Goal: Information Seeking & Learning: Learn about a topic

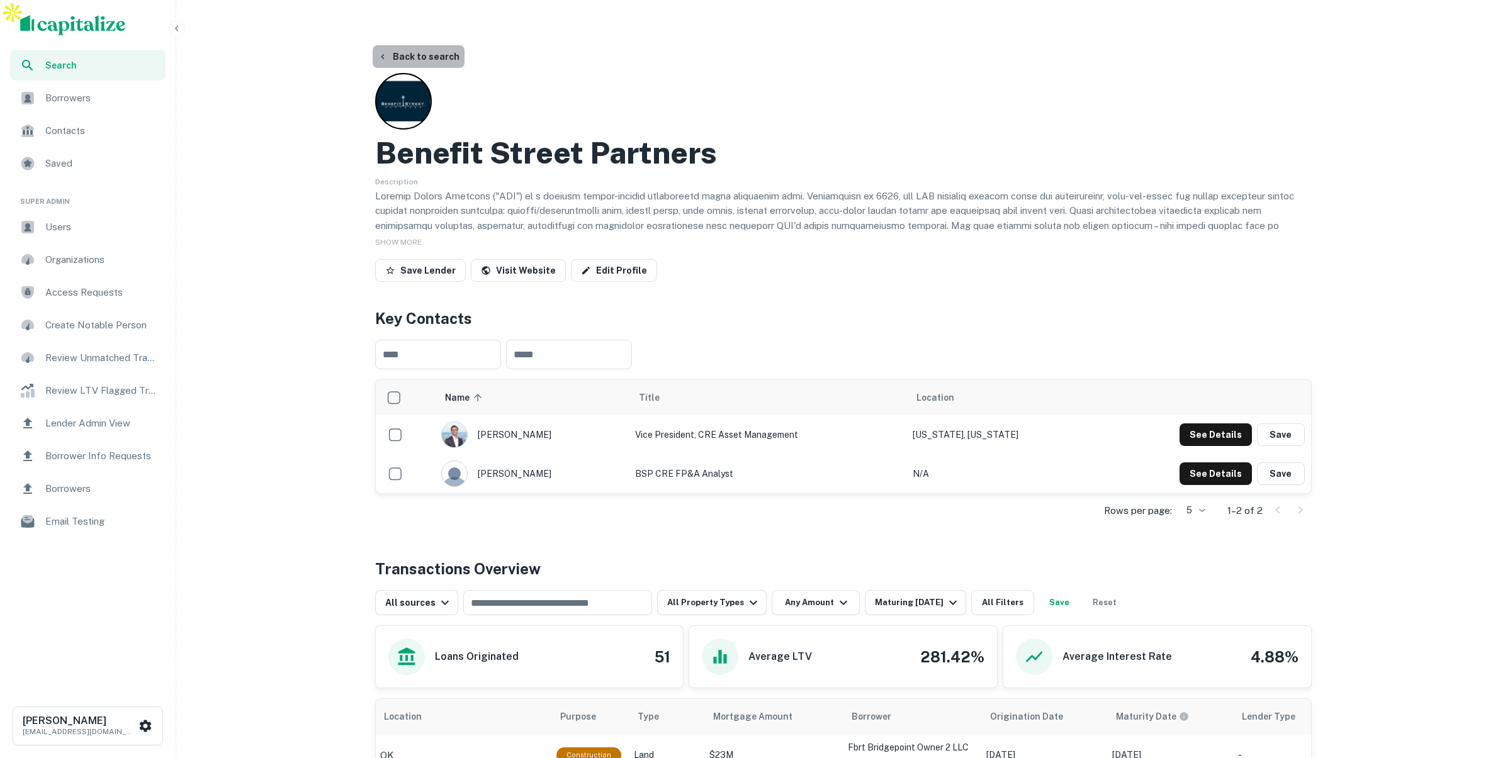
click at [421, 45] on button "Back to search" at bounding box center [419, 56] width 92 height 23
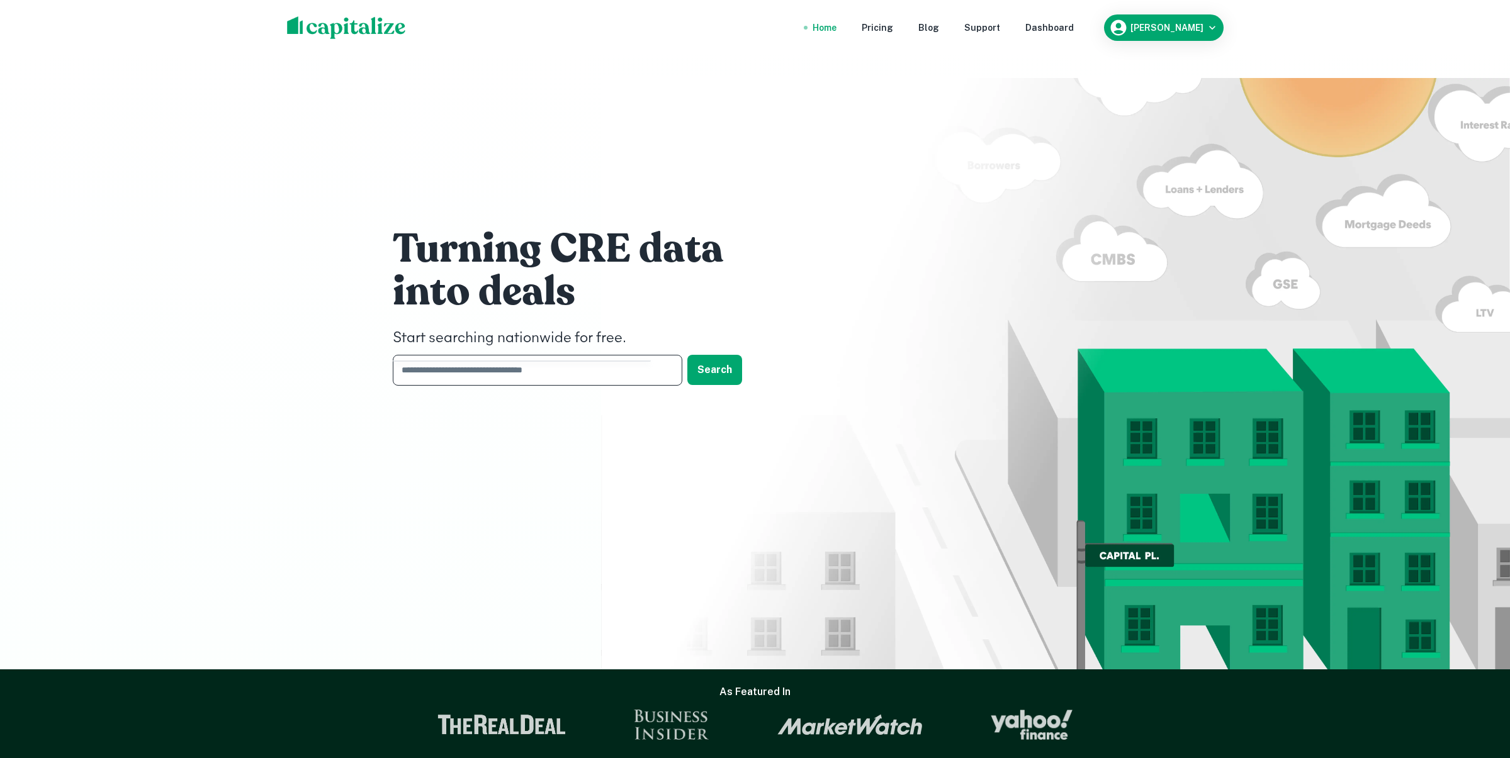
click at [530, 355] on input "text" at bounding box center [533, 370] width 281 height 31
type input "********"
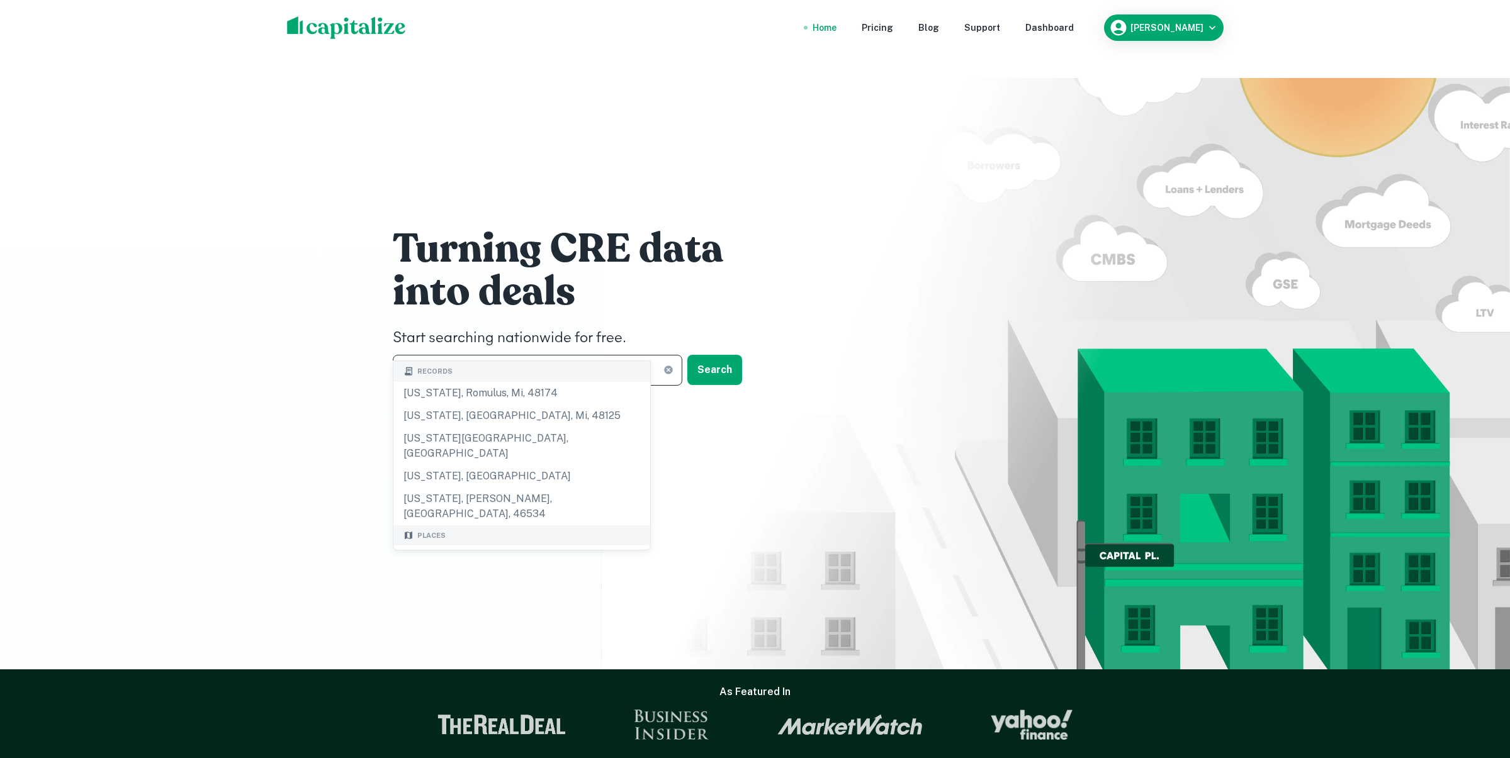
click at [497, 546] on div "[US_STATE], [GEOGRAPHIC_DATA], [GEOGRAPHIC_DATA]" at bounding box center [521, 565] width 257 height 38
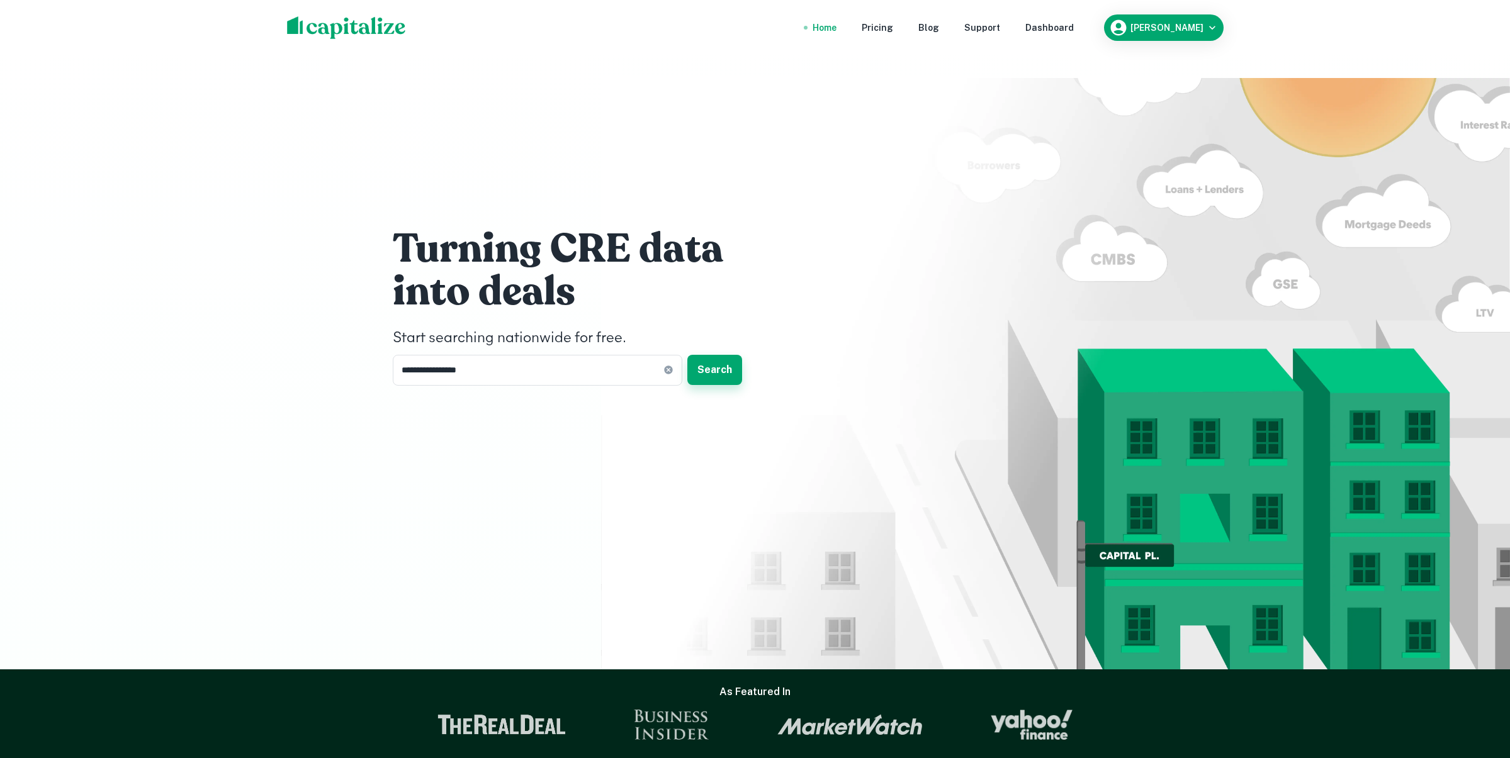
click at [724, 355] on button "Search" at bounding box center [714, 370] width 55 height 30
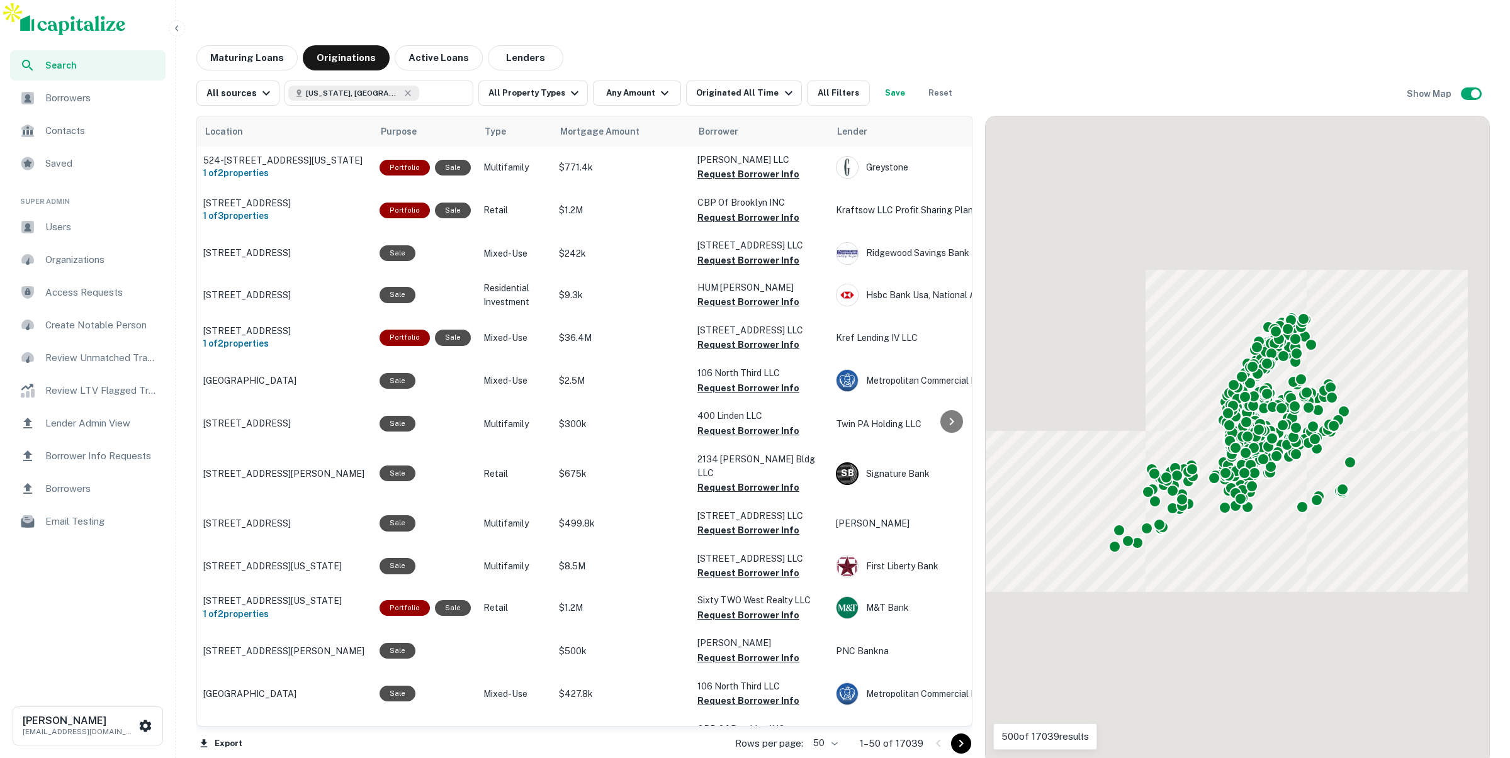
click at [179, 31] on icon "button" at bounding box center [177, 28] width 10 height 10
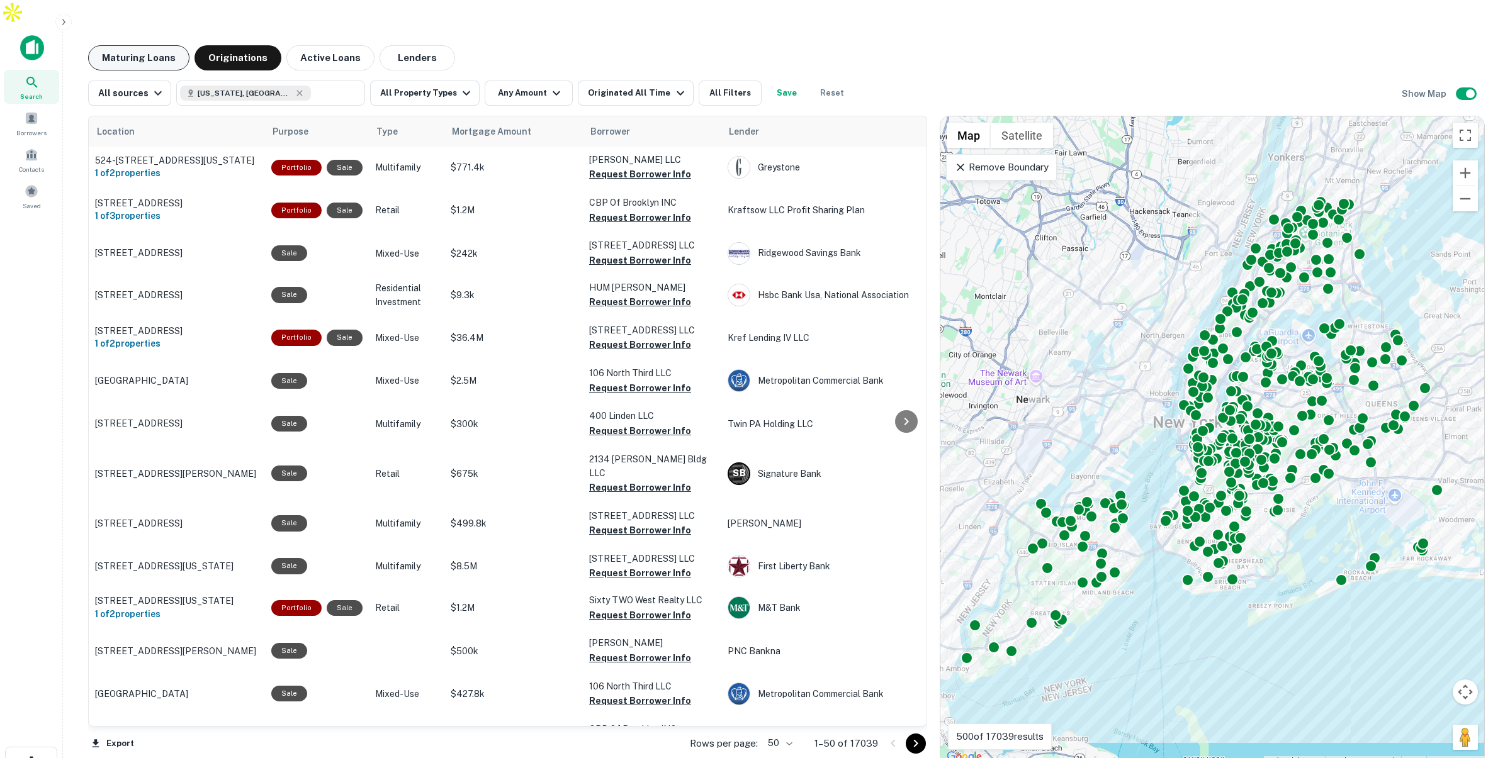
click at [143, 45] on button "Maturing Loans" at bounding box center [138, 57] width 101 height 25
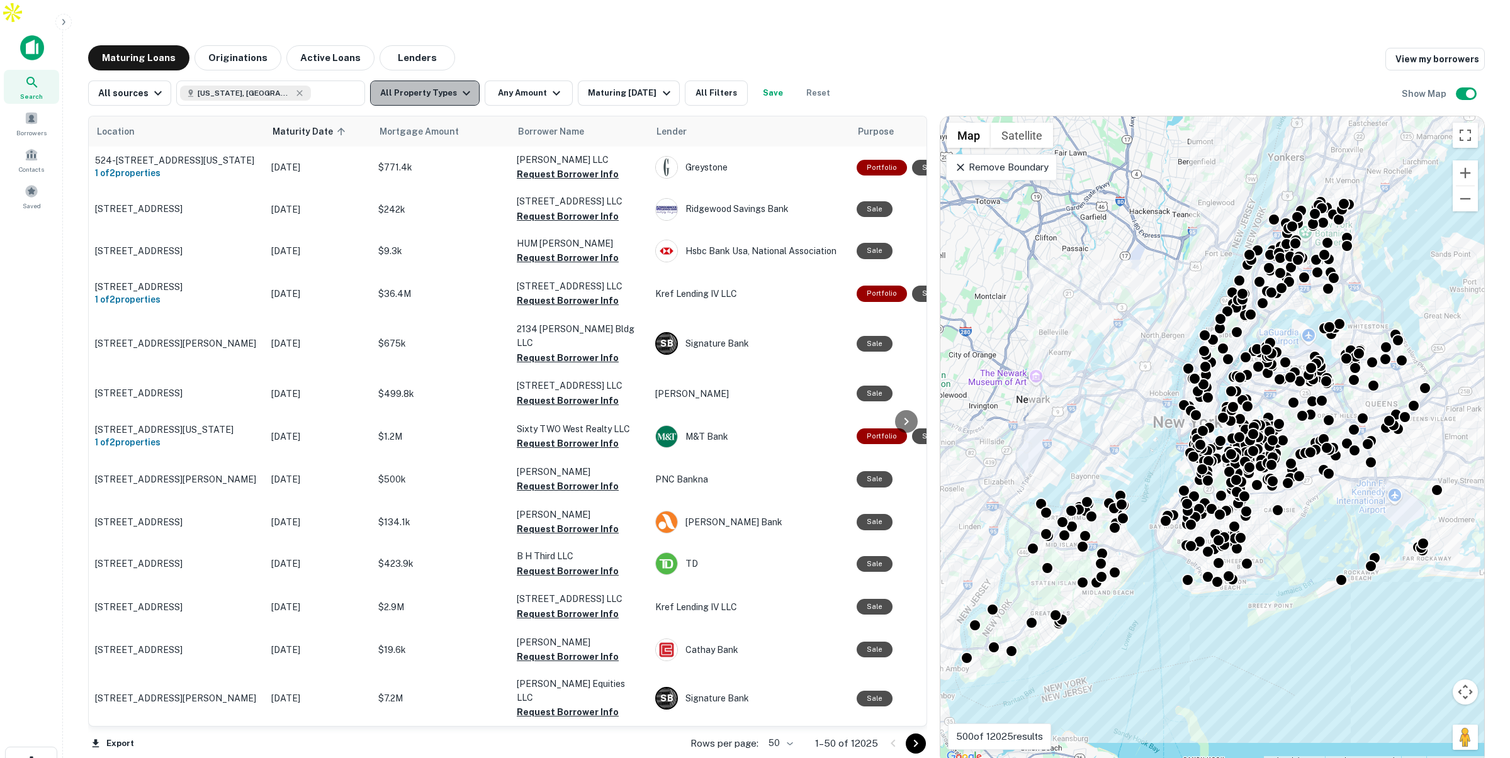
click at [449, 81] on button "All Property Types" at bounding box center [424, 93] width 109 height 25
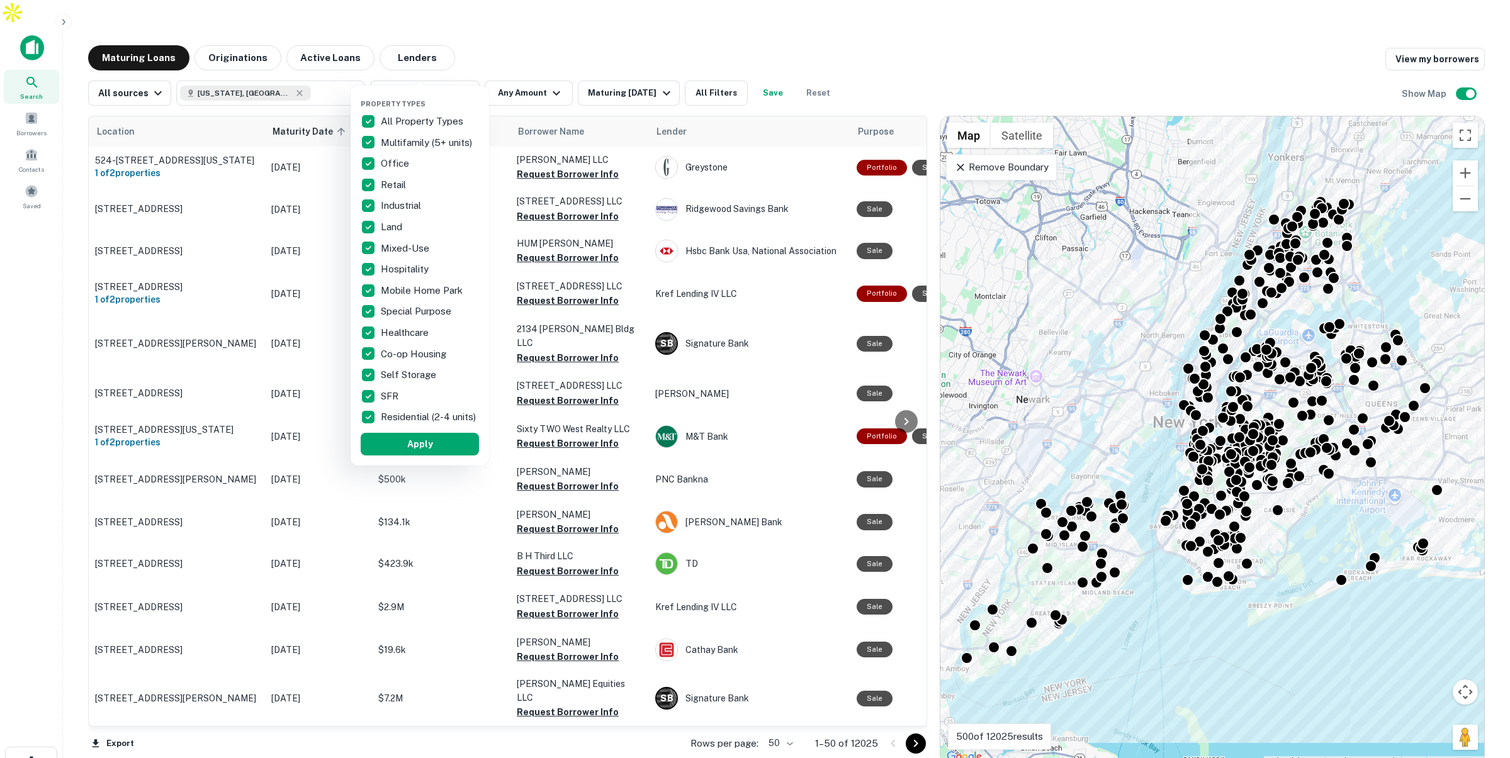
click at [1014, 142] on div at bounding box center [755, 379] width 1510 height 758
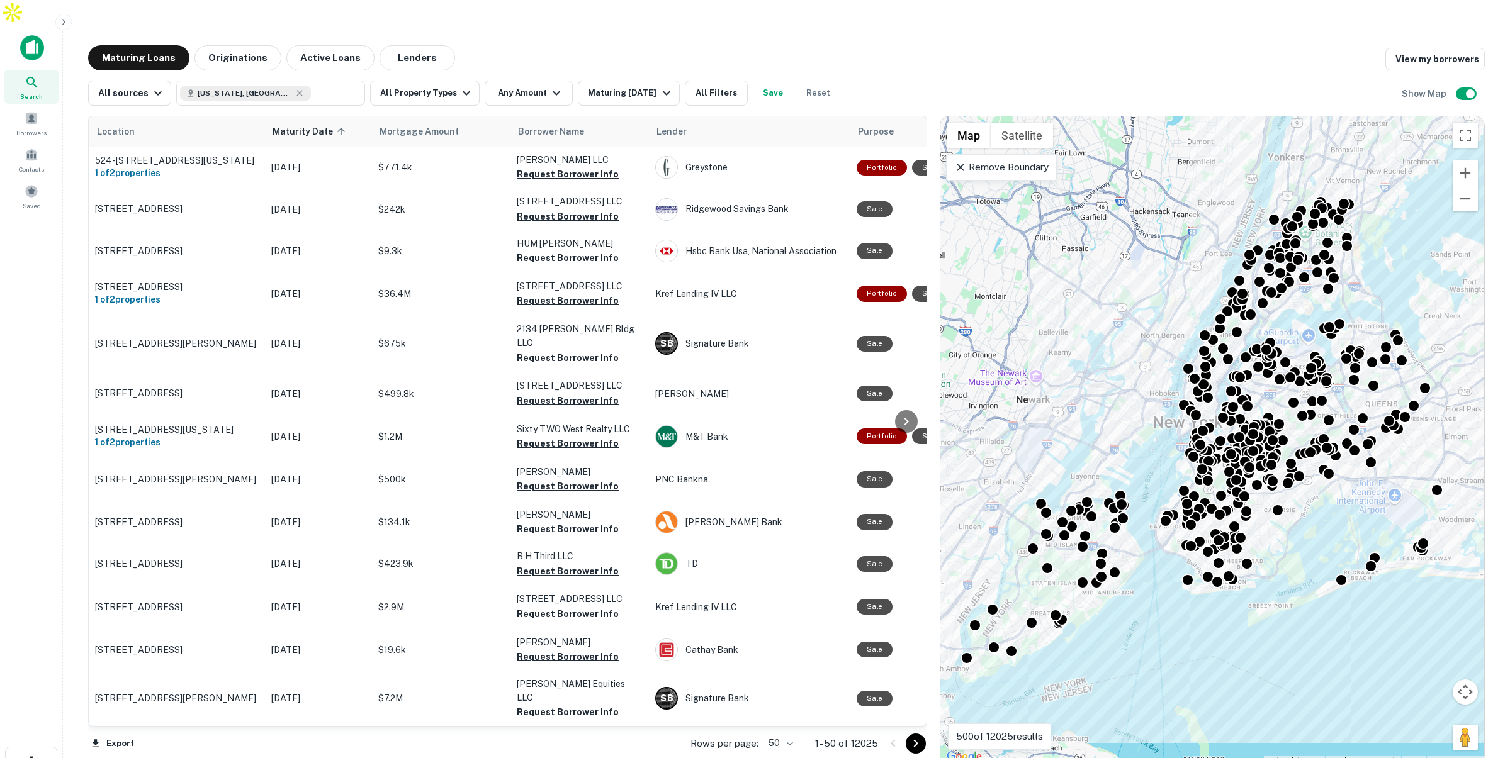
click at [1013, 160] on p "Remove Boundary" at bounding box center [1001, 167] width 94 height 15
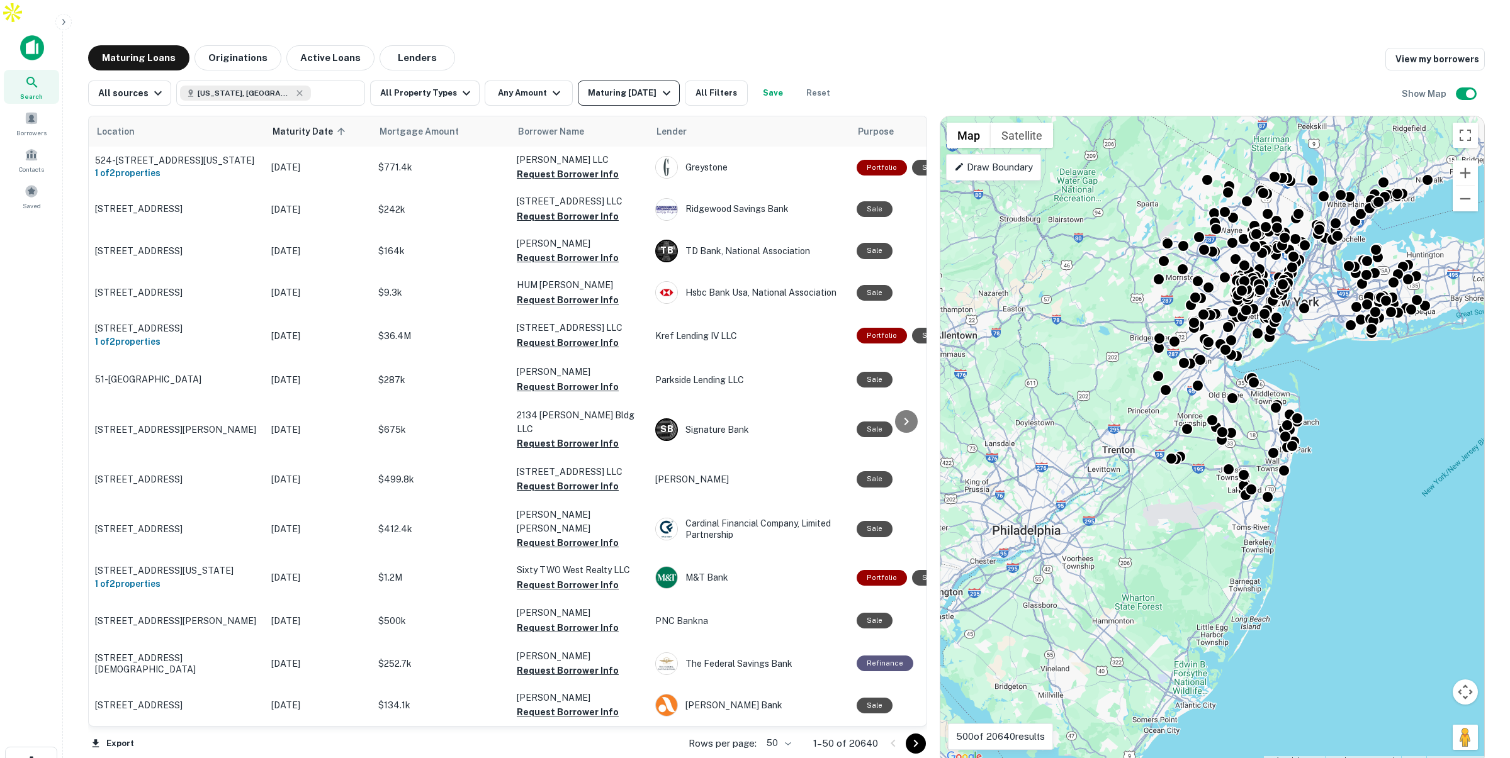
click at [605, 86] on div "Maturing In 1 Year" at bounding box center [631, 93] width 86 height 15
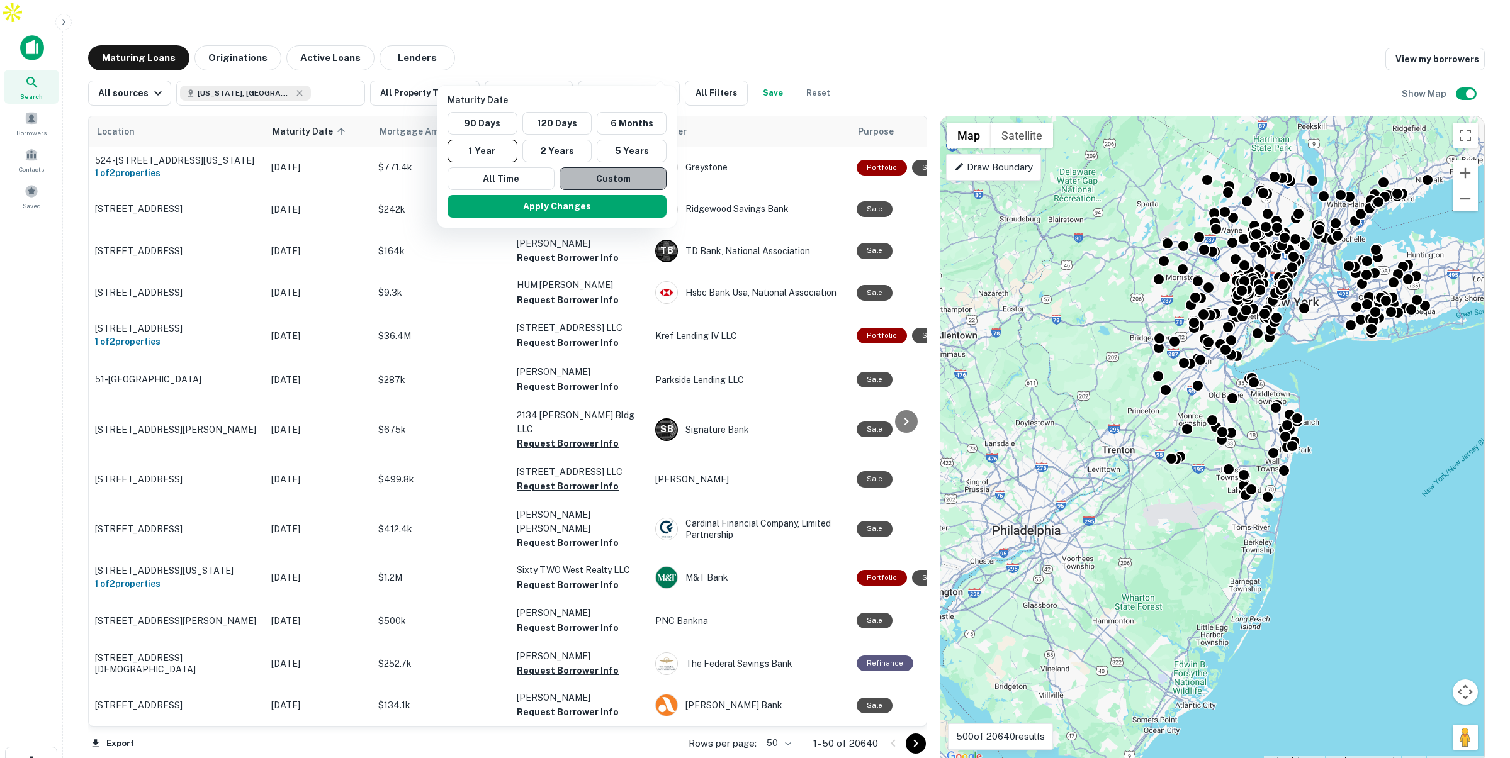
click at [600, 173] on button "Custom" at bounding box center [612, 178] width 107 height 23
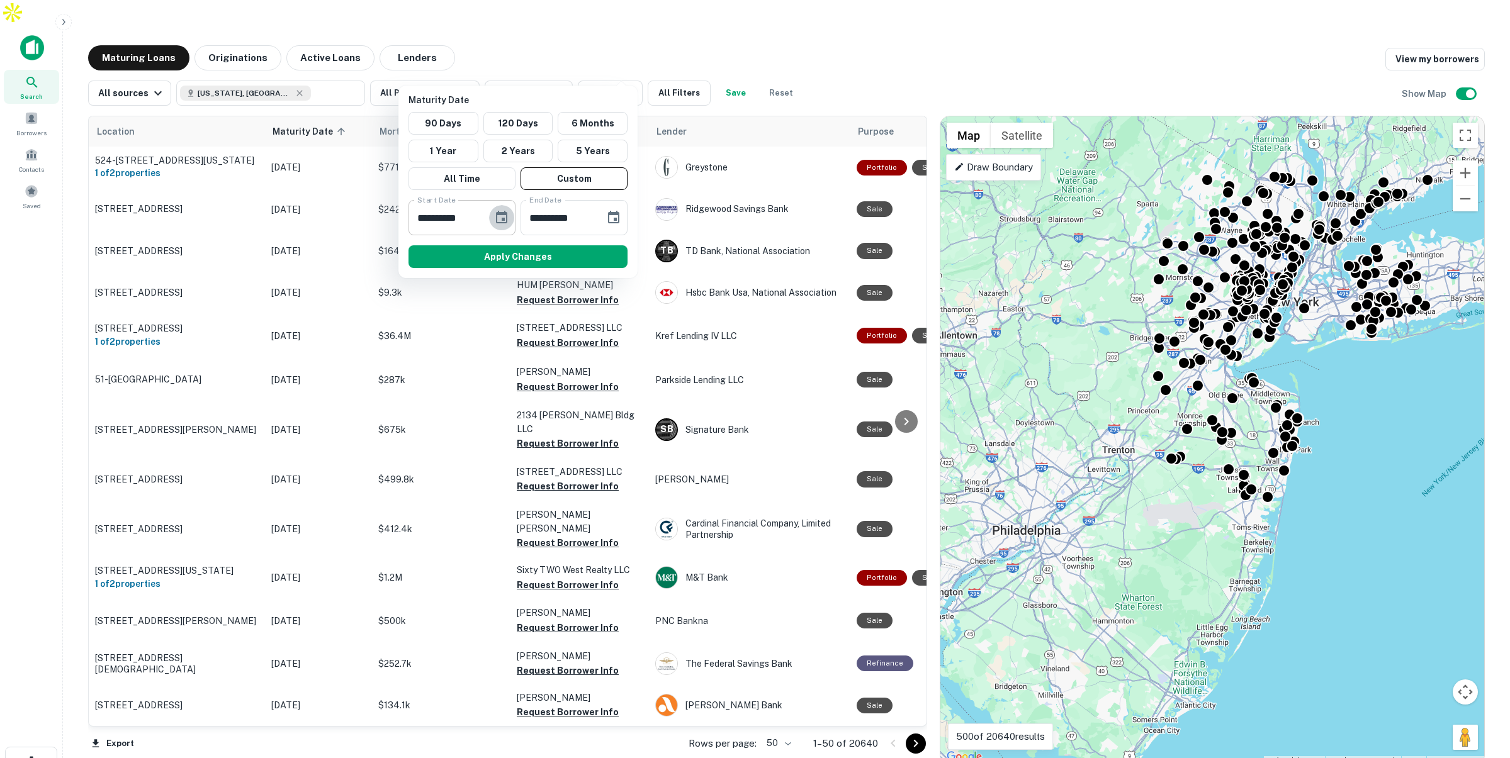
click at [498, 218] on icon "Choose date, selected date is Feb 13, 2025" at bounding box center [501, 217] width 15 height 15
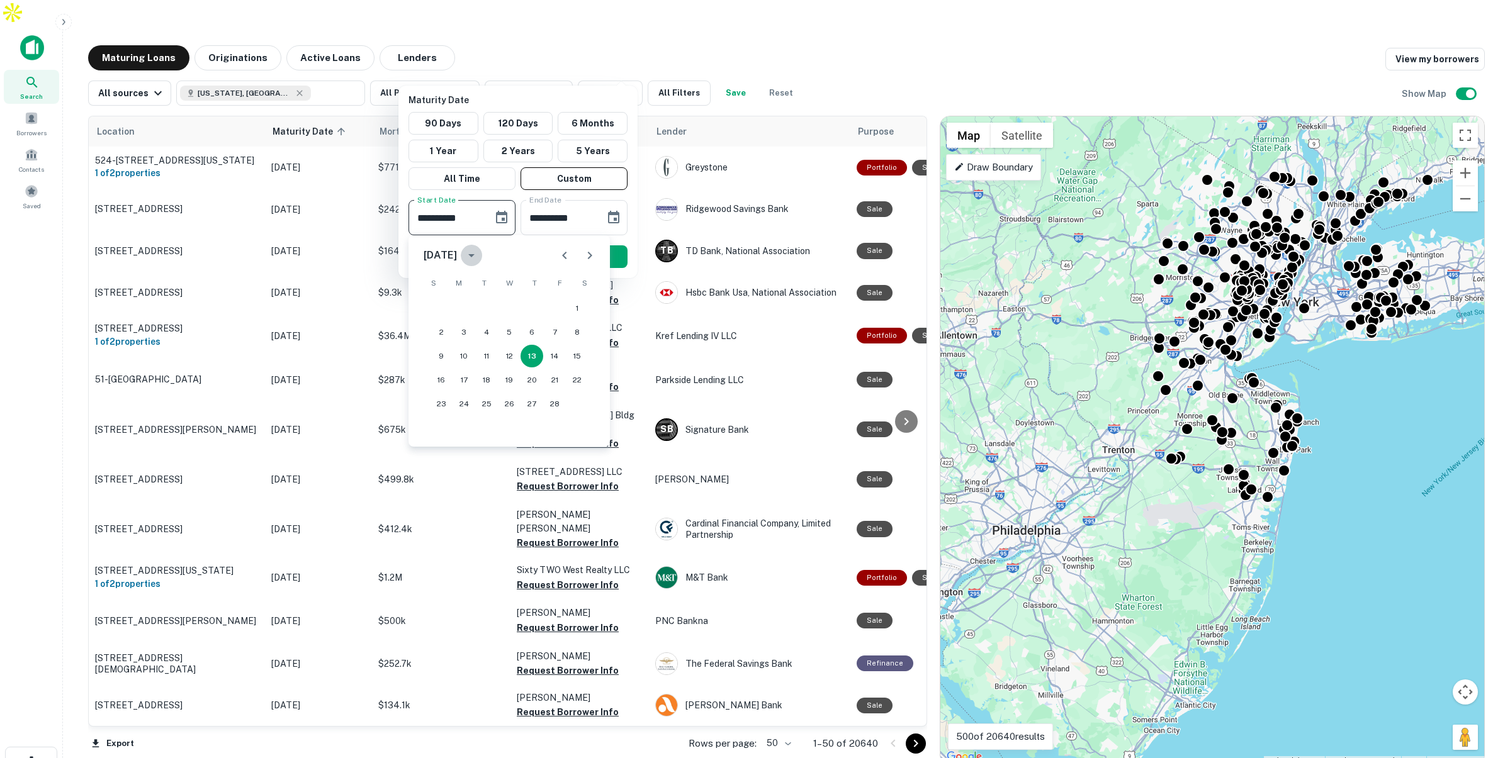
click at [474, 256] on icon "calendar view is open, switch to year view" at bounding box center [471, 255] width 6 height 3
click at [452, 383] on button "2026" at bounding box center [443, 389] width 45 height 23
type input "**********"
click at [552, 327] on button "13" at bounding box center [554, 332] width 23 height 23
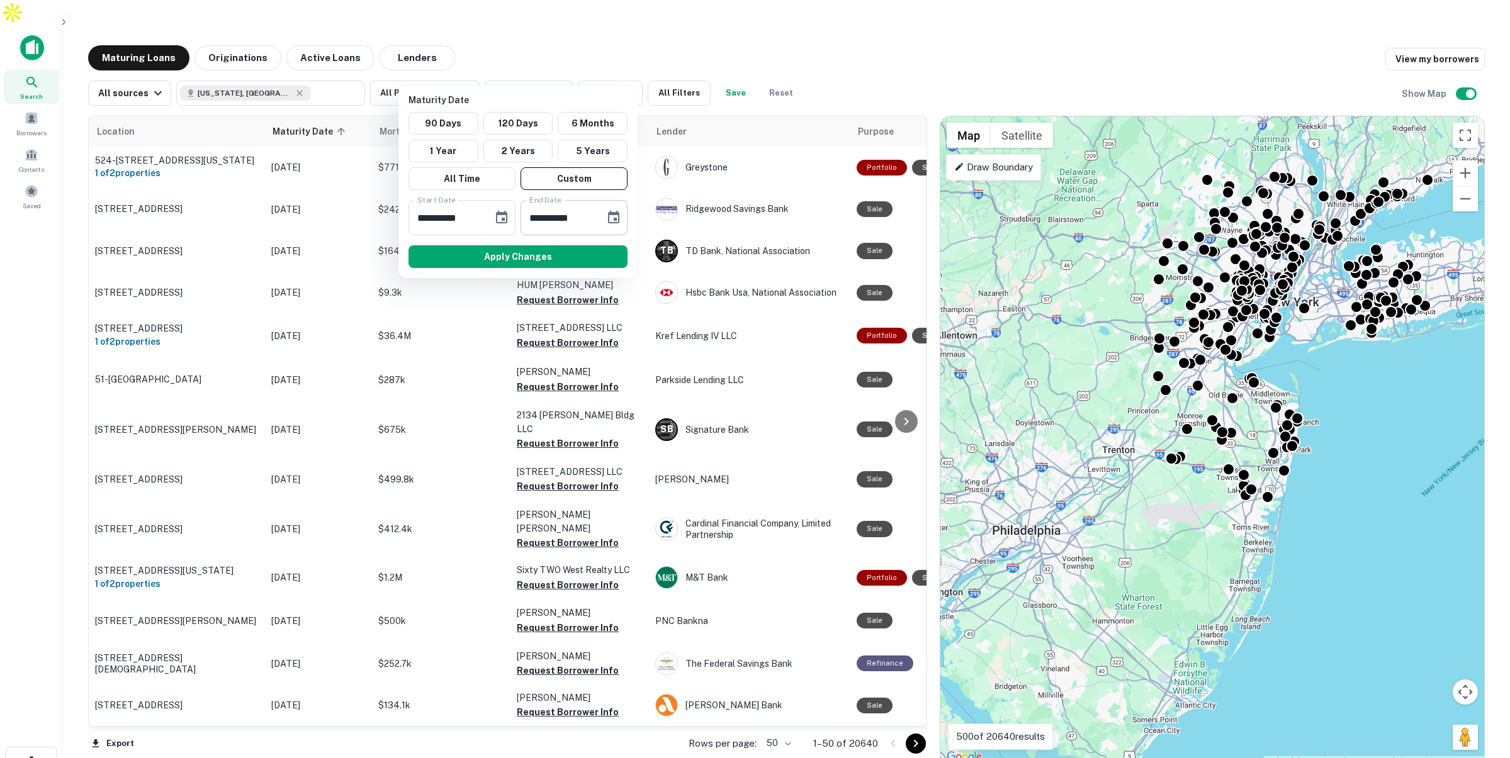
click at [617, 212] on icon "Choose date, selected date is Aug 12, 2025" at bounding box center [613, 217] width 11 height 13
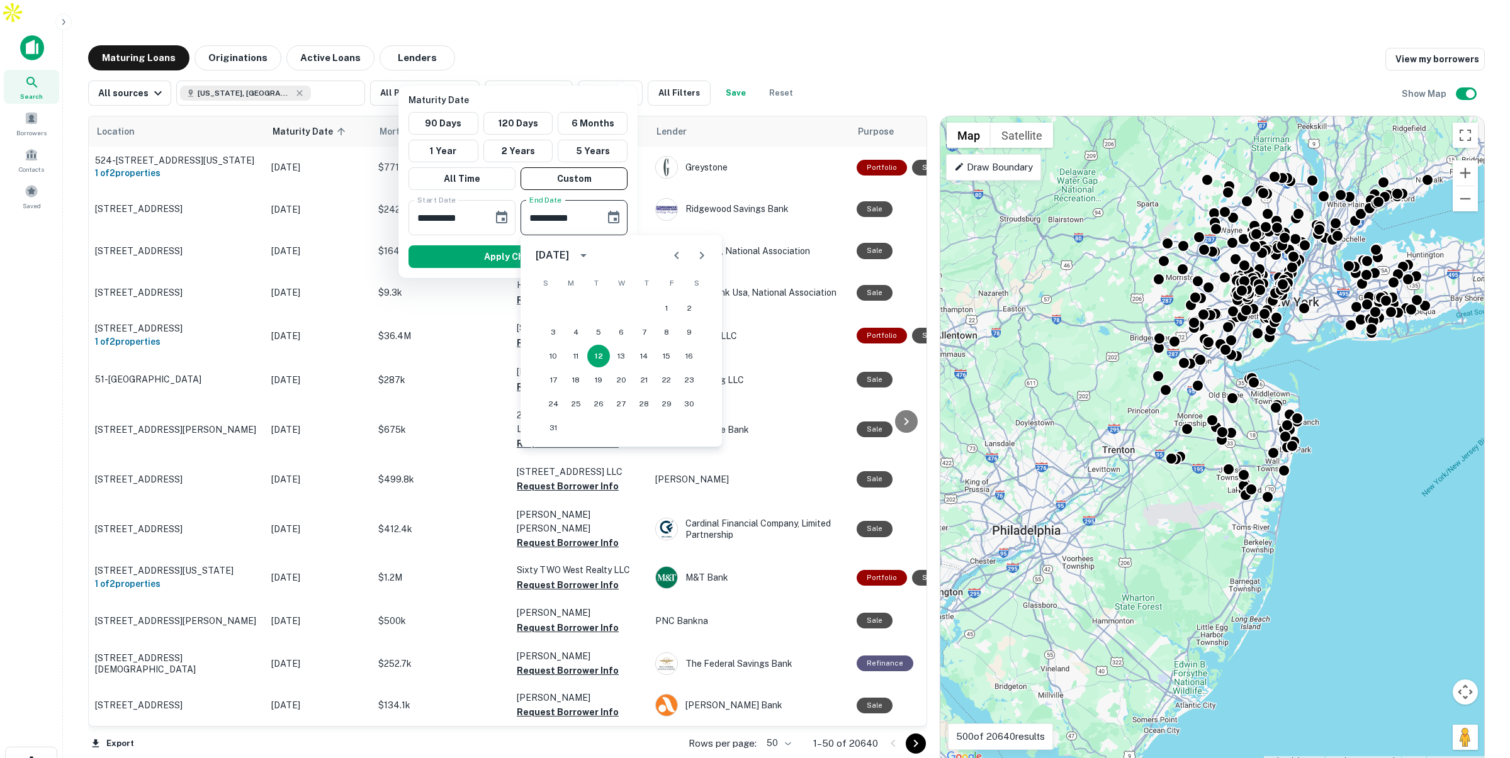
click at [573, 251] on div "August 2025" at bounding box center [553, 255] width 37 height 15
click at [560, 390] on button "2026" at bounding box center [555, 389] width 45 height 23
type input "**********"
click at [615, 354] on button "12" at bounding box center [621, 356] width 23 height 23
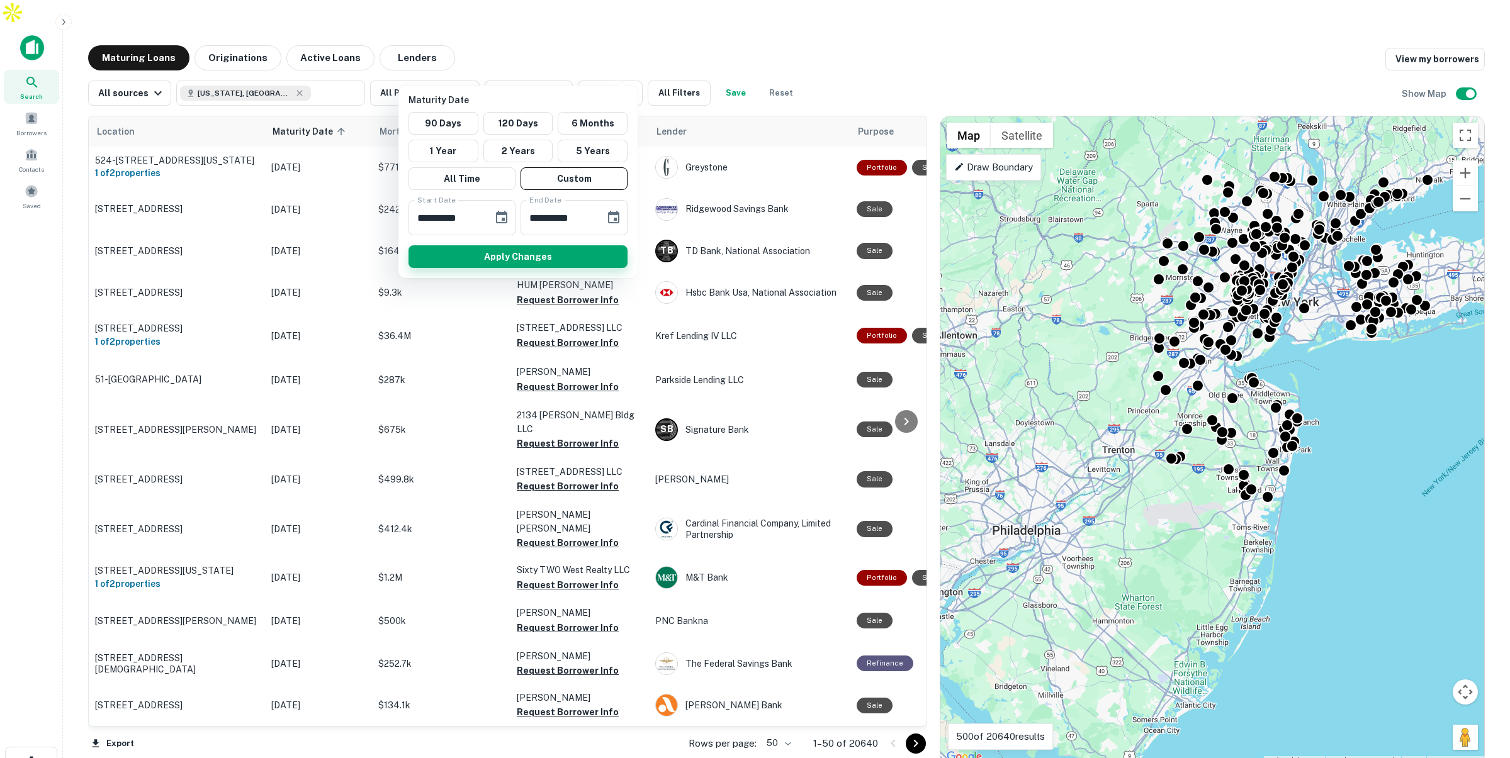
click at [564, 254] on button "Apply Changes" at bounding box center [517, 256] width 219 height 23
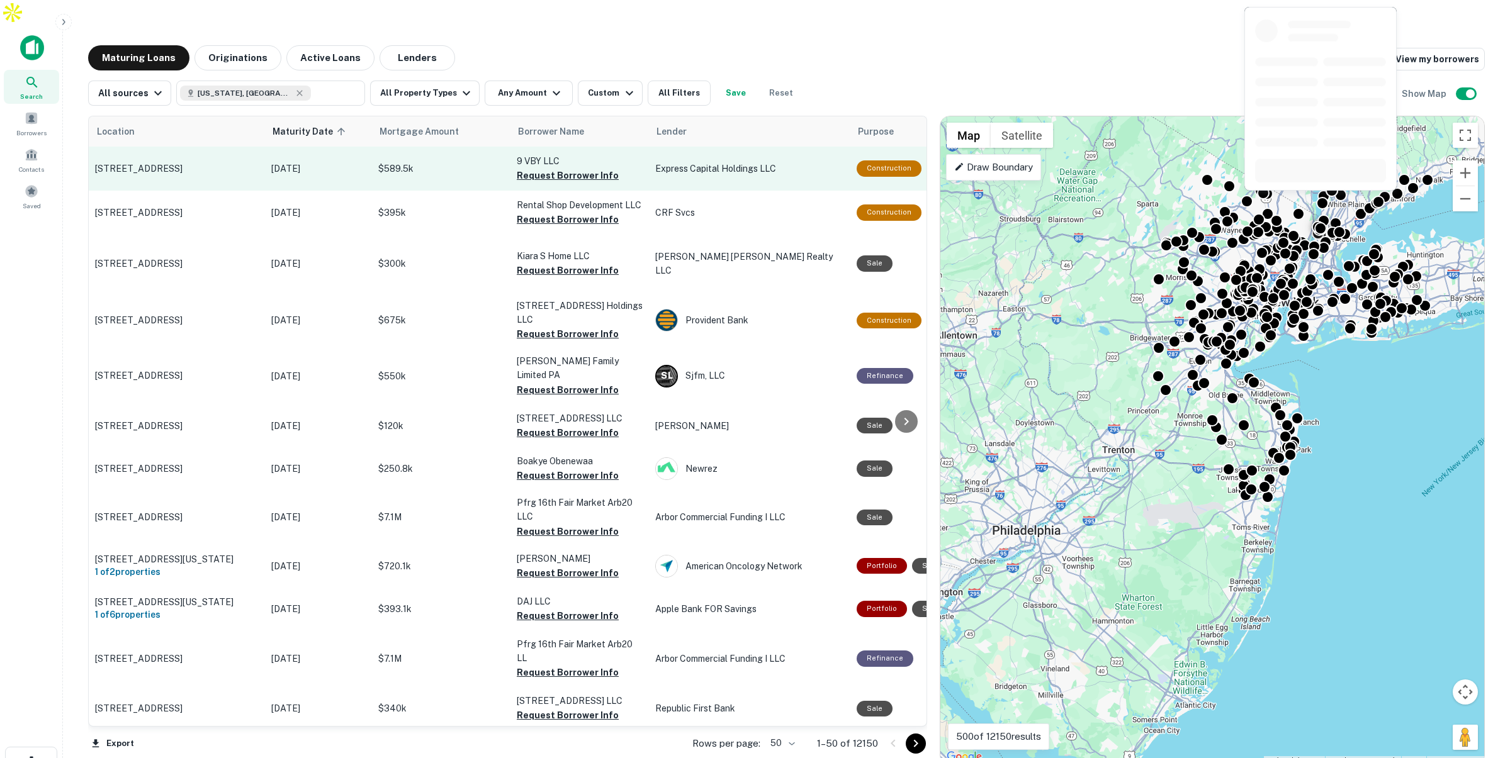
scroll to position [1, 0]
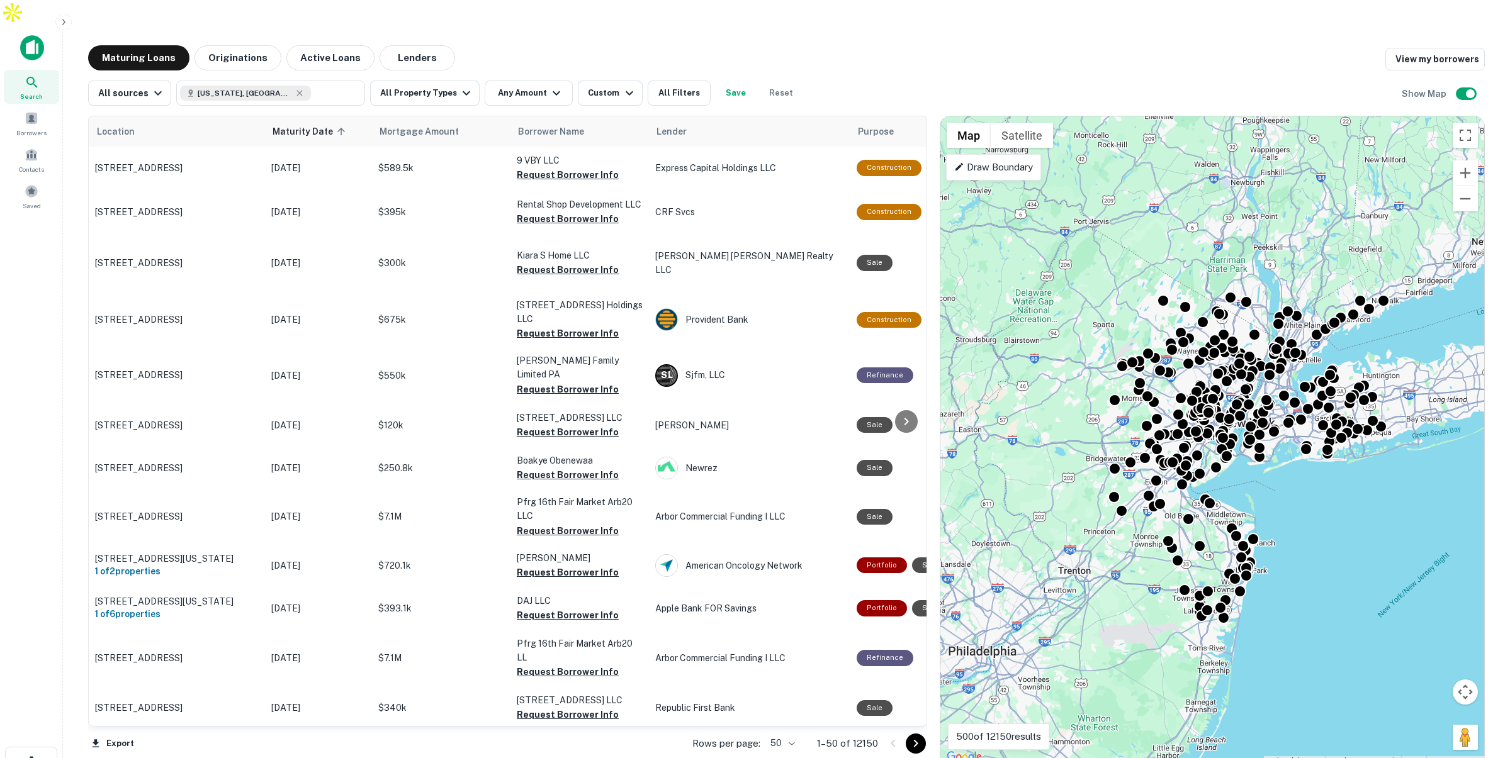
drag, startPoint x: 1104, startPoint y: 285, endPoint x: 1059, endPoint y: 409, distance: 132.0
click at [1059, 409] on div "To activate drag with keyboard, press Alt + Enter. Once in keyboard drag state,…" at bounding box center [1212, 440] width 544 height 649
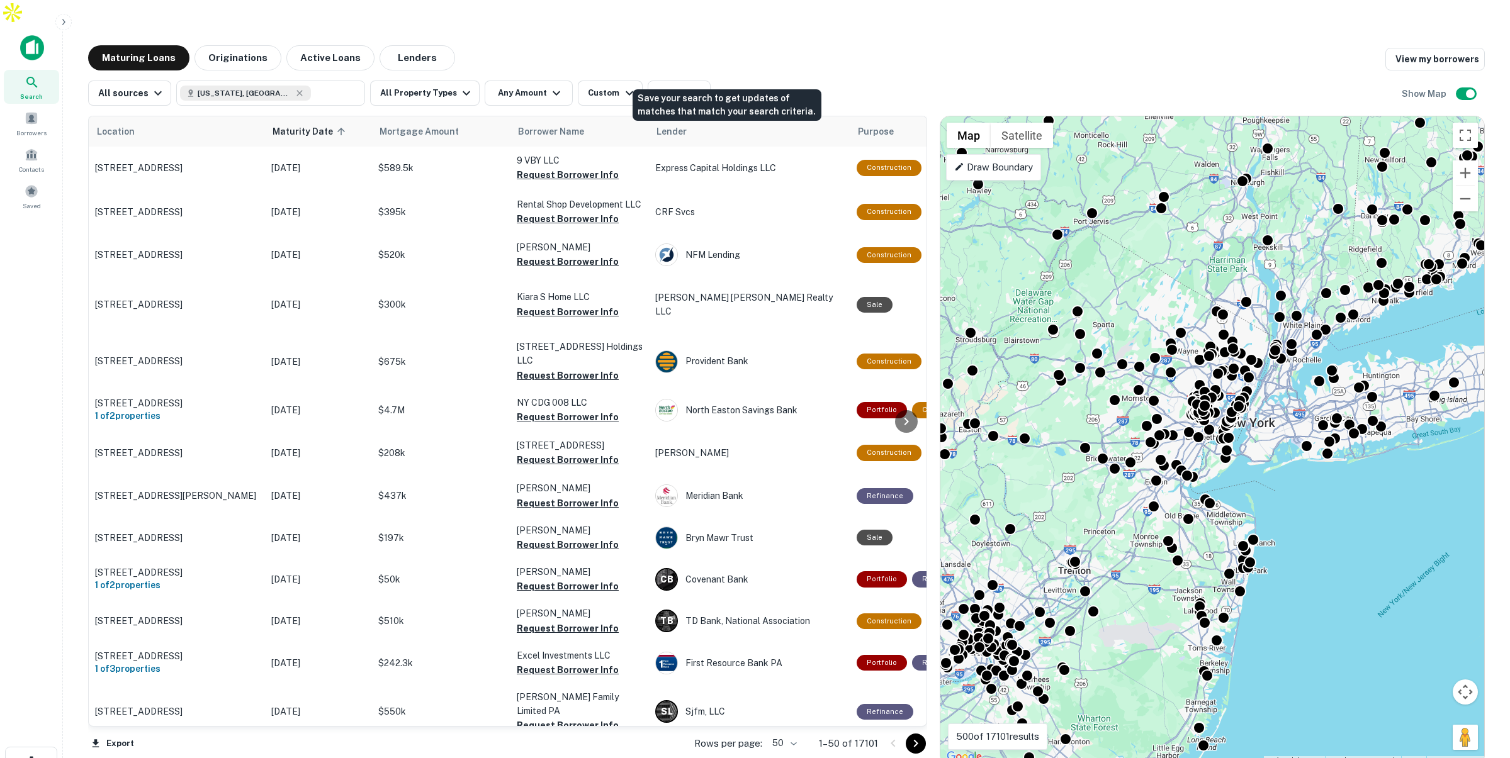
click at [726, 81] on button "Save" at bounding box center [735, 93] width 40 height 25
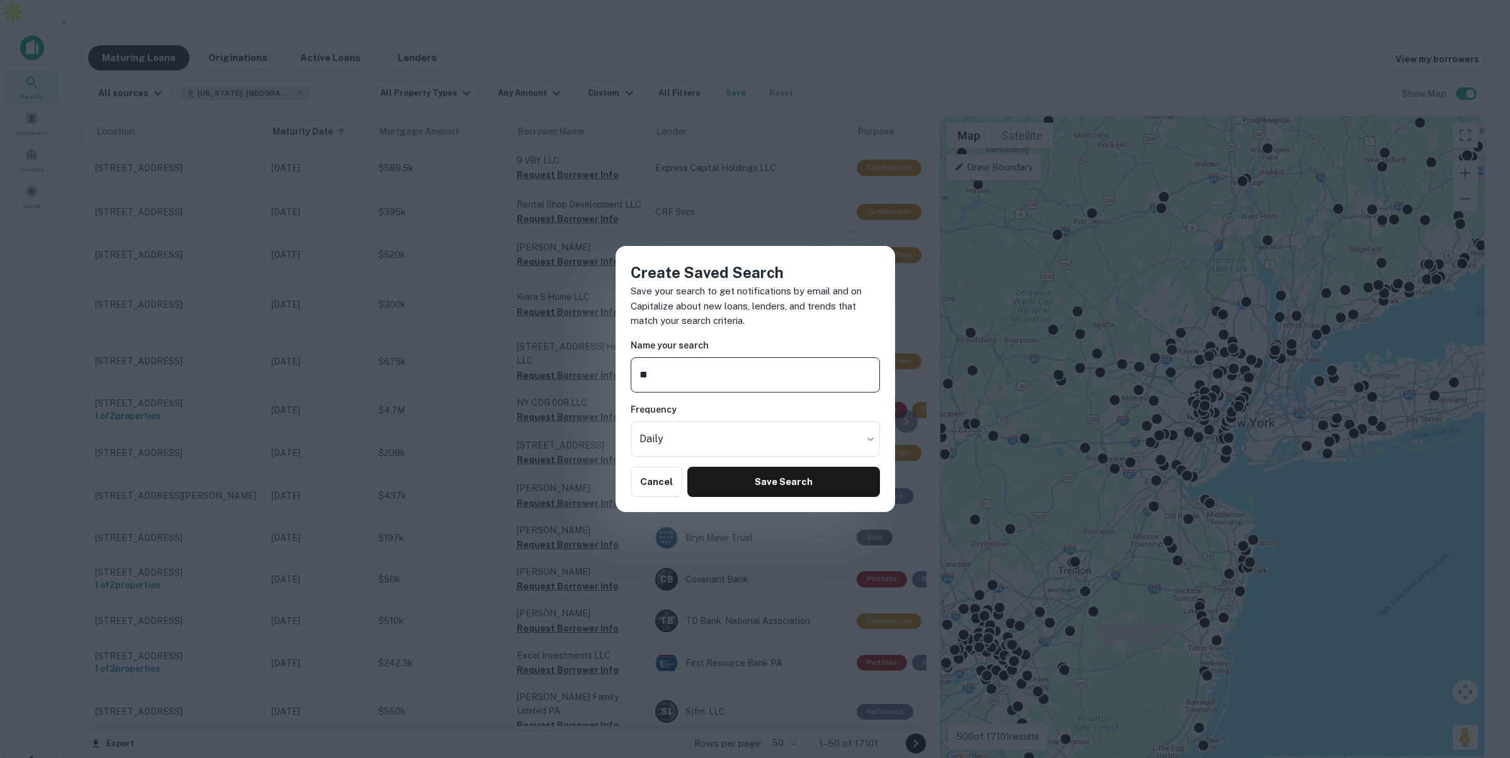
type input "*"
type input "**********"
click at [755, 475] on button "Save Search" at bounding box center [783, 482] width 192 height 30
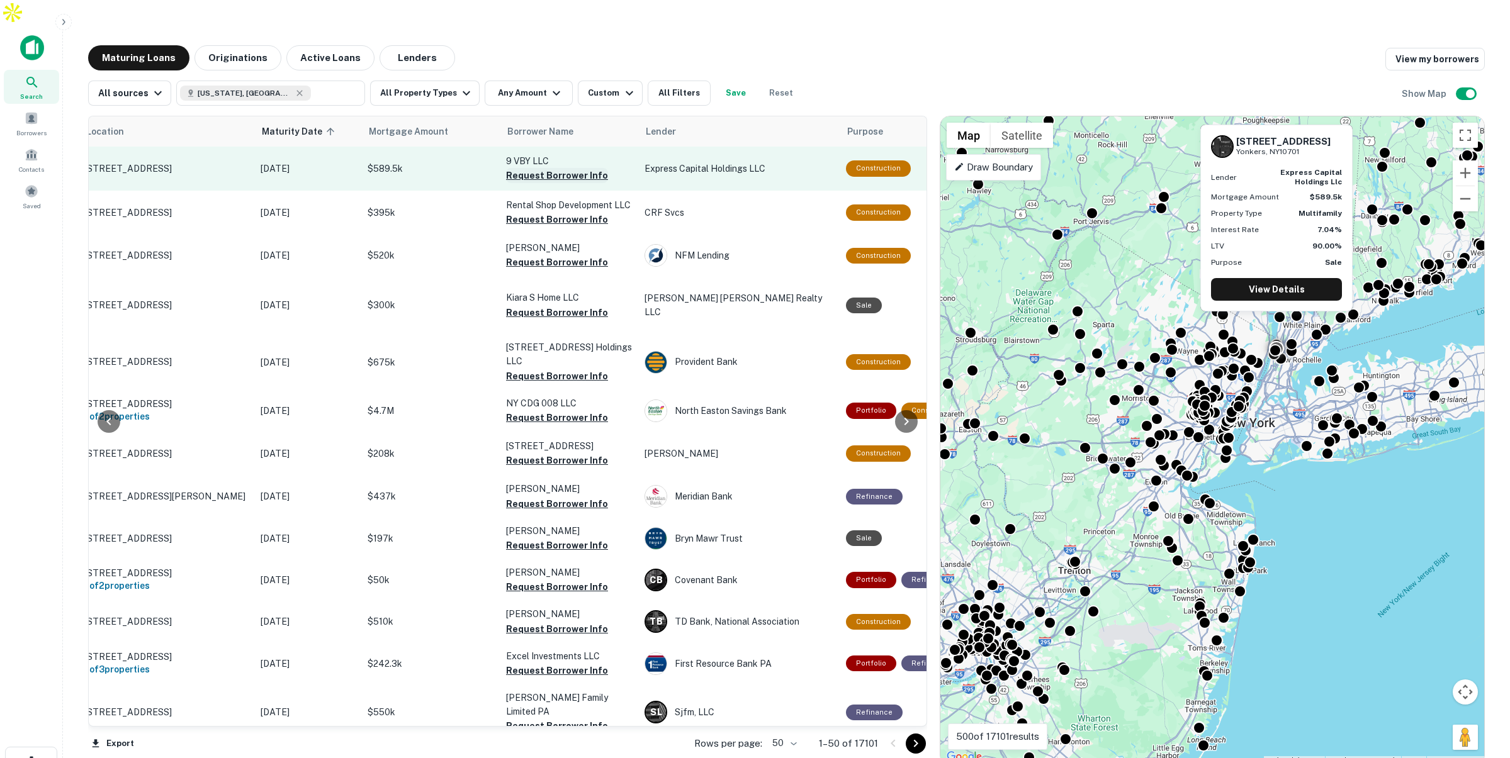
scroll to position [0, 9]
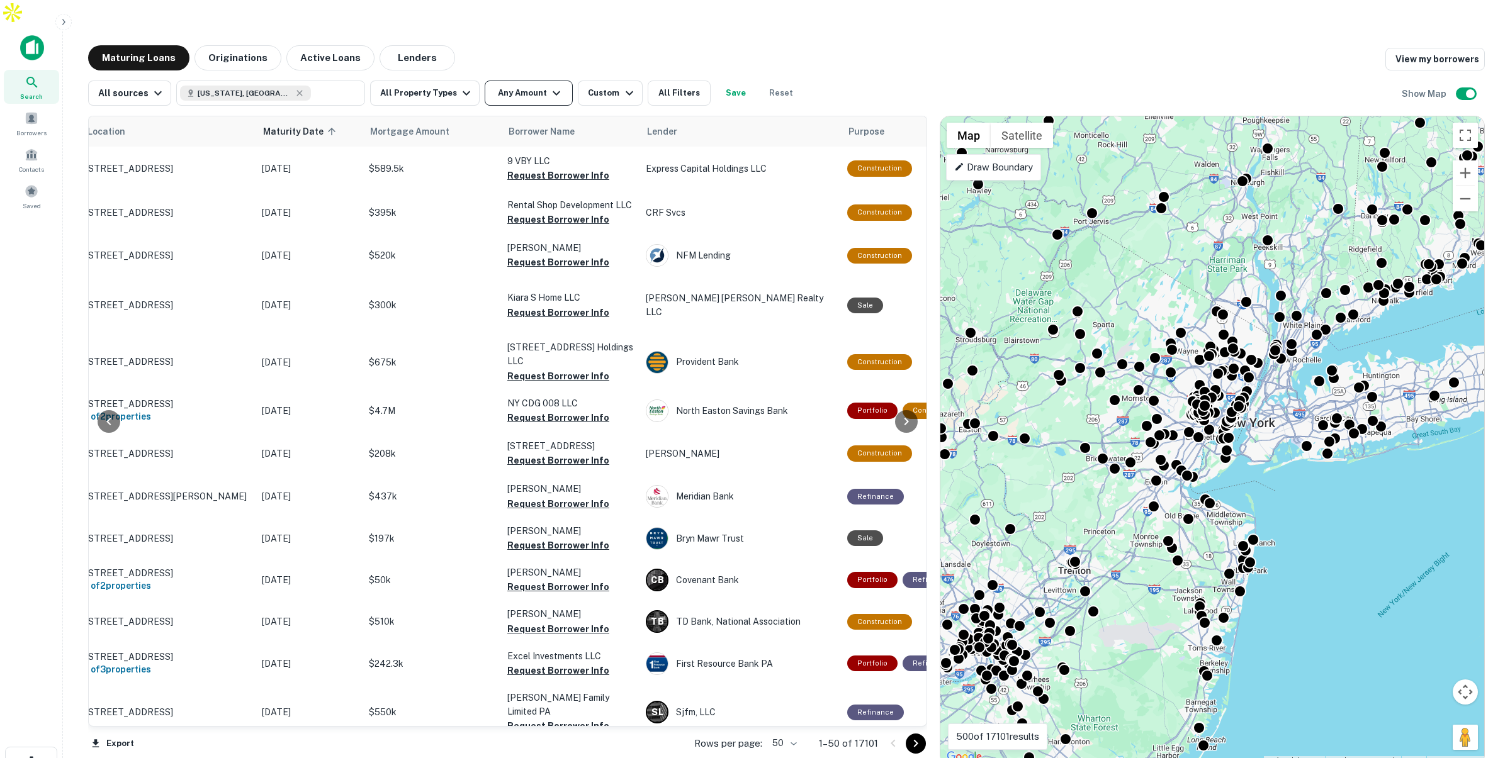
click at [549, 86] on icon "button" at bounding box center [556, 93] width 15 height 15
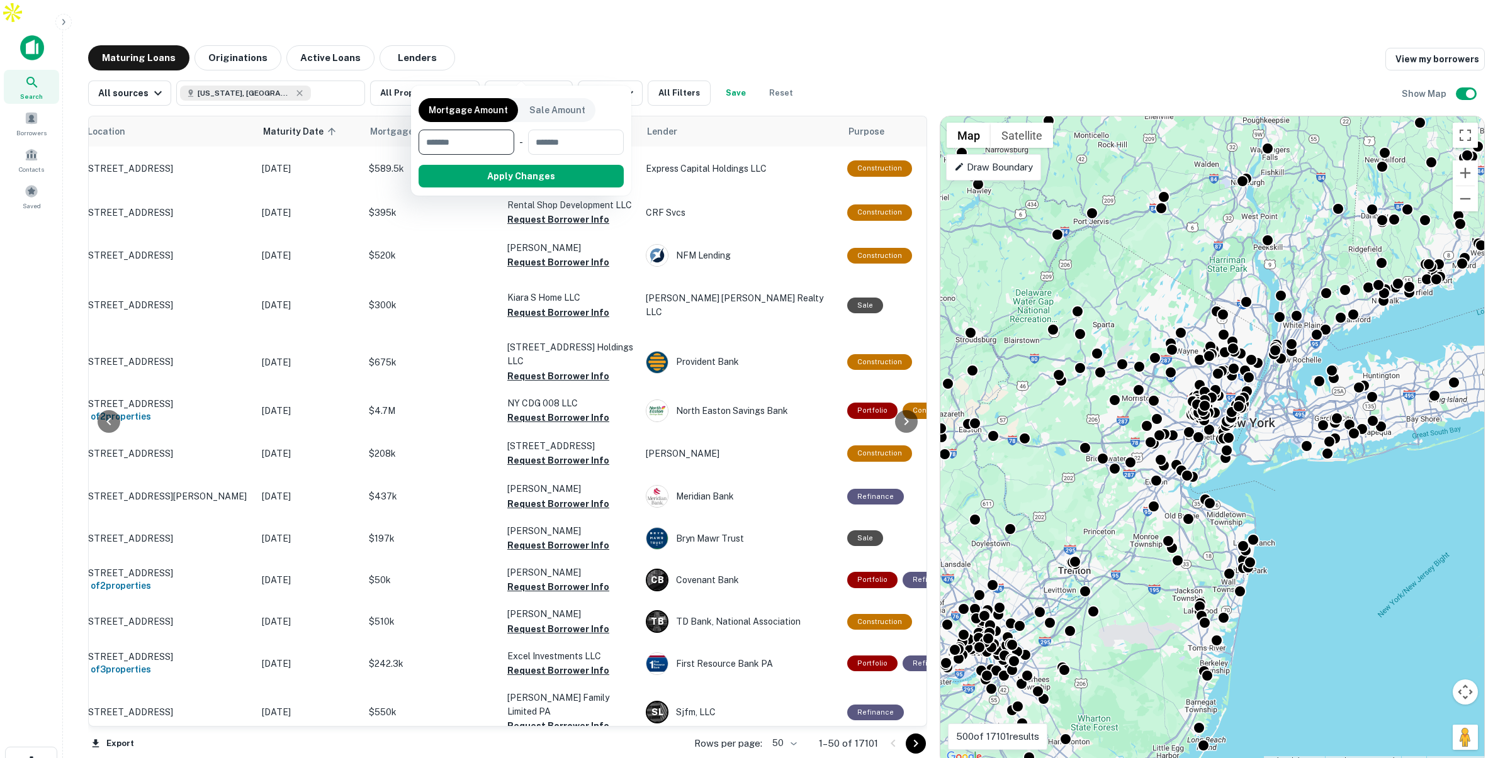
click at [473, 142] on input "number" at bounding box center [461, 142] width 87 height 25
type input "*******"
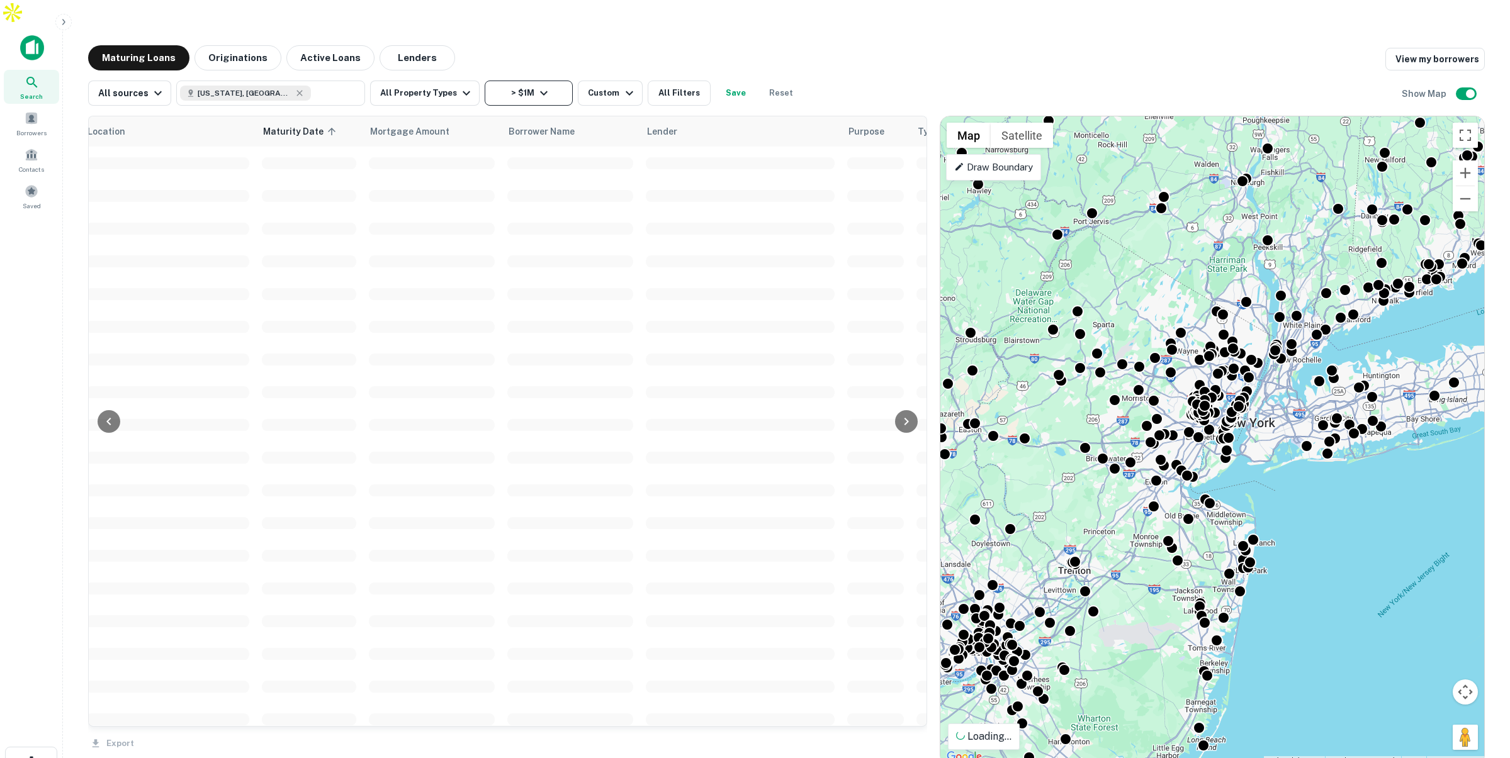
click at [536, 86] on icon "button" at bounding box center [543, 93] width 15 height 15
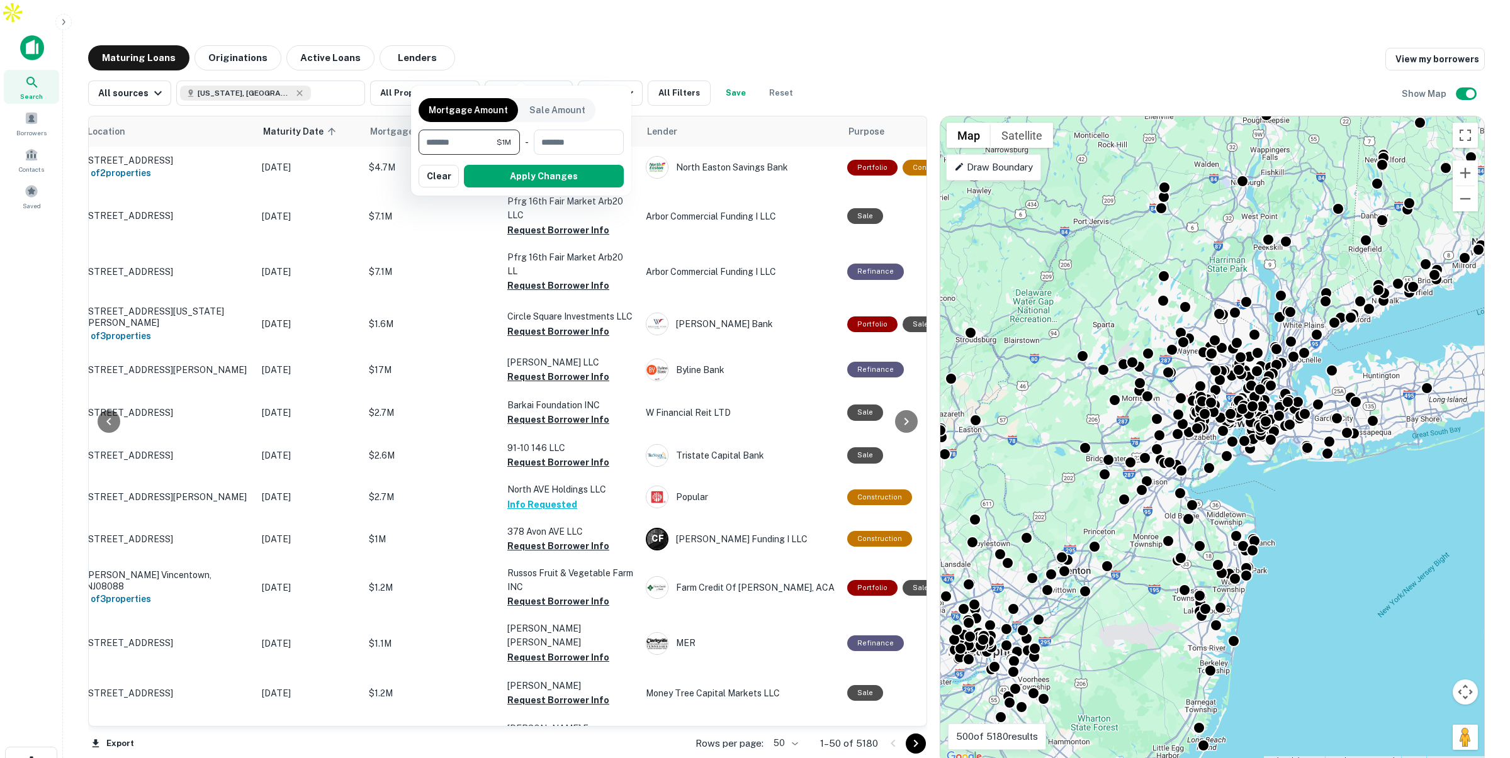
drag, startPoint x: 394, startPoint y: 140, endPoint x: 387, endPoint y: 140, distance: 6.9
click at [387, 140] on div "Mortgage Amount Sale Amount ******* $1M ​ - ​ Apply Changes Clear" at bounding box center [755, 379] width 1510 height 758
type input "*******"
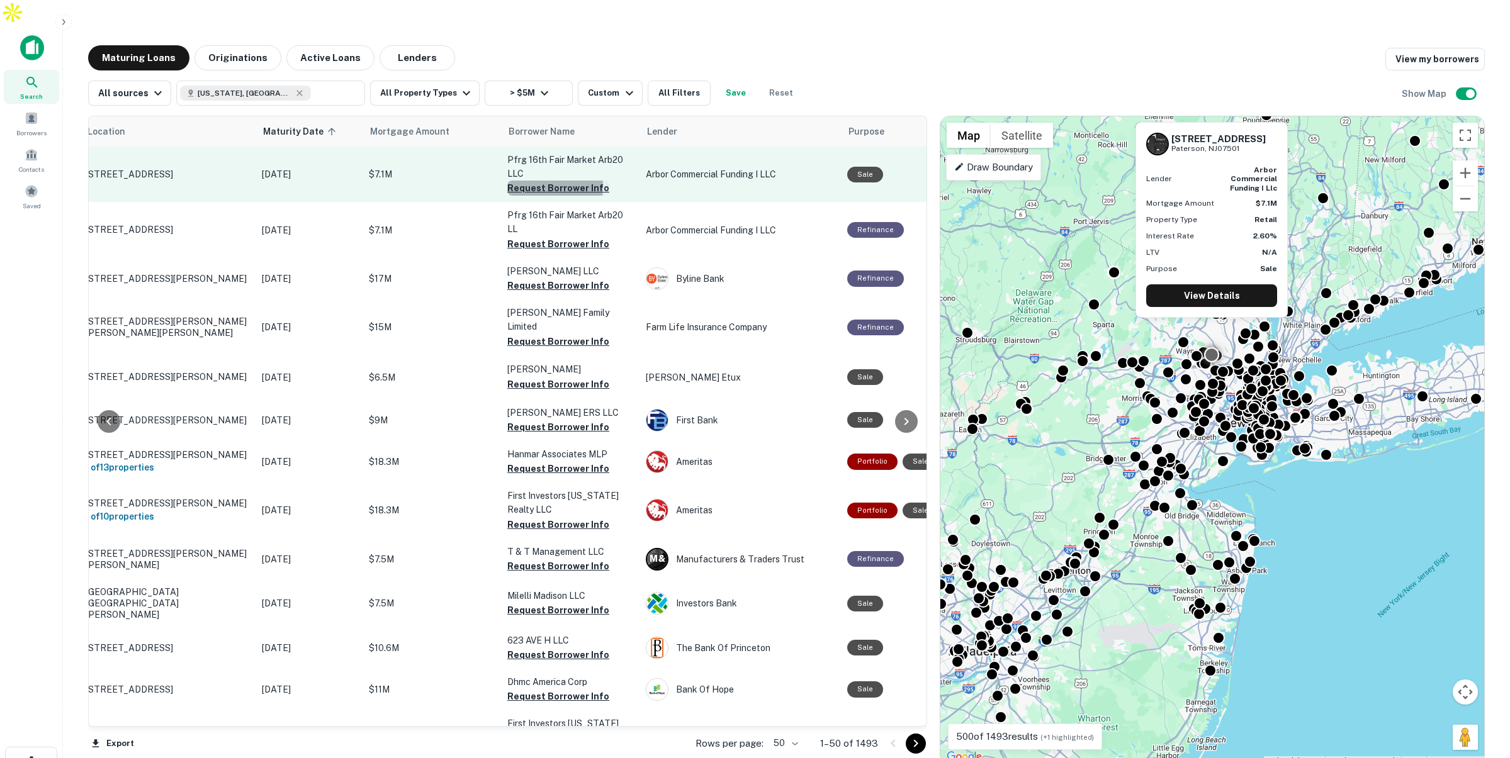
click at [535, 181] on button "Request Borrower Info" at bounding box center [558, 188] width 102 height 15
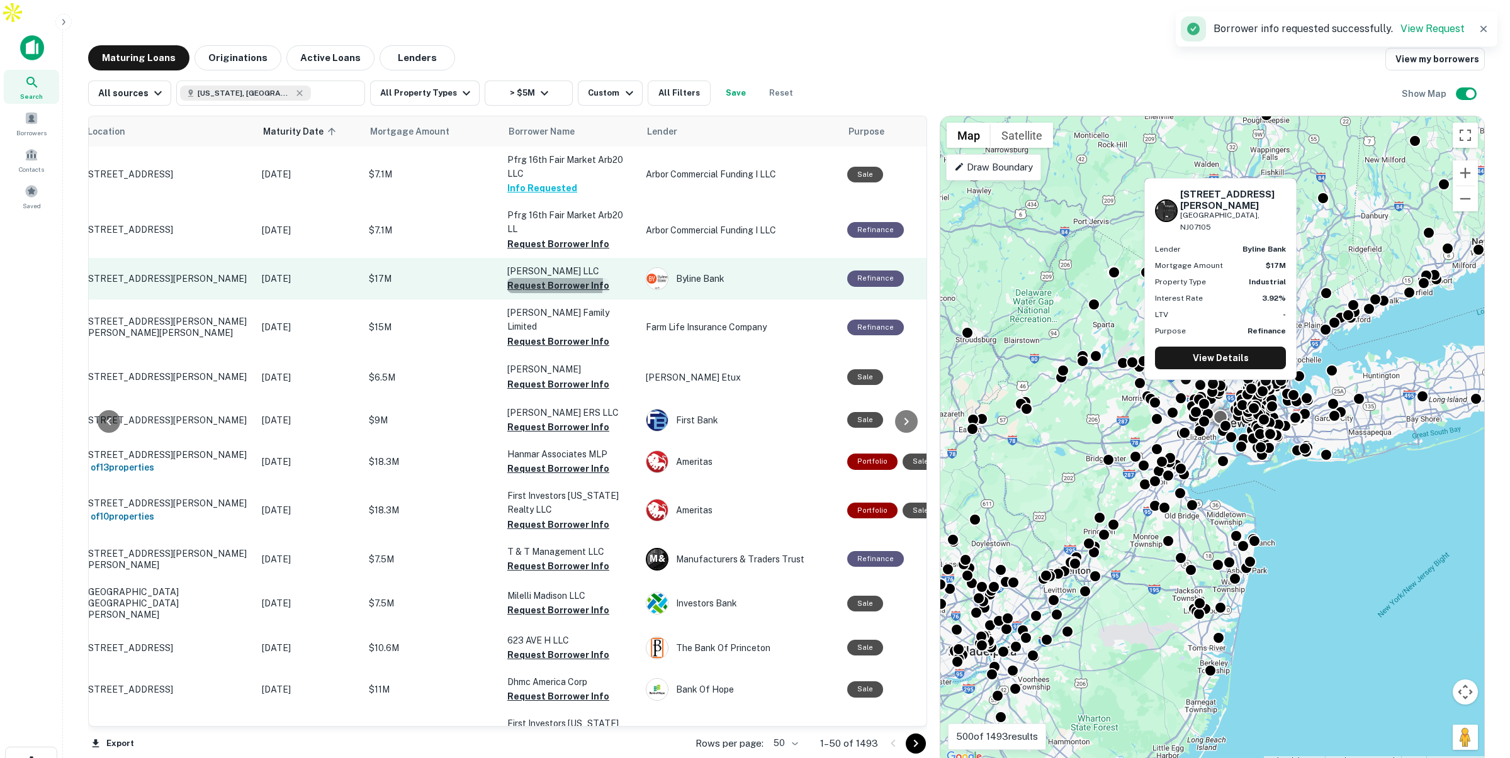
click at [525, 278] on button "Request Borrower Info" at bounding box center [558, 285] width 102 height 15
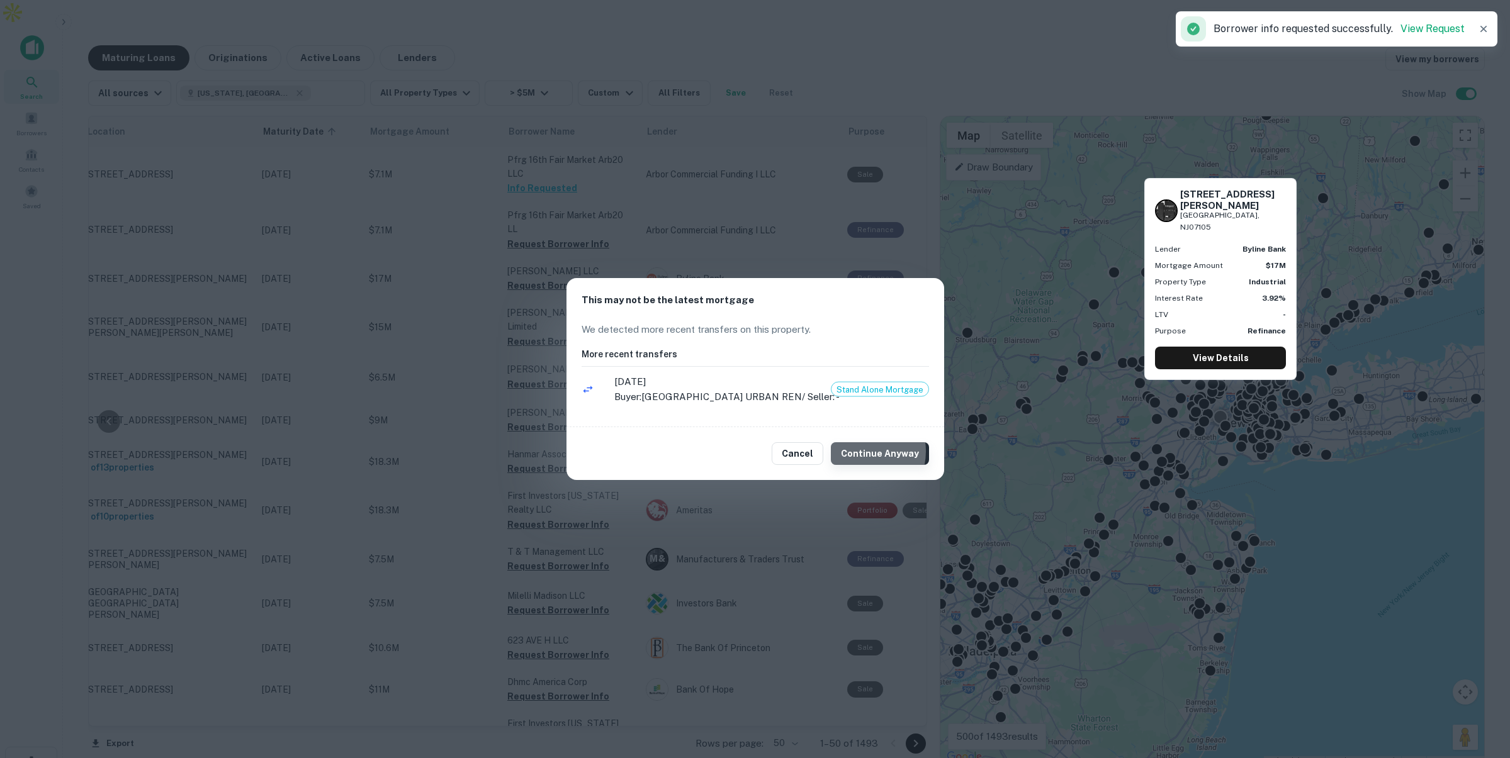
click at [860, 451] on button "Continue Anyway" at bounding box center [880, 453] width 98 height 23
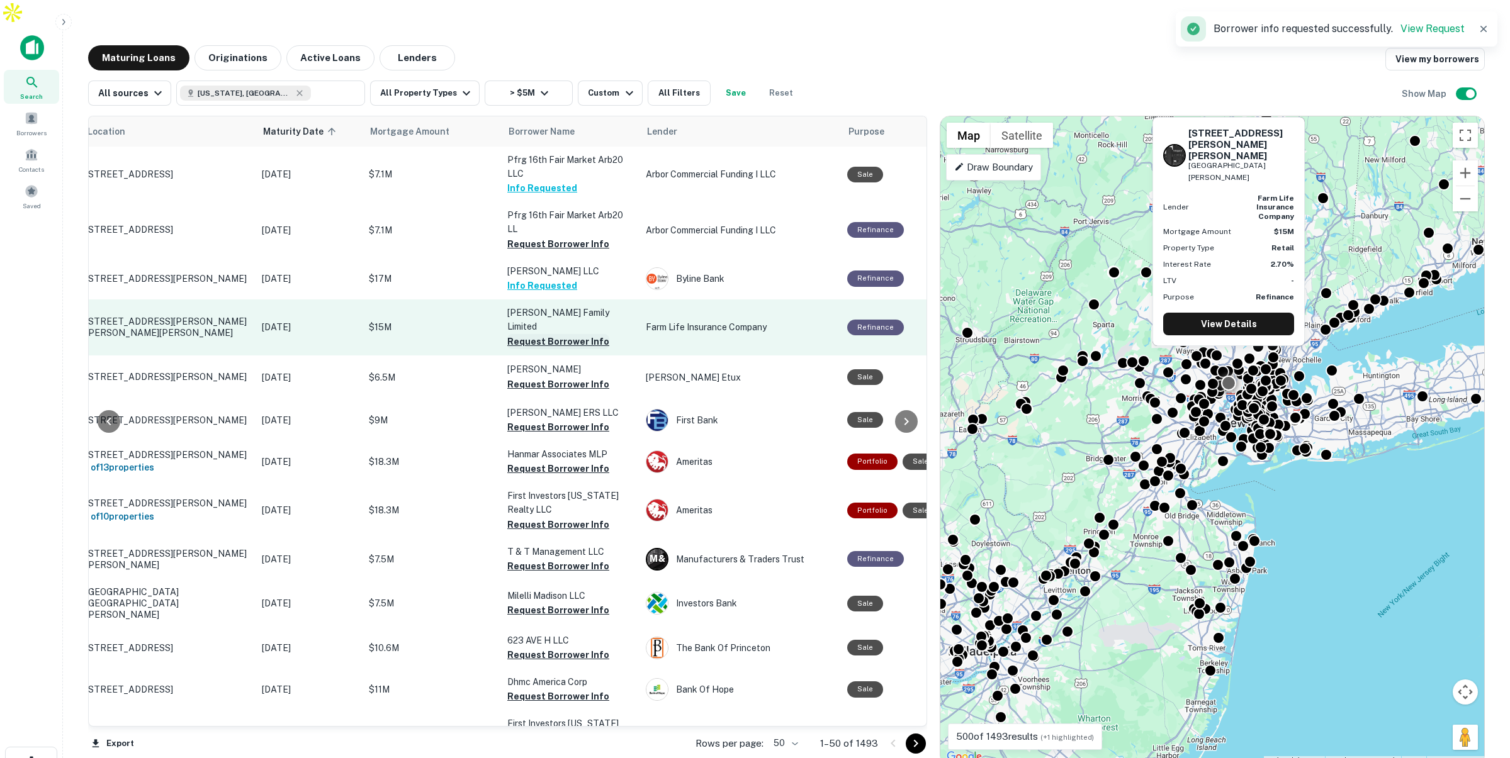
click at [540, 334] on button "Request Borrower Info" at bounding box center [558, 341] width 102 height 15
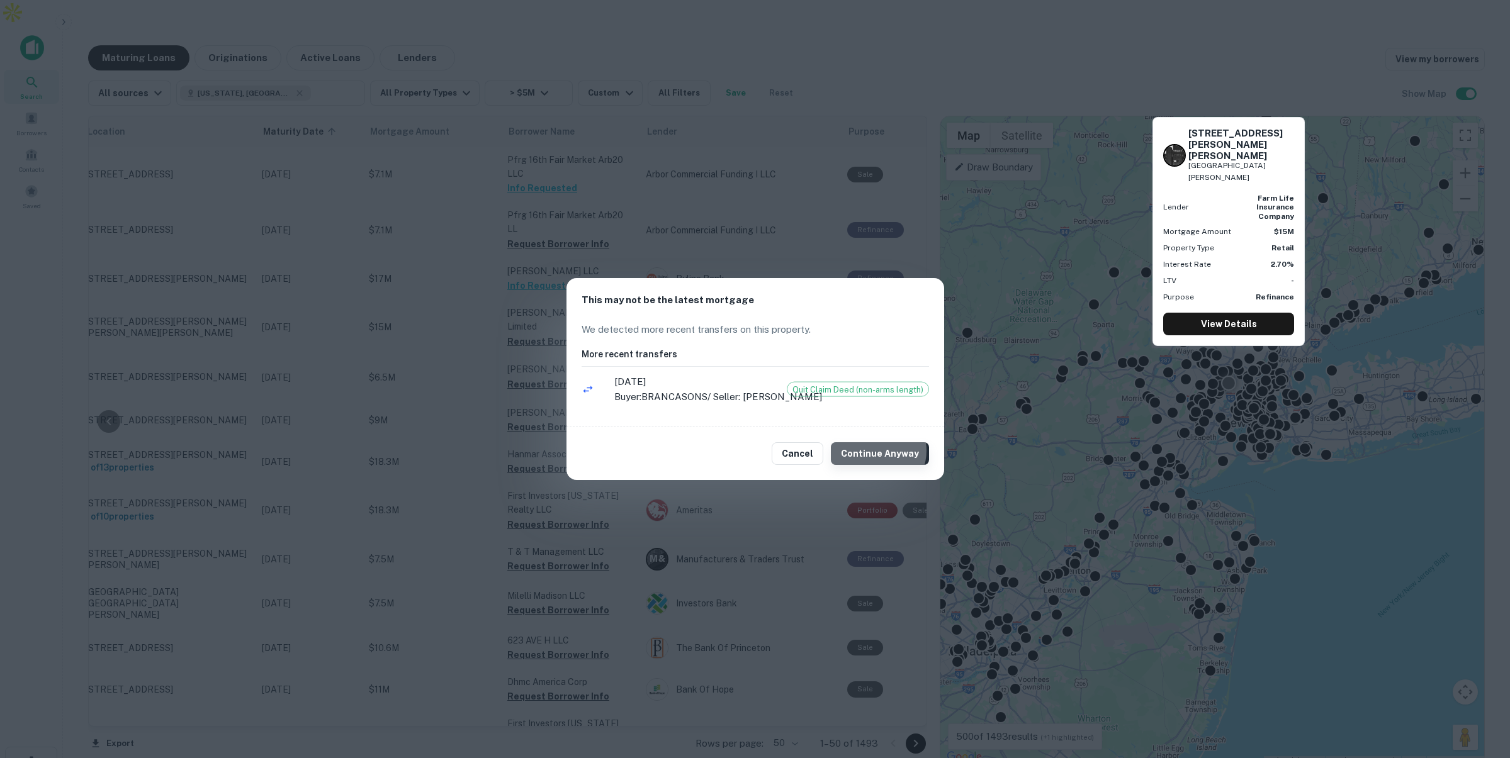
click at [879, 451] on button "Continue Anyway" at bounding box center [880, 453] width 98 height 23
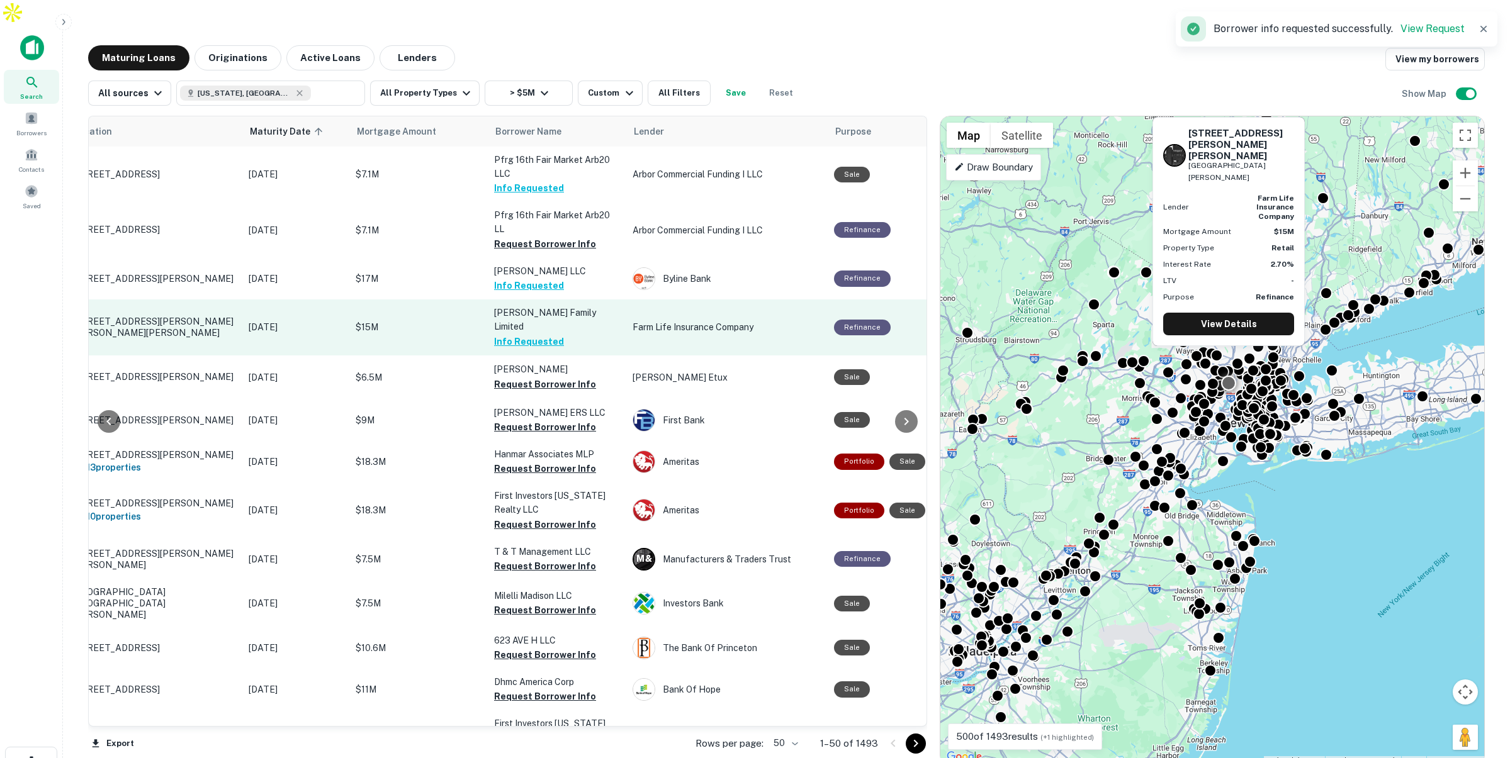
click at [435, 320] on p "$15M" at bounding box center [419, 327] width 126 height 14
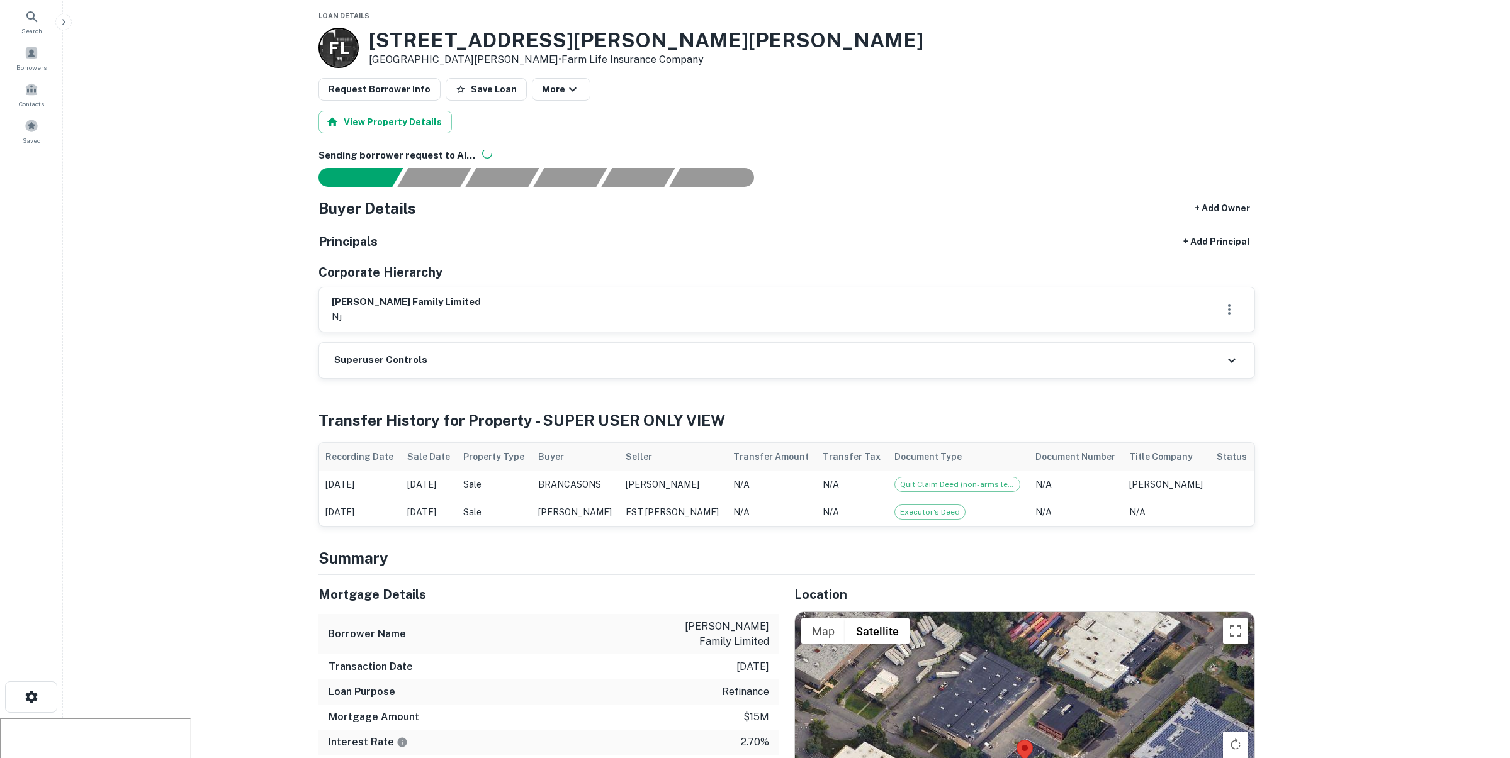
scroll to position [72, 0]
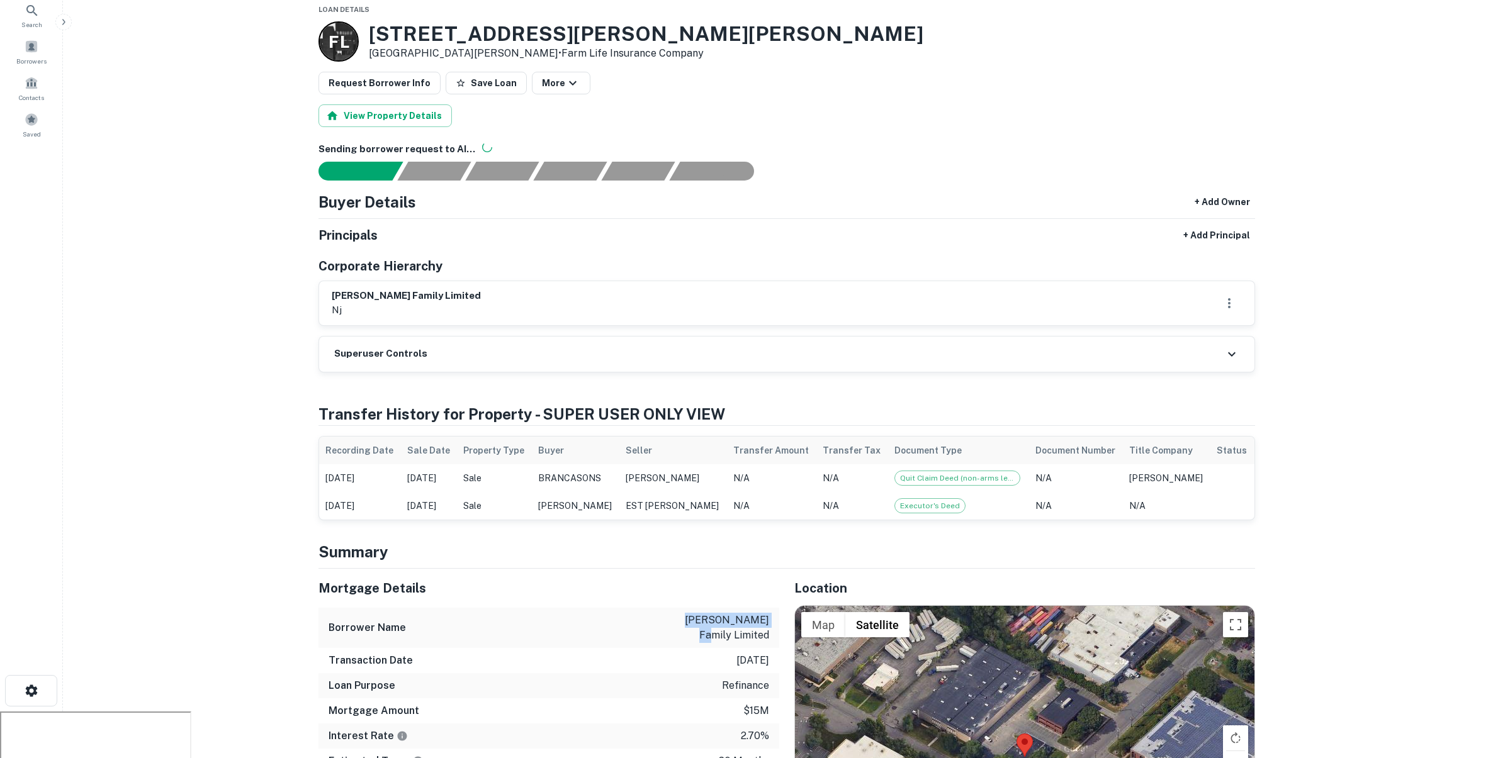
drag, startPoint x: 666, startPoint y: 636, endPoint x: 746, endPoint y: 641, distance: 80.1
click at [746, 641] on p "richard branca family limited" at bounding box center [712, 628] width 113 height 30
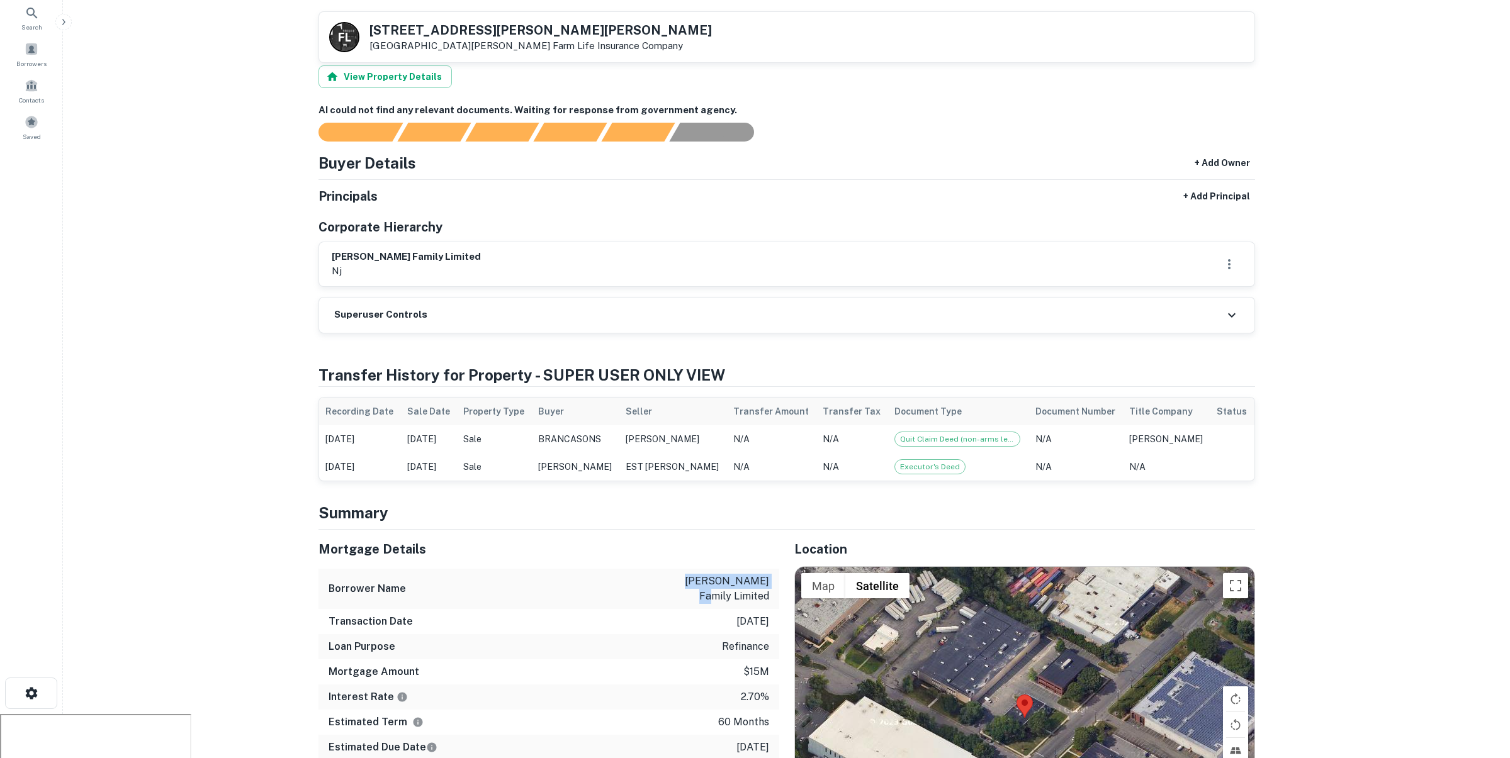
scroll to position [0, 0]
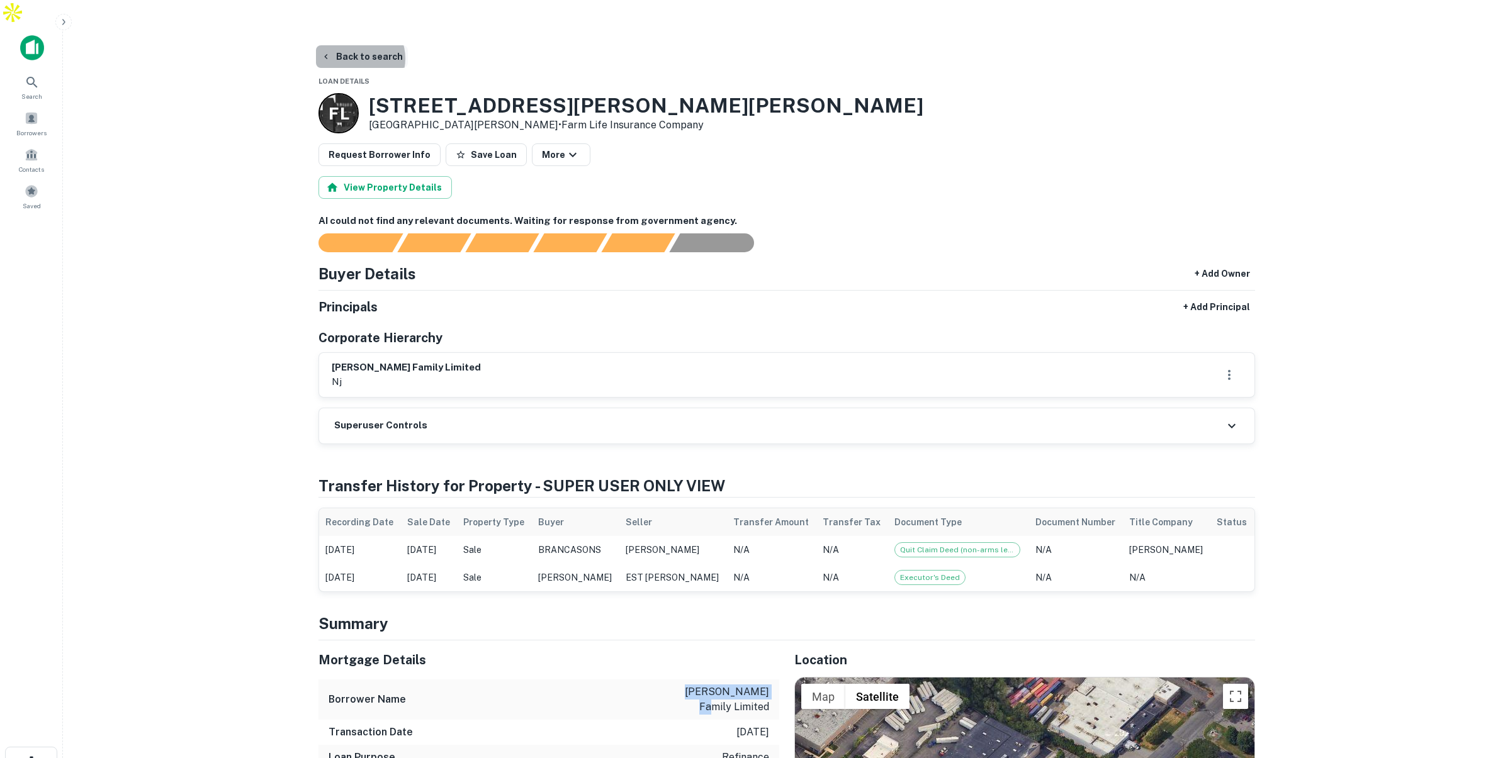
click at [353, 45] on button "Back to search" at bounding box center [362, 56] width 92 height 23
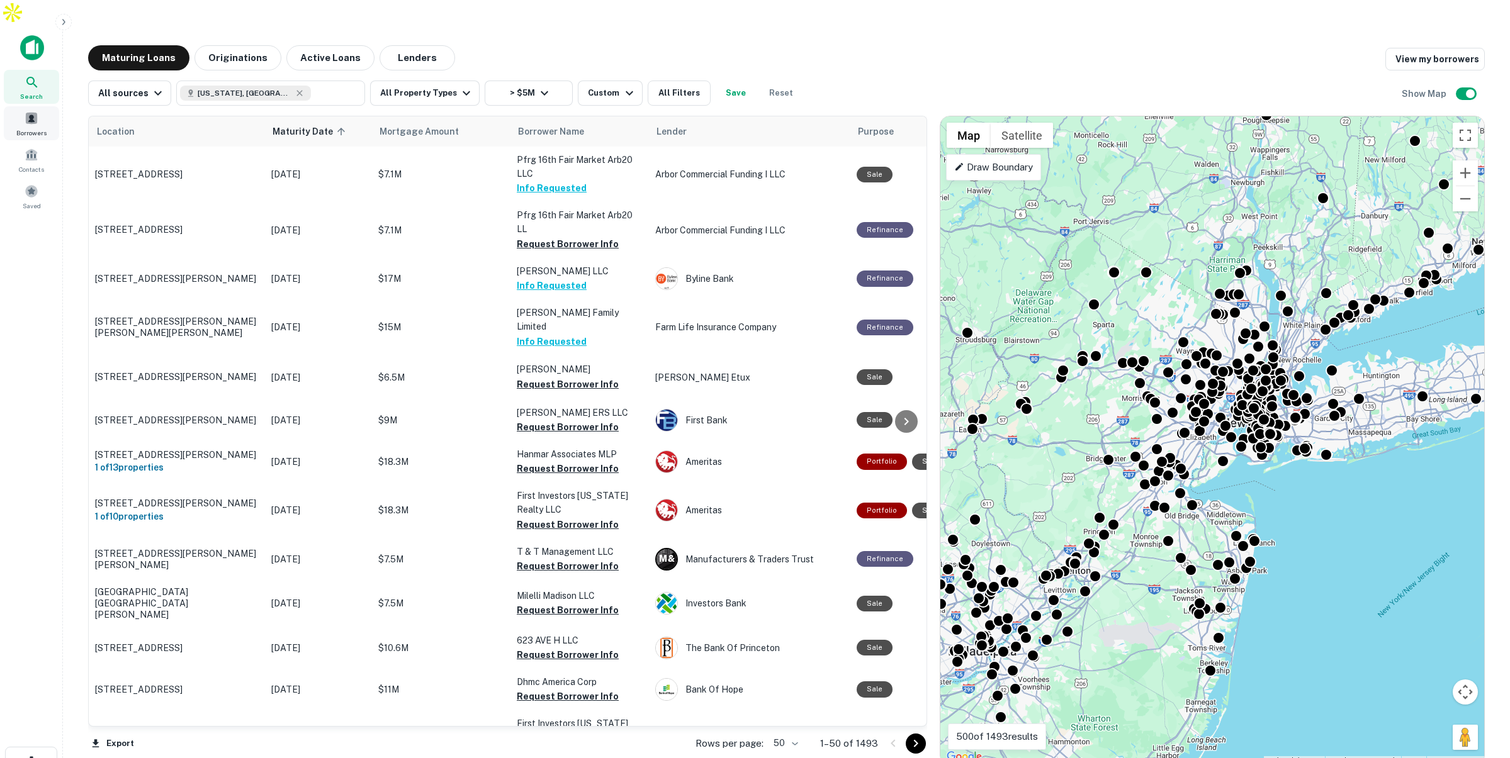
click at [35, 111] on span at bounding box center [32, 118] width 14 height 14
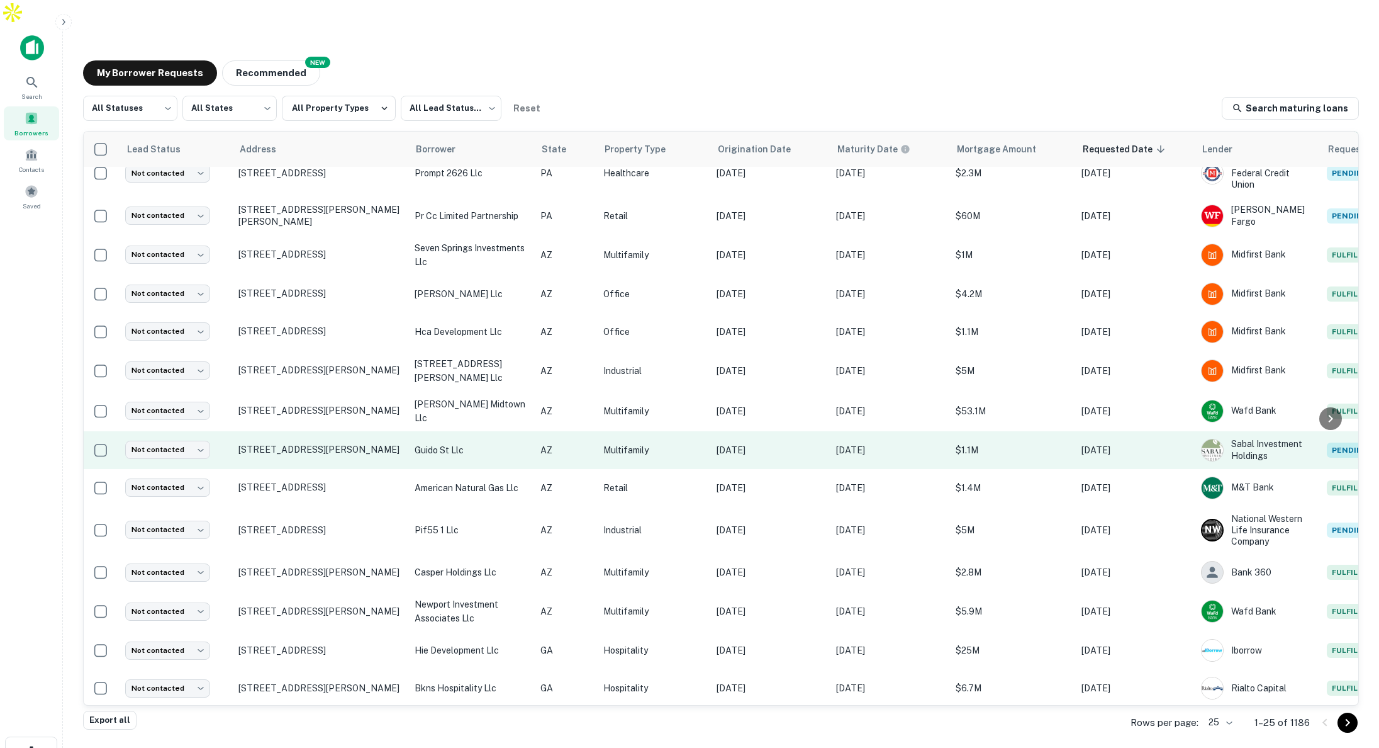
scroll to position [210, 1]
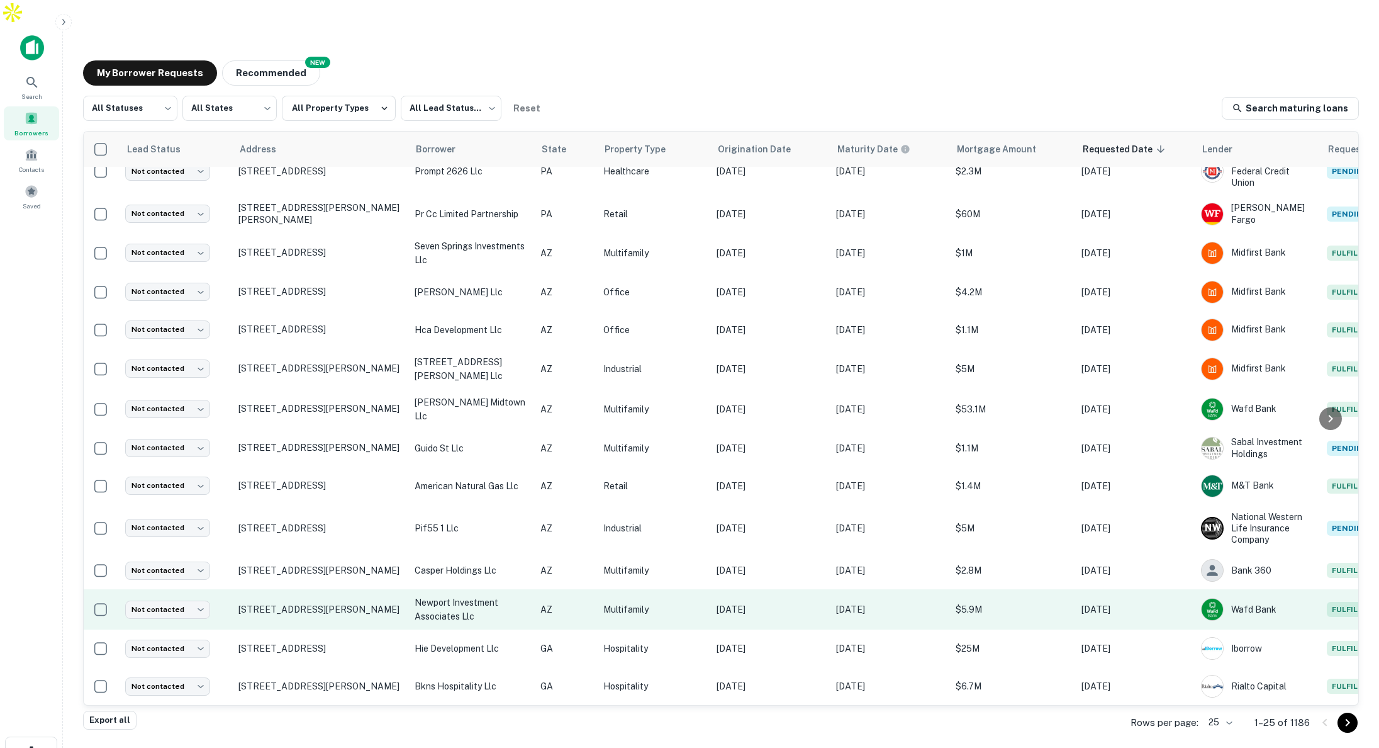
click at [527, 595] on p "newport investment associates llc" at bounding box center [471, 609] width 113 height 28
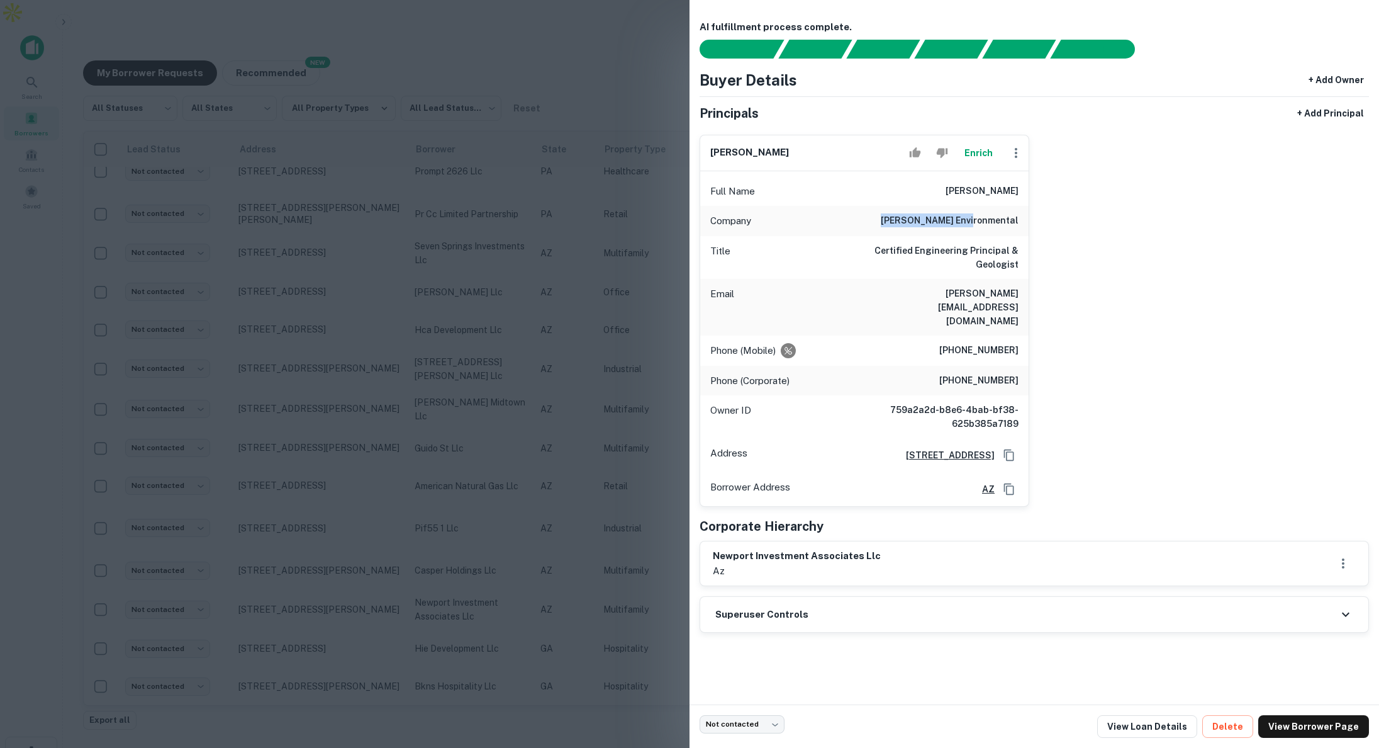
drag, startPoint x: 937, startPoint y: 217, endPoint x: 1021, endPoint y: 221, distance: 84.4
click at [1021, 221] on div "Company frey environmental" at bounding box center [864, 221] width 328 height 30
drag, startPoint x: 990, startPoint y: 316, endPoint x: 972, endPoint y: 306, distance: 20.5
click at [1009, 343] on h6 "(949) 887-2968" at bounding box center [978, 350] width 79 height 15
drag, startPoint x: 931, startPoint y: 292, endPoint x: 1020, endPoint y: 294, distance: 89.4
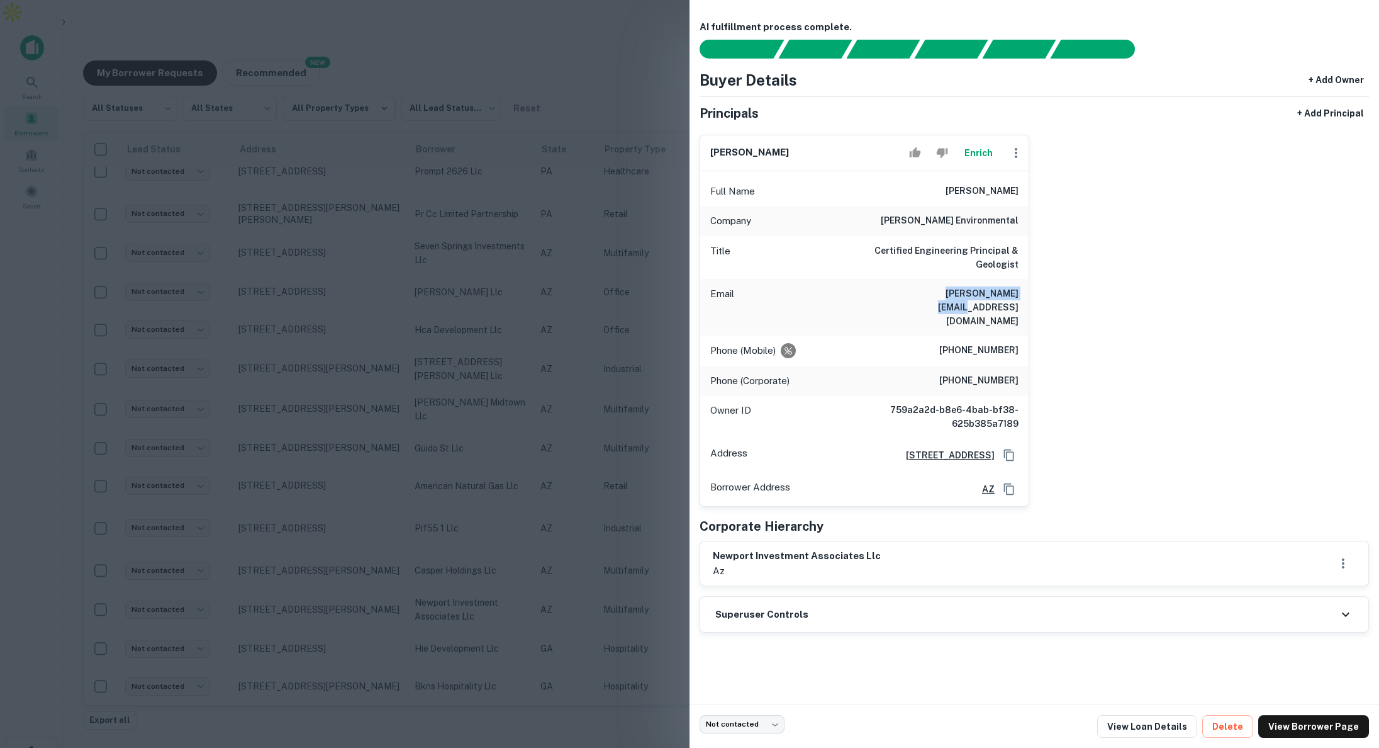
click at [1020, 294] on div "Email joefrey@freyinc.com" at bounding box center [864, 307] width 328 height 57
drag, startPoint x: 940, startPoint y: 218, endPoint x: 1014, endPoint y: 221, distance: 73.7
click at [1014, 221] on h6 "frey environmental" at bounding box center [950, 220] width 138 height 15
click at [586, 198] on div at bounding box center [689, 374] width 1379 height 748
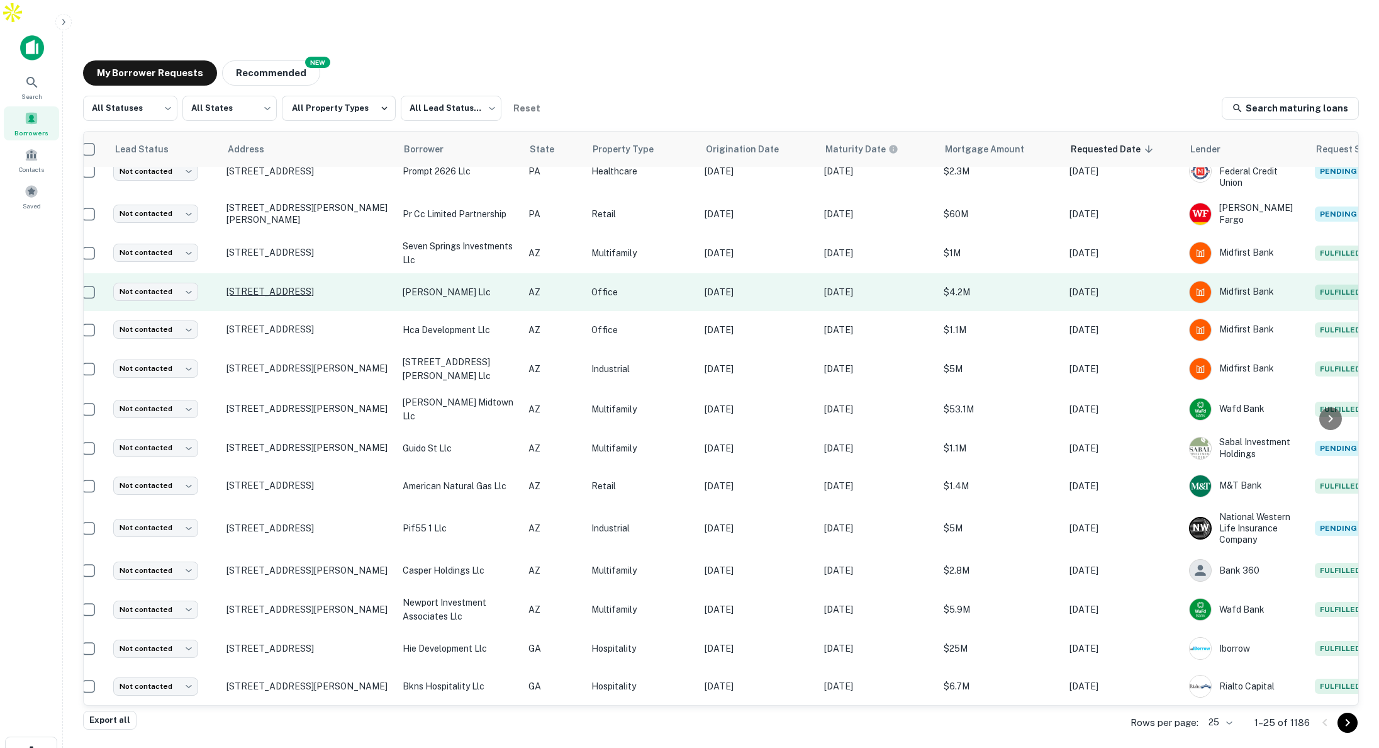
scroll to position [210, 0]
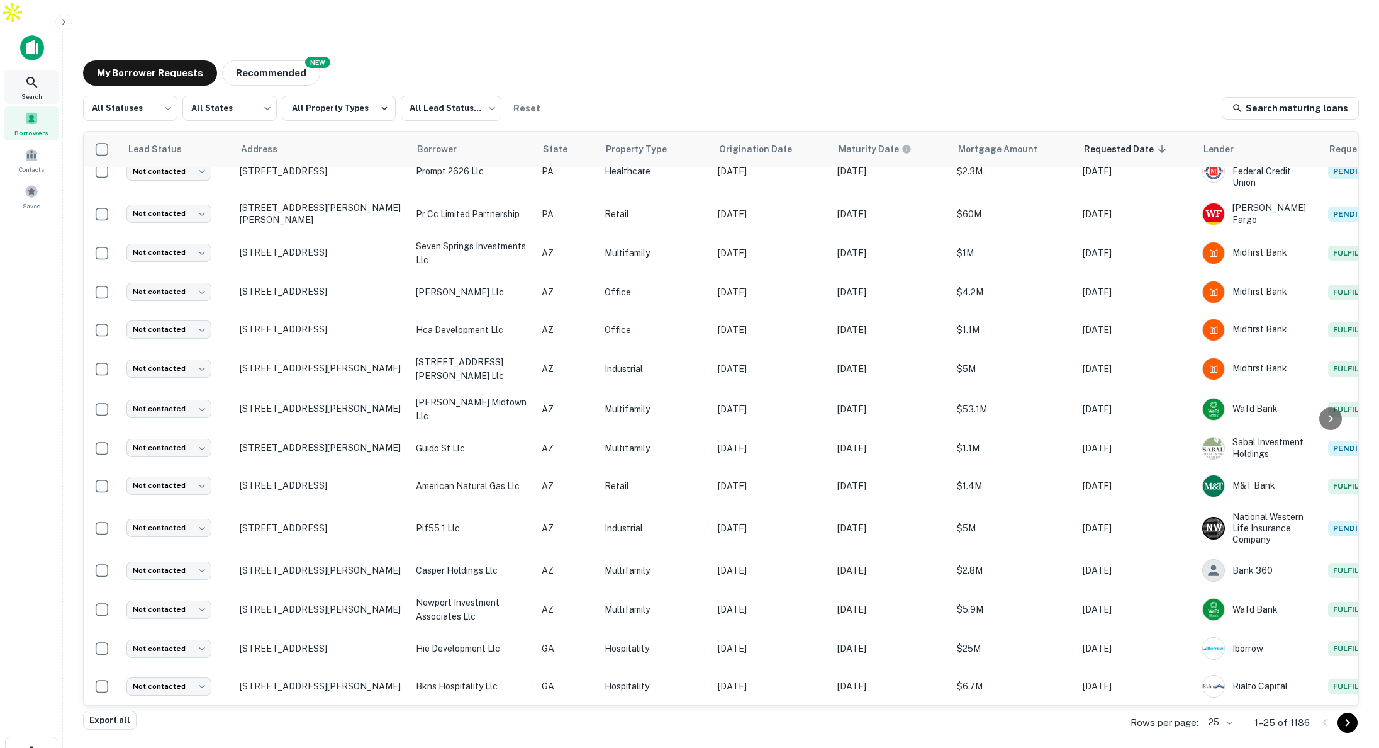
click at [30, 75] on icon at bounding box center [32, 82] width 15 height 15
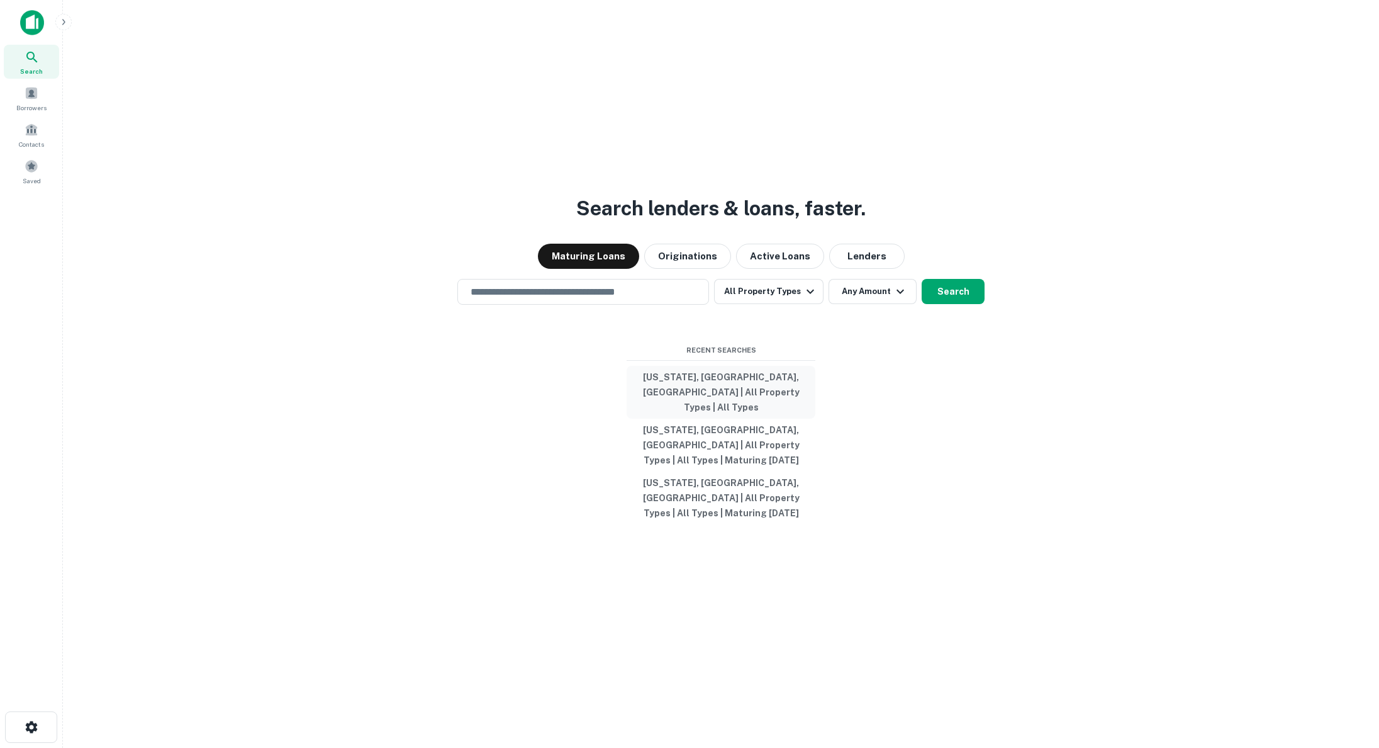
click at [728, 402] on button "[US_STATE], [GEOGRAPHIC_DATA], [GEOGRAPHIC_DATA] | All Property Types | All Typ…" at bounding box center [721, 392] width 189 height 53
type input "**********"
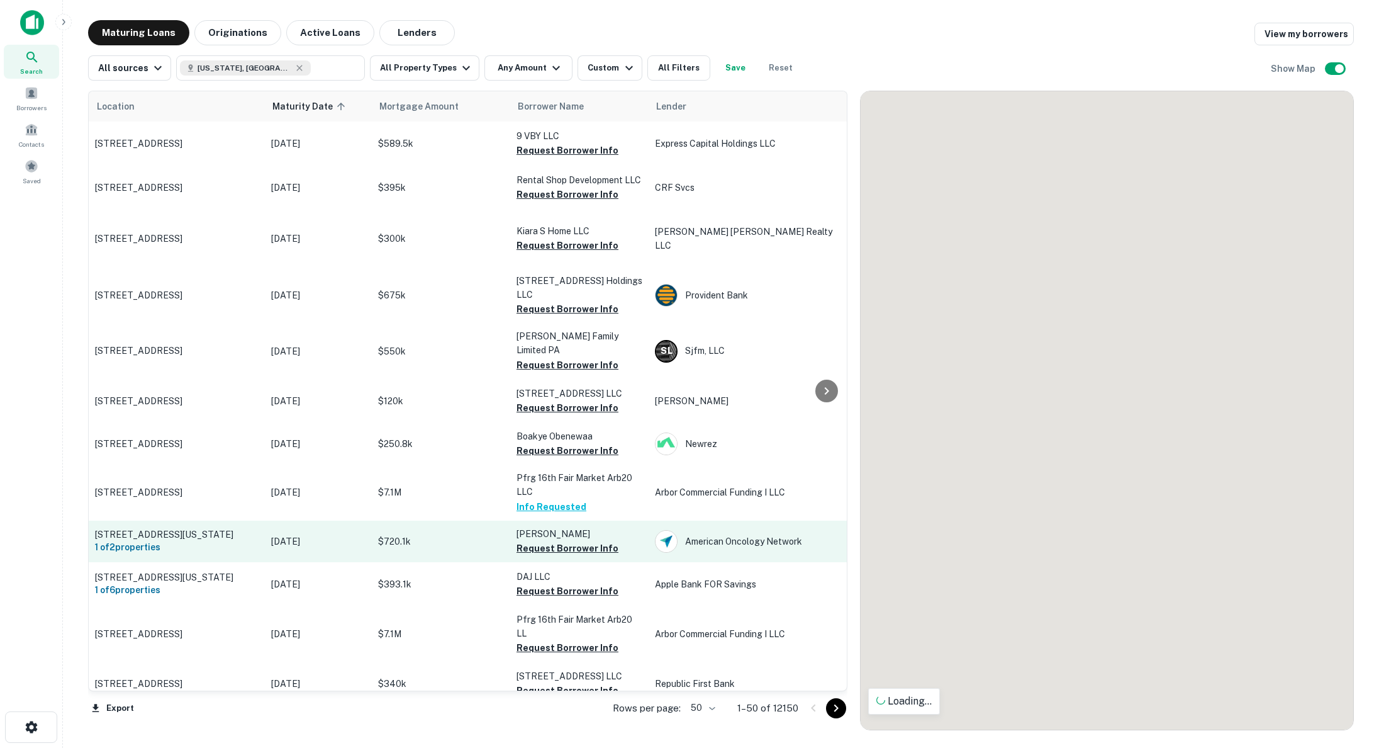
scroll to position [210, 0]
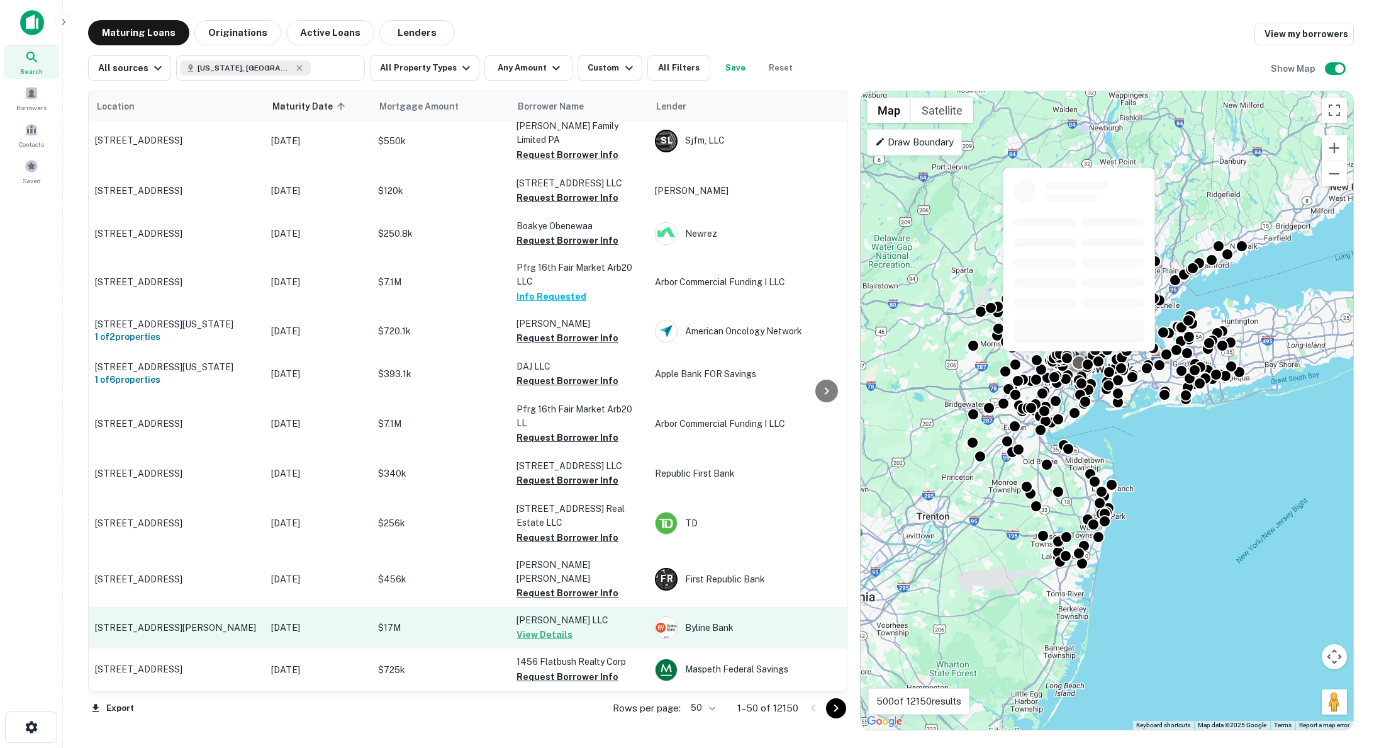
click at [435, 620] on p "$17M" at bounding box center [441, 627] width 126 height 14
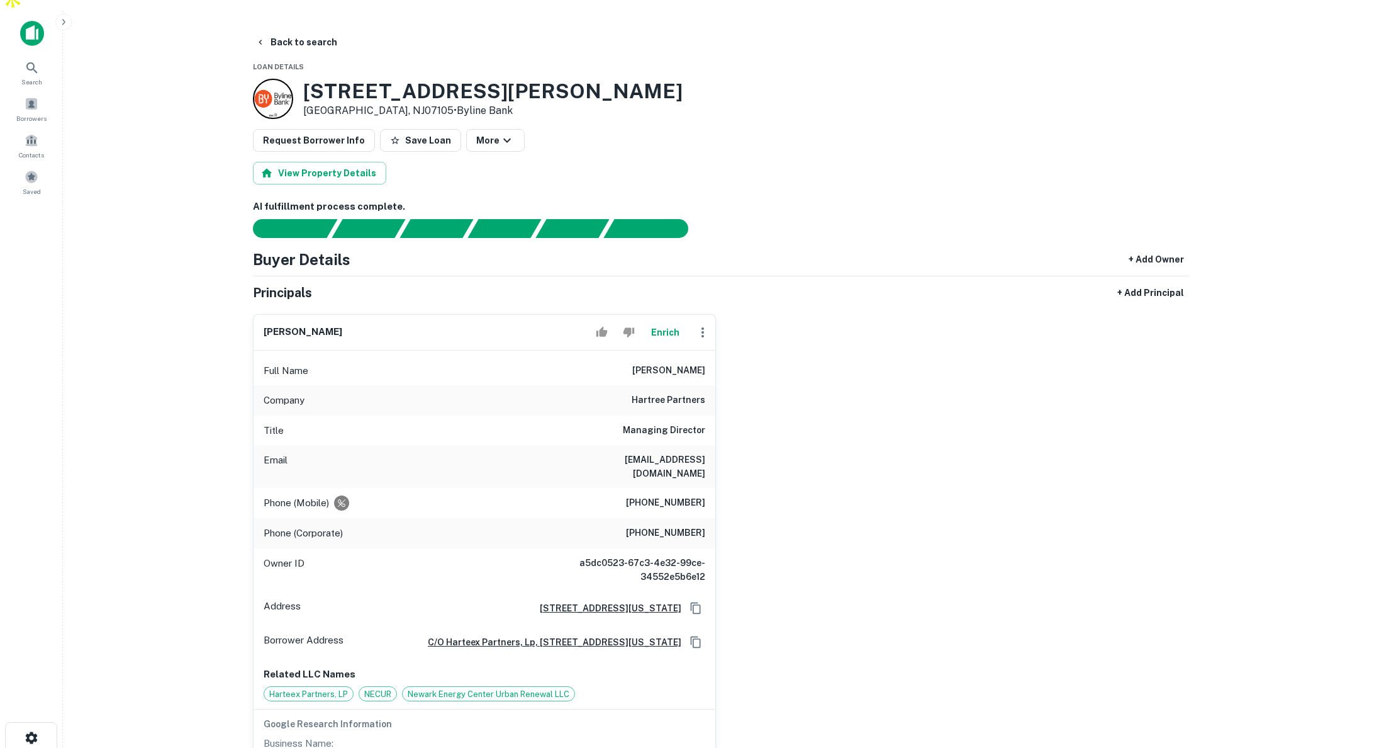
scroll to position [15, 0]
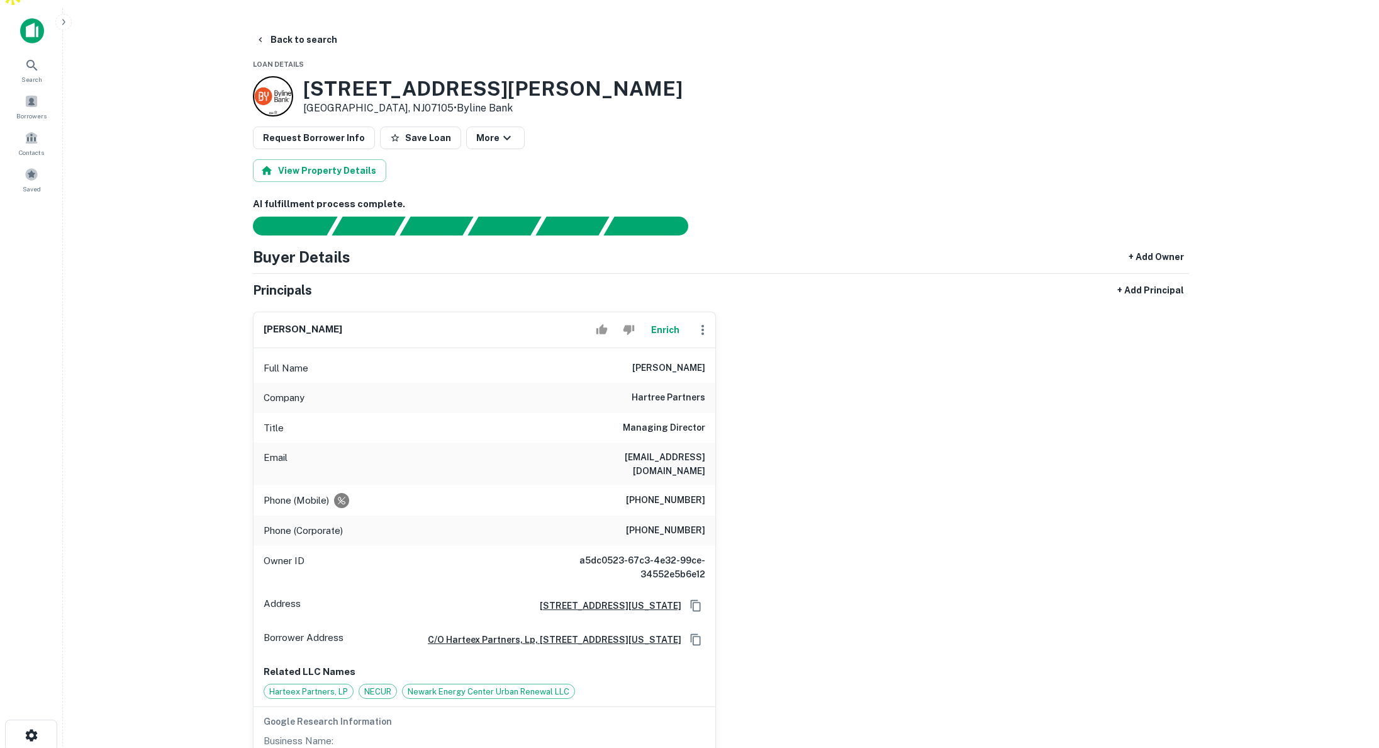
drag, startPoint x: 629, startPoint y: 343, endPoint x: 707, endPoint y: 350, distance: 79.0
click at [707, 353] on div "Full Name stephen m. semlitz" at bounding box center [485, 368] width 462 height 30
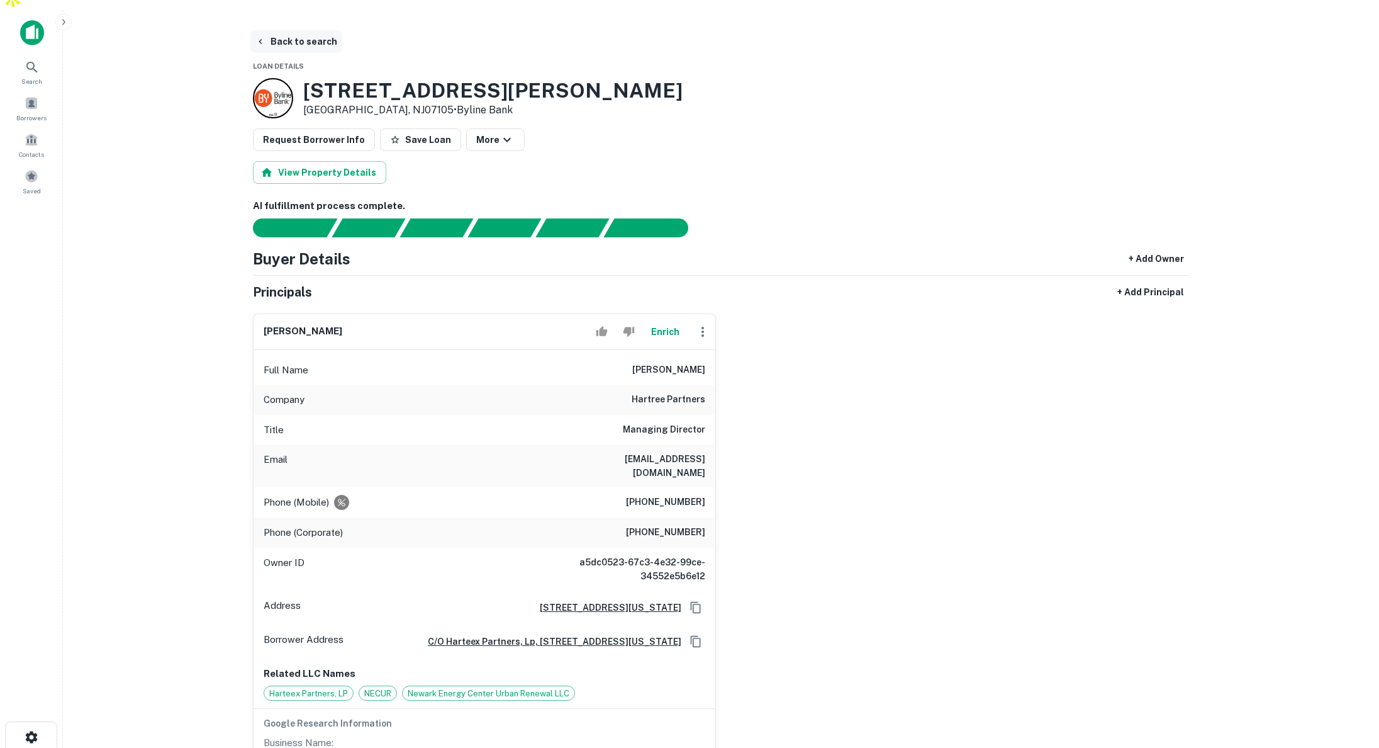
click at [294, 30] on button "Back to search" at bounding box center [296, 41] width 92 height 23
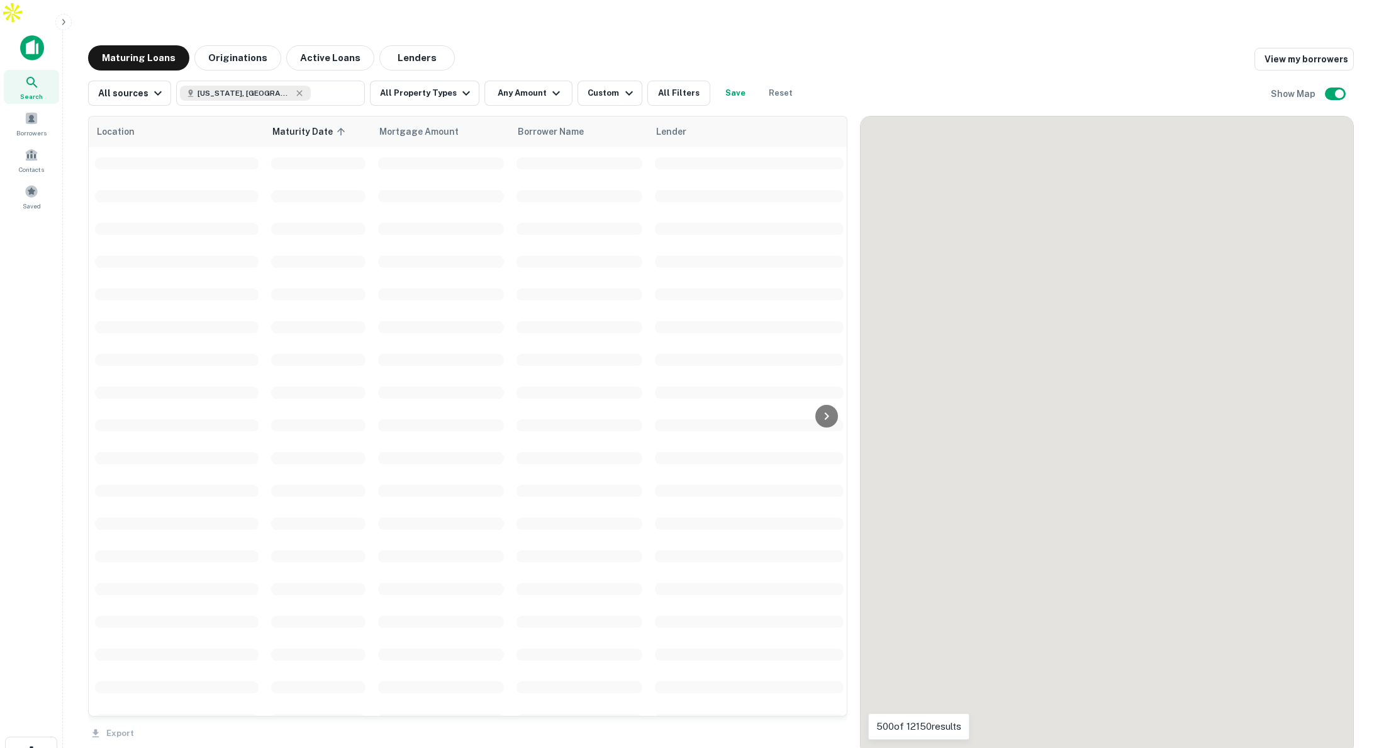
scroll to position [210, 0]
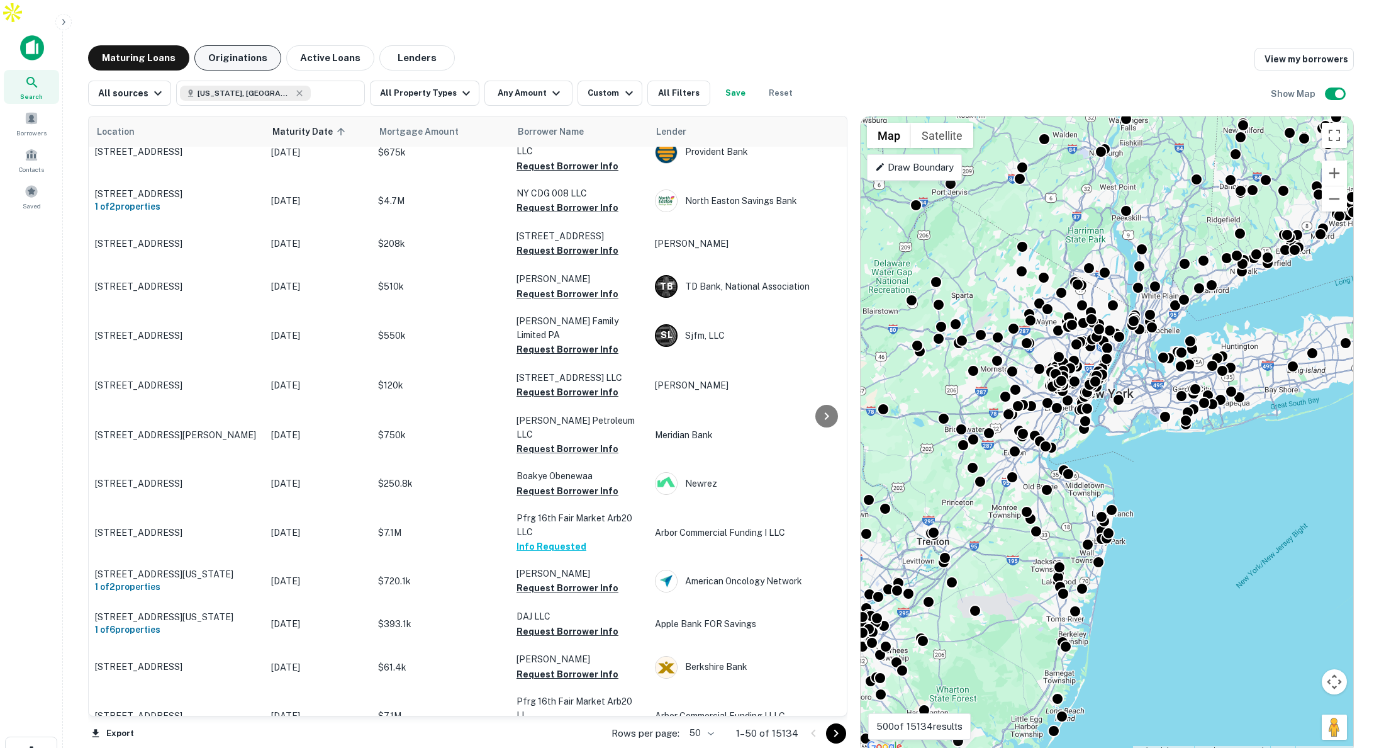
click at [253, 45] on button "Originations" at bounding box center [237, 57] width 87 height 25
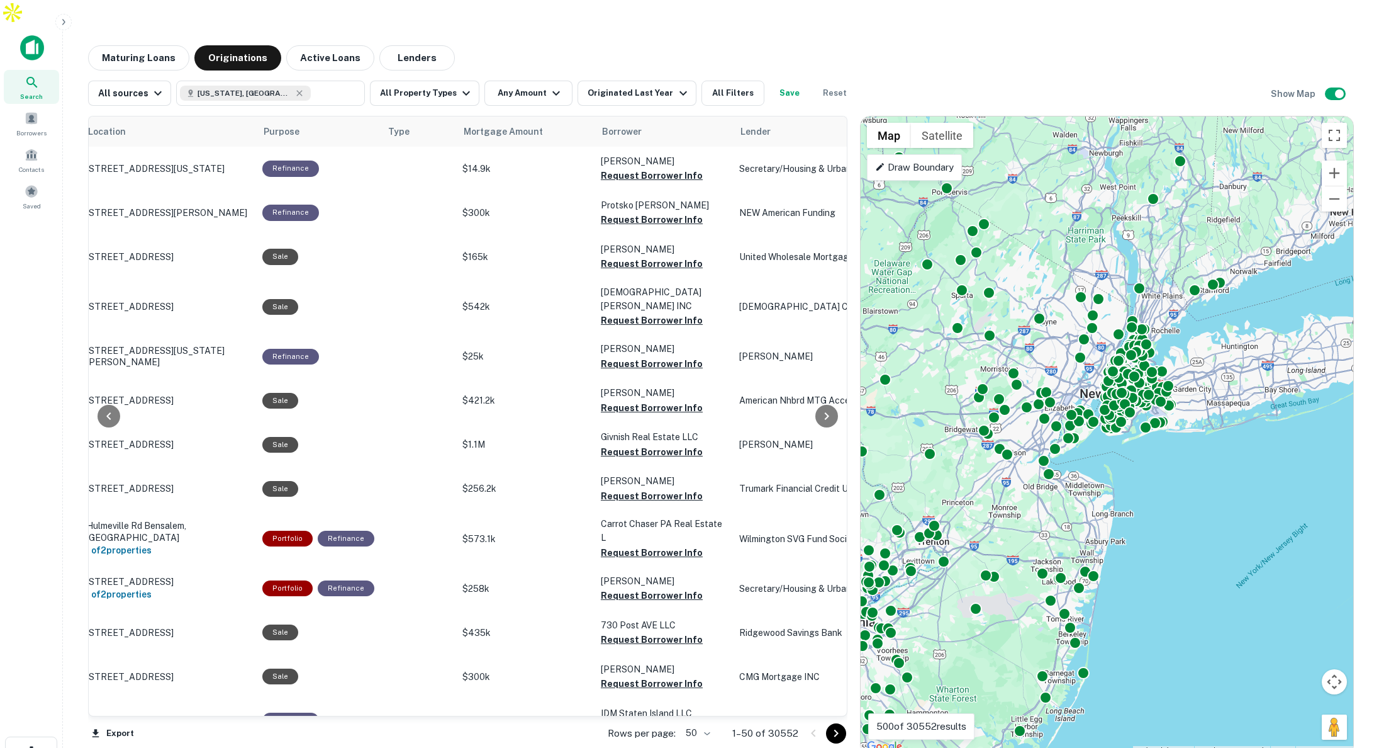
scroll to position [1, 9]
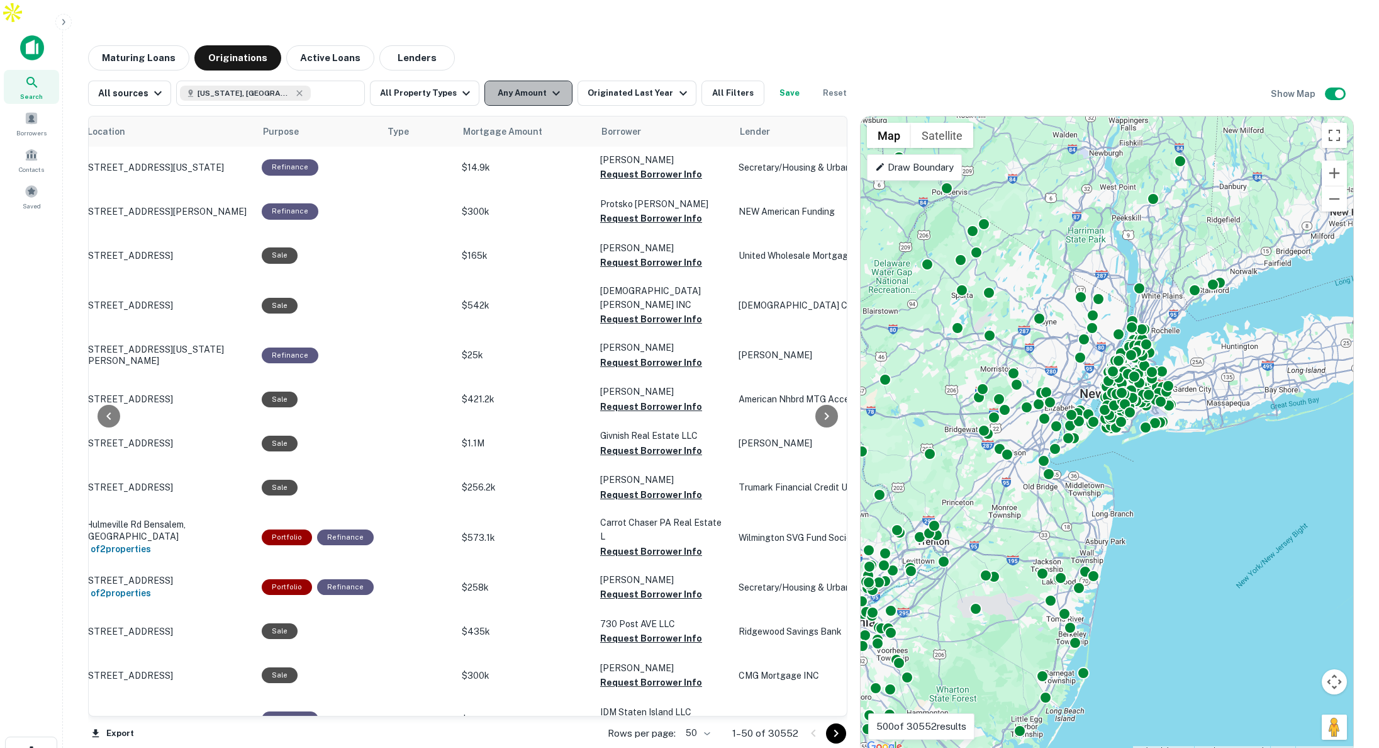
click at [528, 81] on button "Any Amount" at bounding box center [529, 93] width 88 height 25
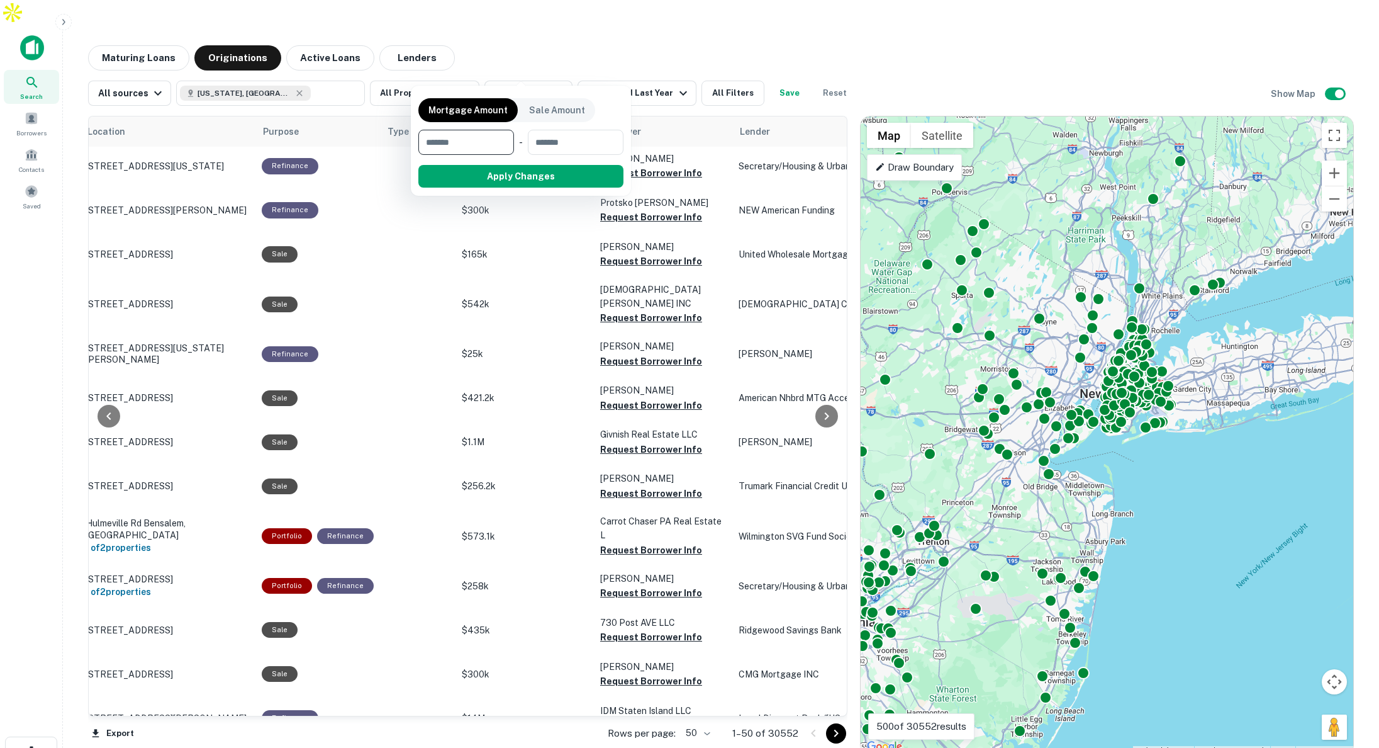
click at [495, 142] on input "number" at bounding box center [461, 142] width 87 height 25
type input "*******"
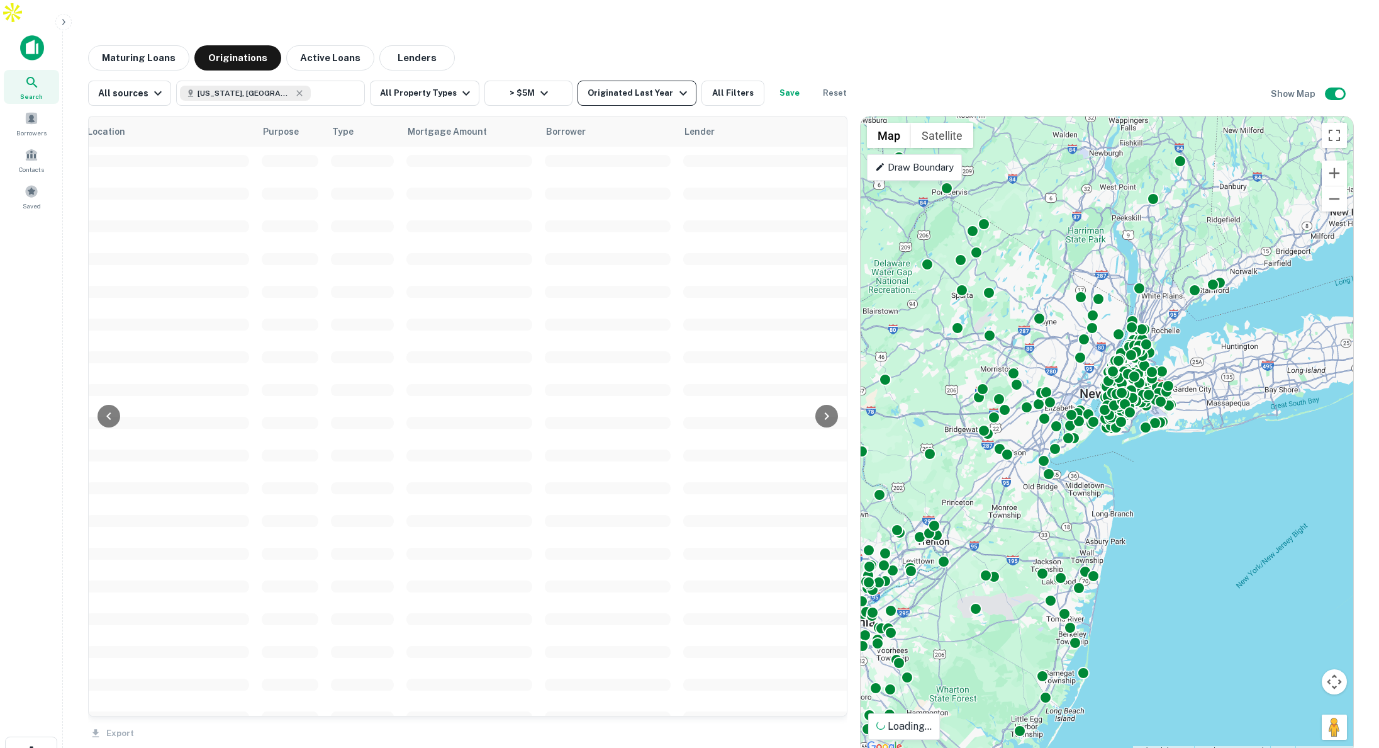
click at [631, 86] on div "Originated Last Year" at bounding box center [639, 93] width 103 height 15
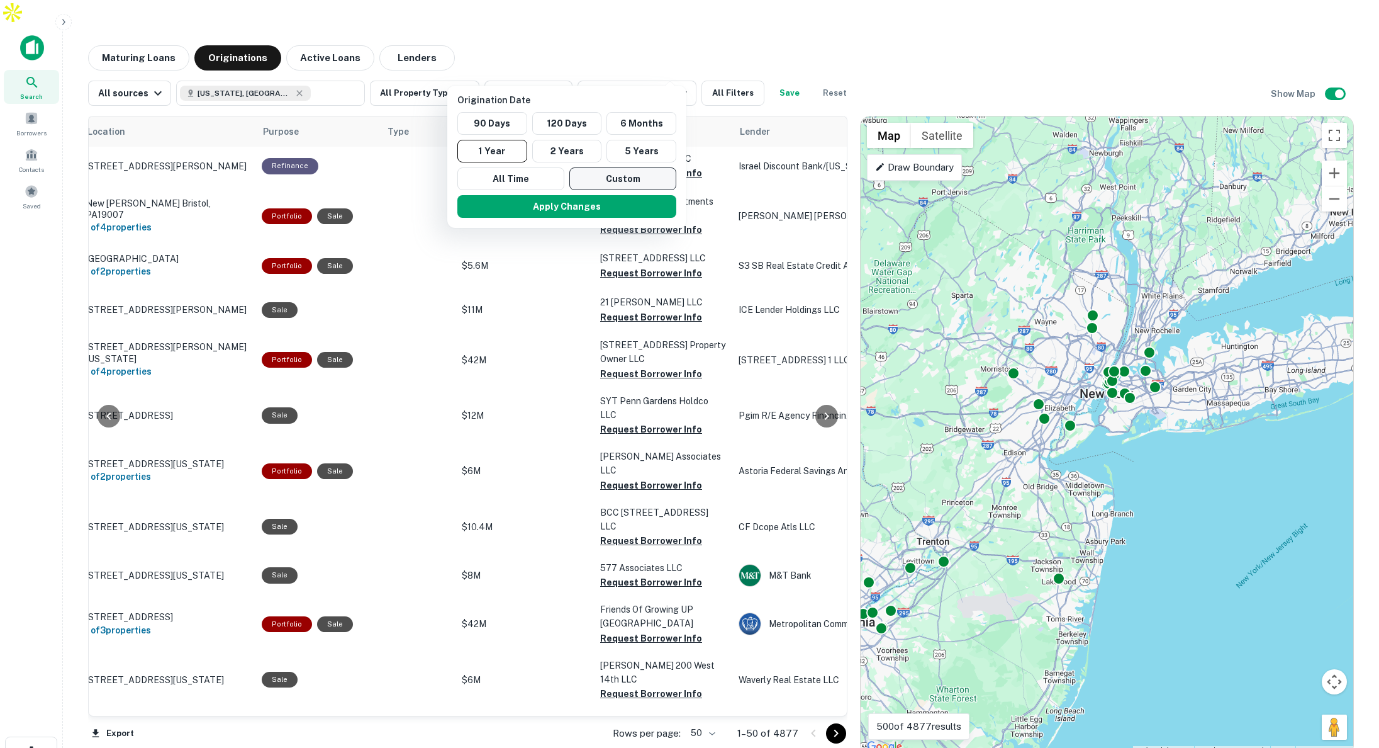
click at [605, 177] on button "Custom" at bounding box center [622, 178] width 107 height 23
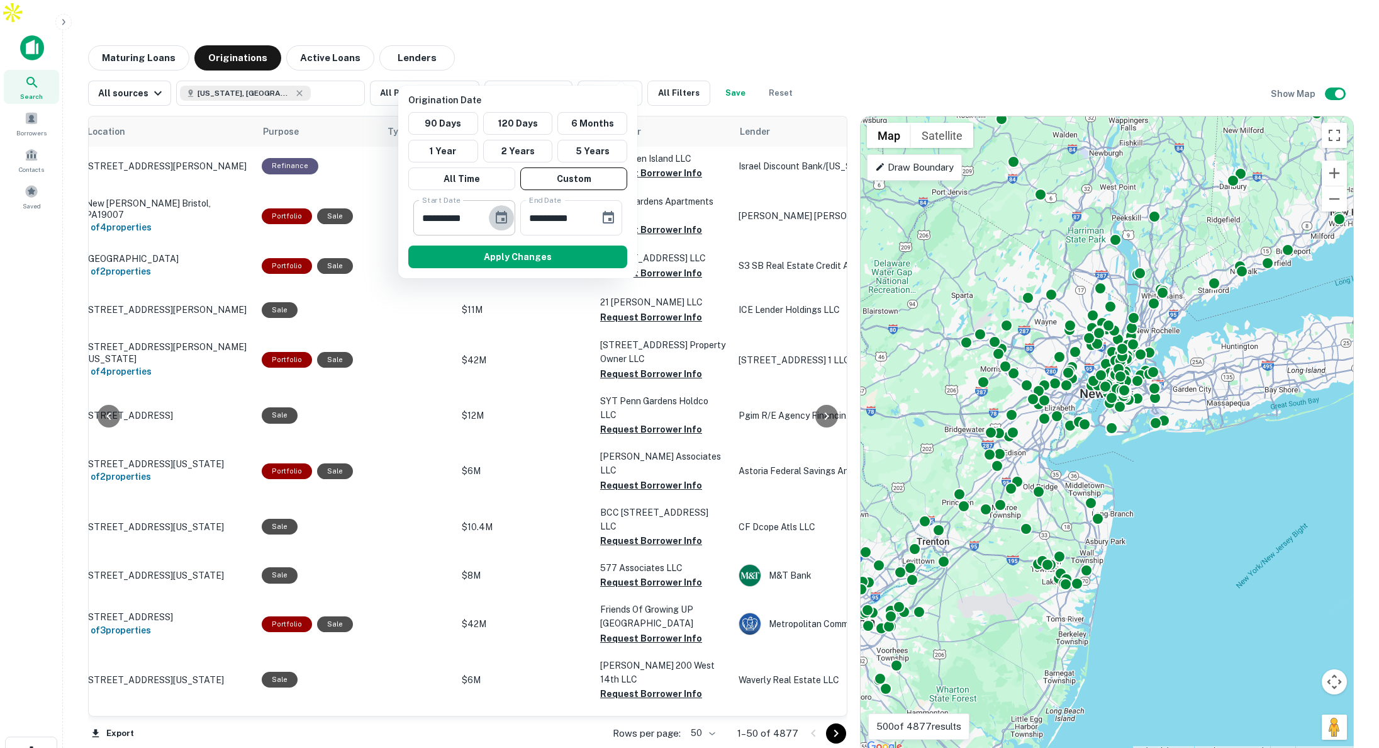
click at [504, 217] on icon "Choose date, selected date is Feb 13, 2025" at bounding box center [501, 217] width 15 height 15
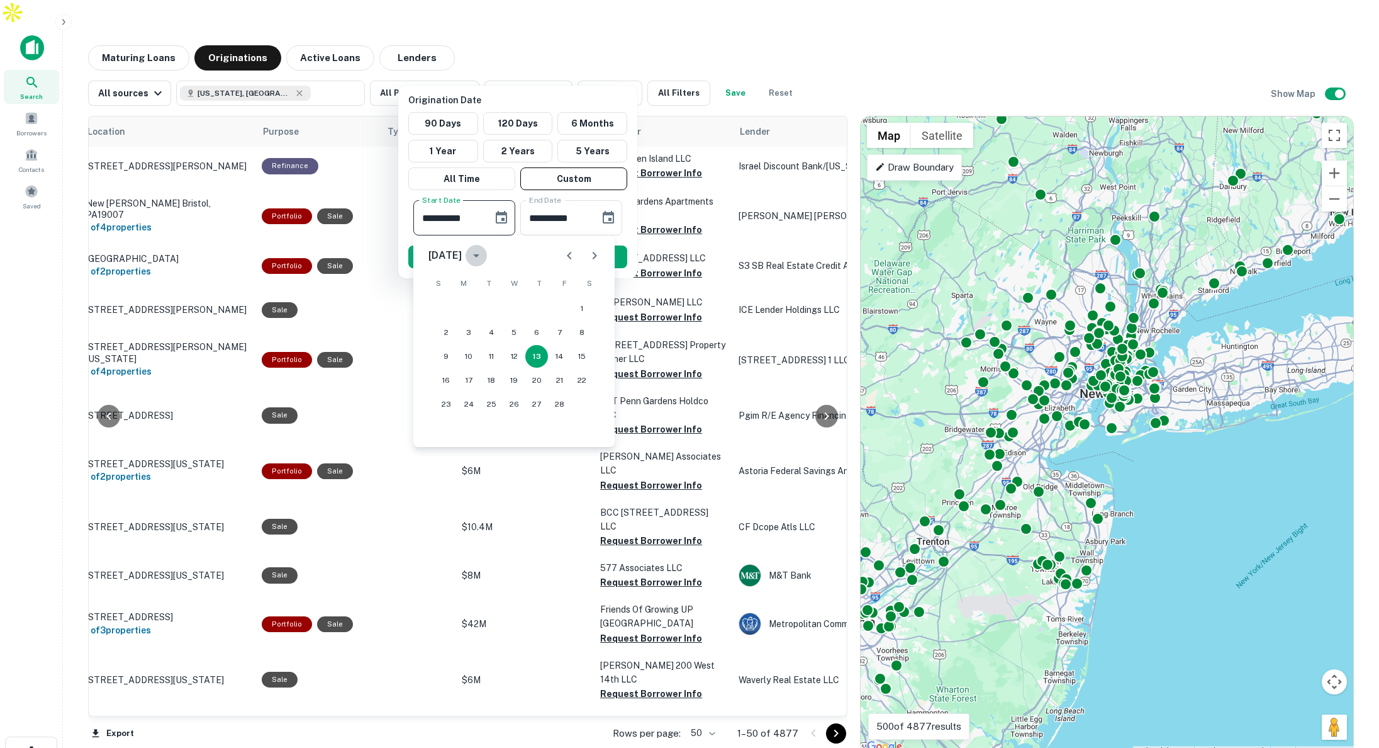
click at [484, 257] on icon "calendar view is open, switch to year view" at bounding box center [476, 255] width 15 height 15
click at [580, 368] on button "2019" at bounding box center [579, 371] width 45 height 23
type input "**********"
click at [512, 354] on button "13" at bounding box center [514, 356] width 23 height 23
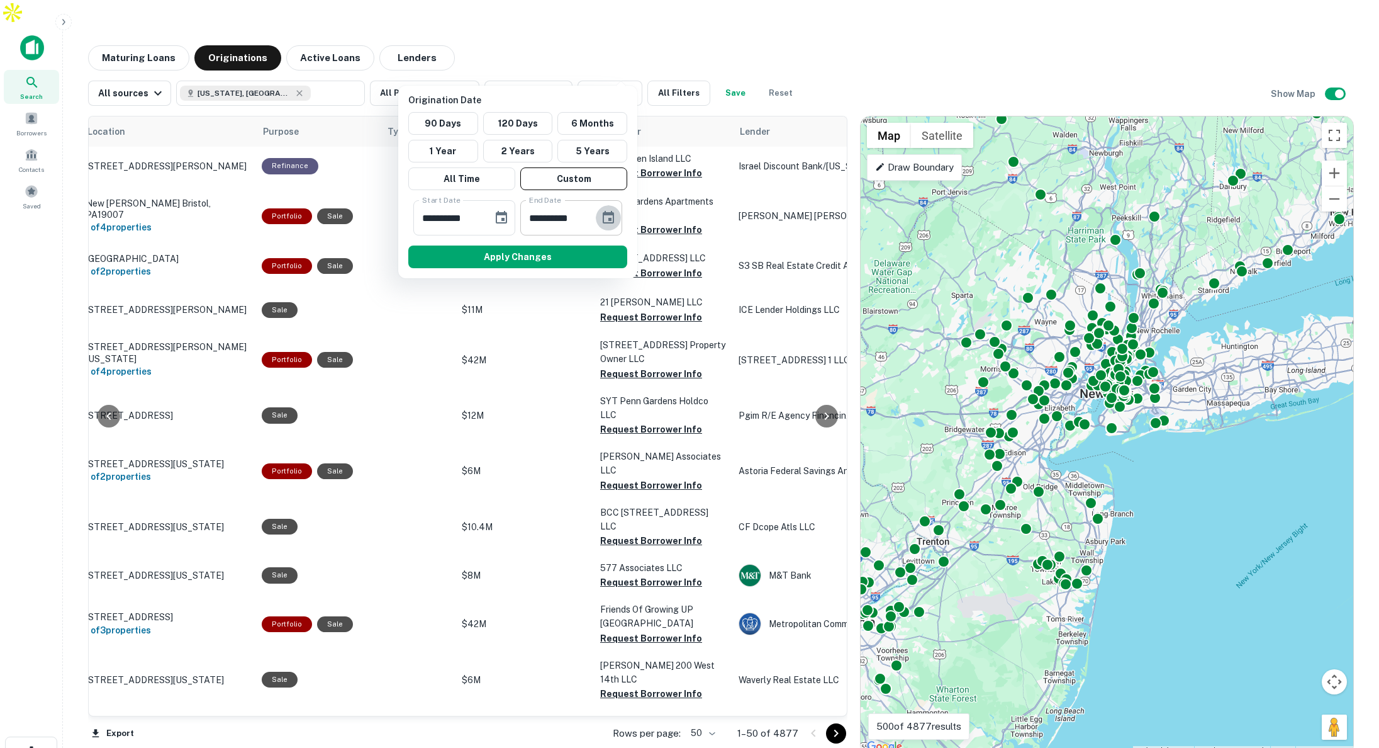
click at [611, 220] on icon "Choose date, selected date is Aug 12, 2025" at bounding box center [608, 217] width 11 height 13
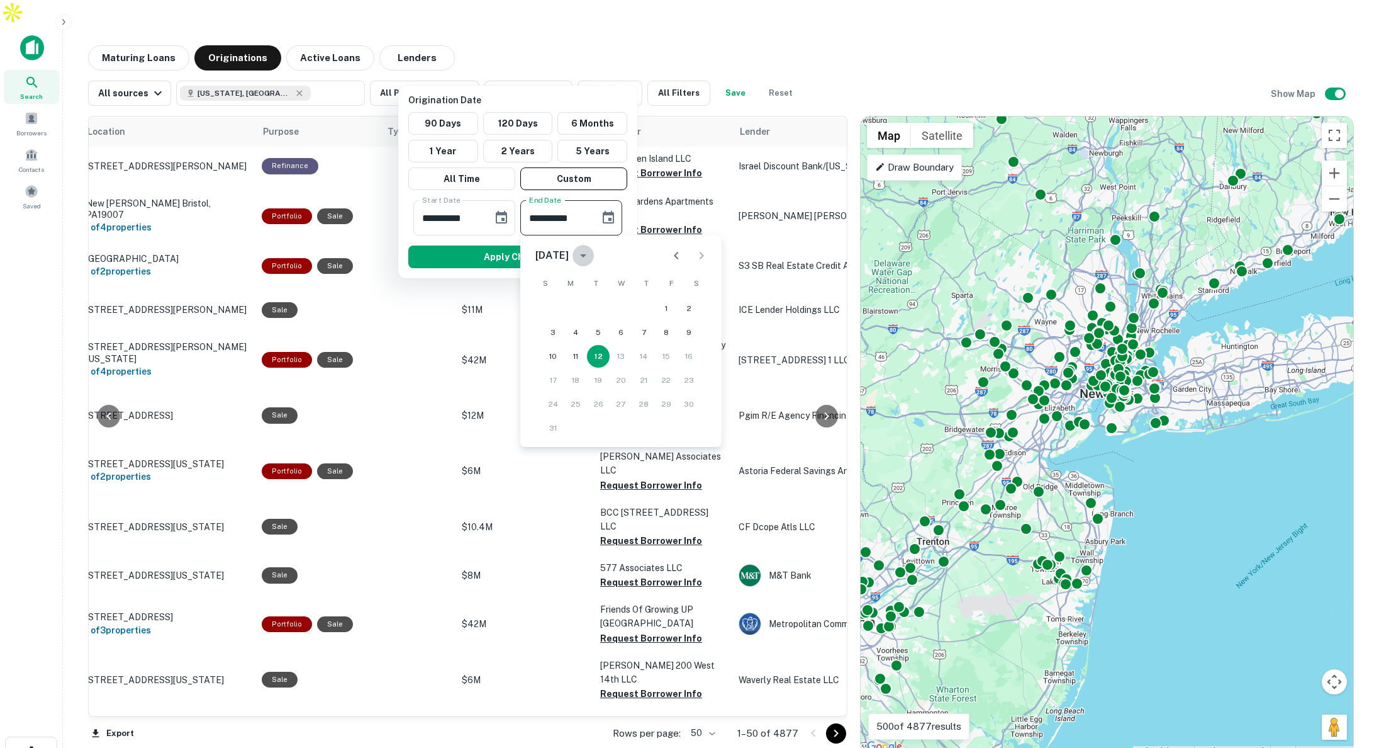
click at [591, 254] on icon "calendar view is open, switch to year view" at bounding box center [583, 255] width 15 height 15
click at [617, 313] on button "2023" at bounding box center [620, 316] width 45 height 23
type input "**********"
click at [694, 330] on button "12" at bounding box center [689, 332] width 23 height 23
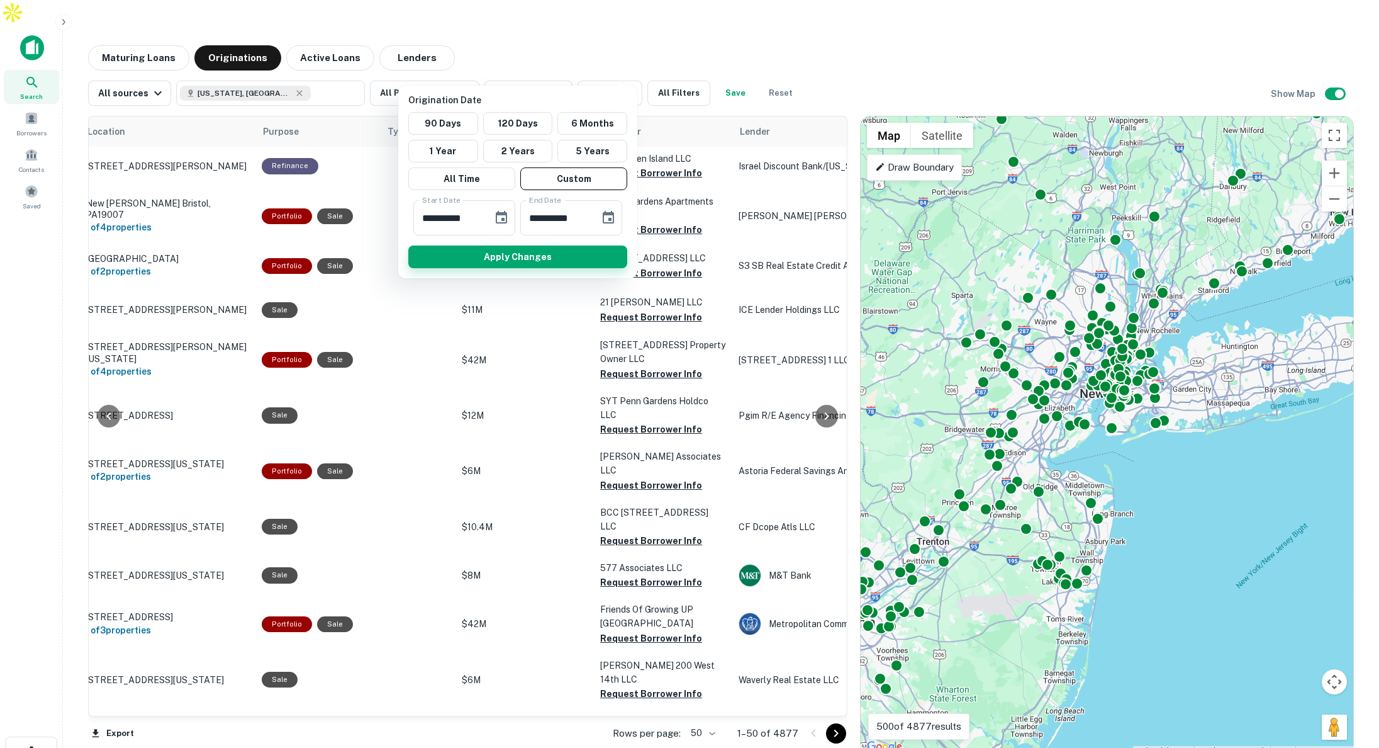
click at [530, 257] on button "Apply Changes" at bounding box center [517, 256] width 219 height 23
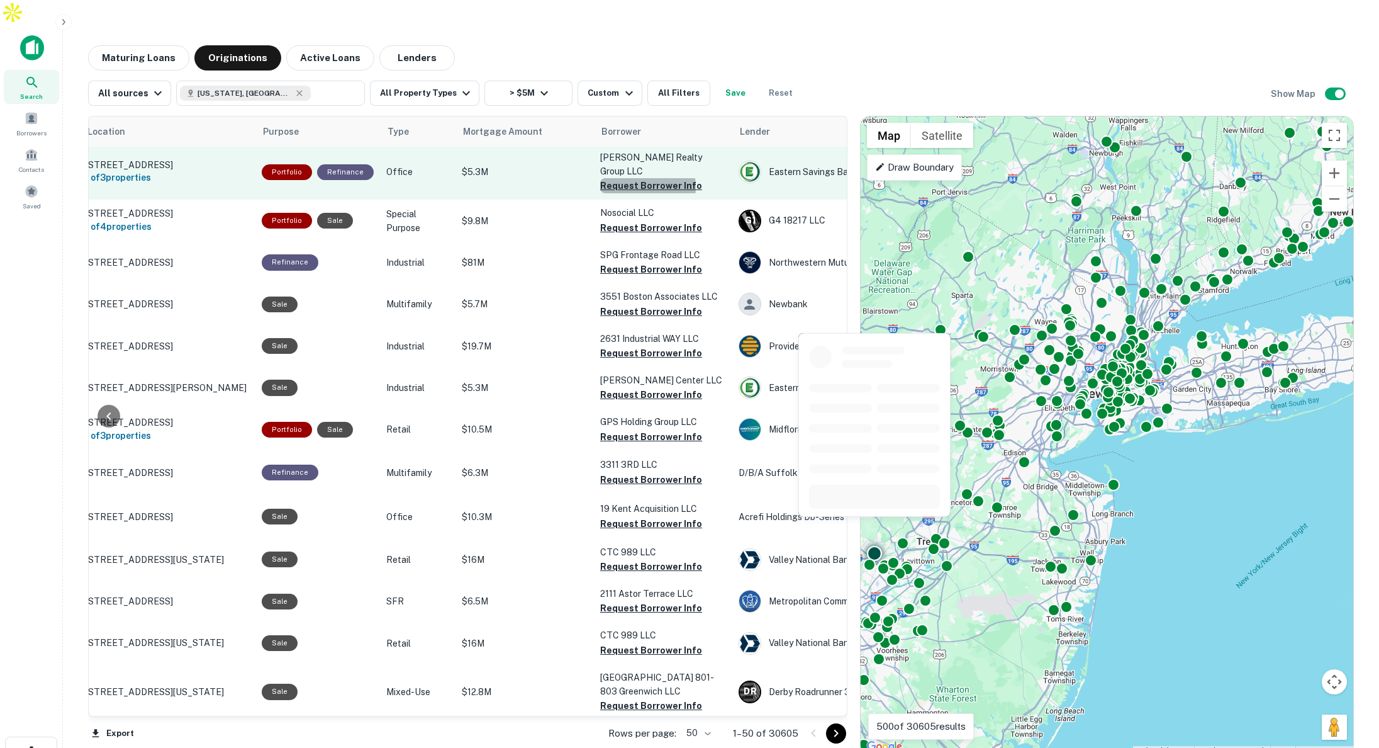
click at [632, 178] on button "Request Borrower Info" at bounding box center [651, 185] width 102 height 15
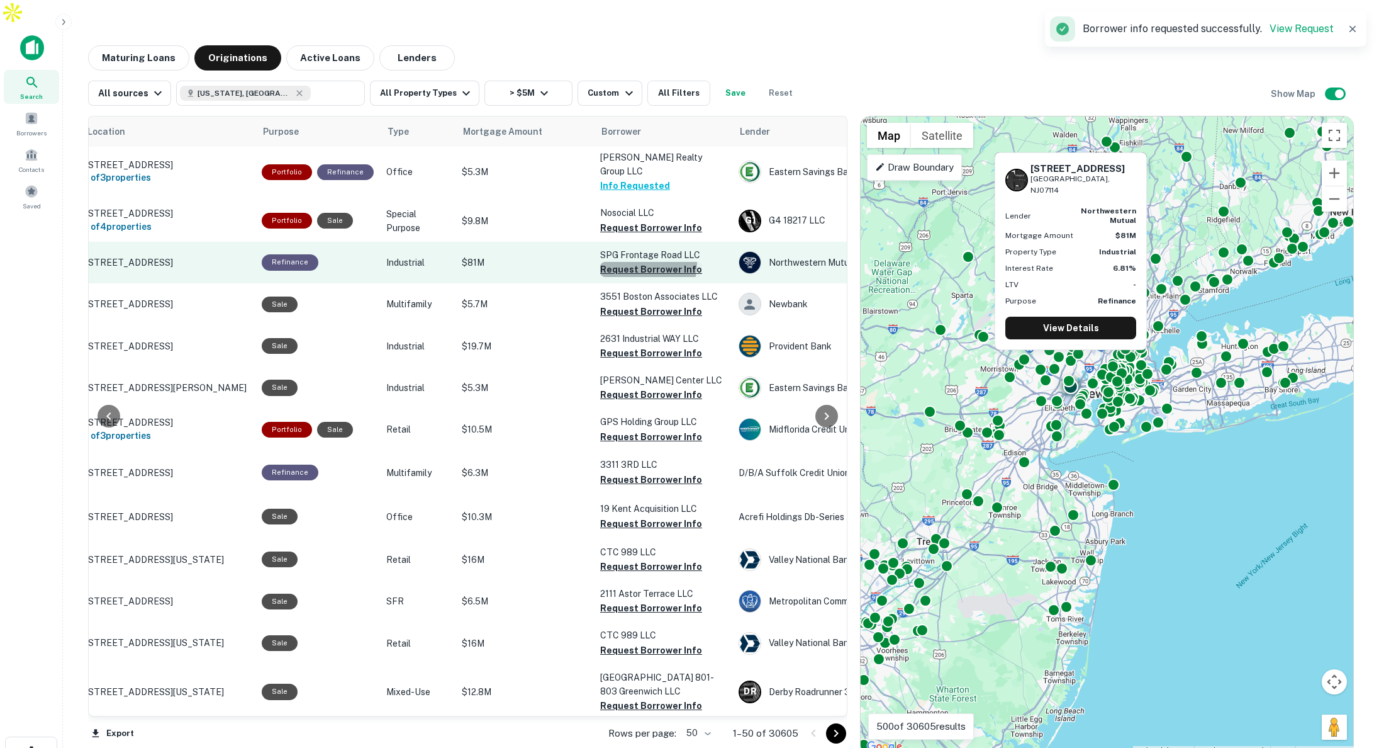
click at [627, 262] on button "Request Borrower Info" at bounding box center [651, 269] width 102 height 15
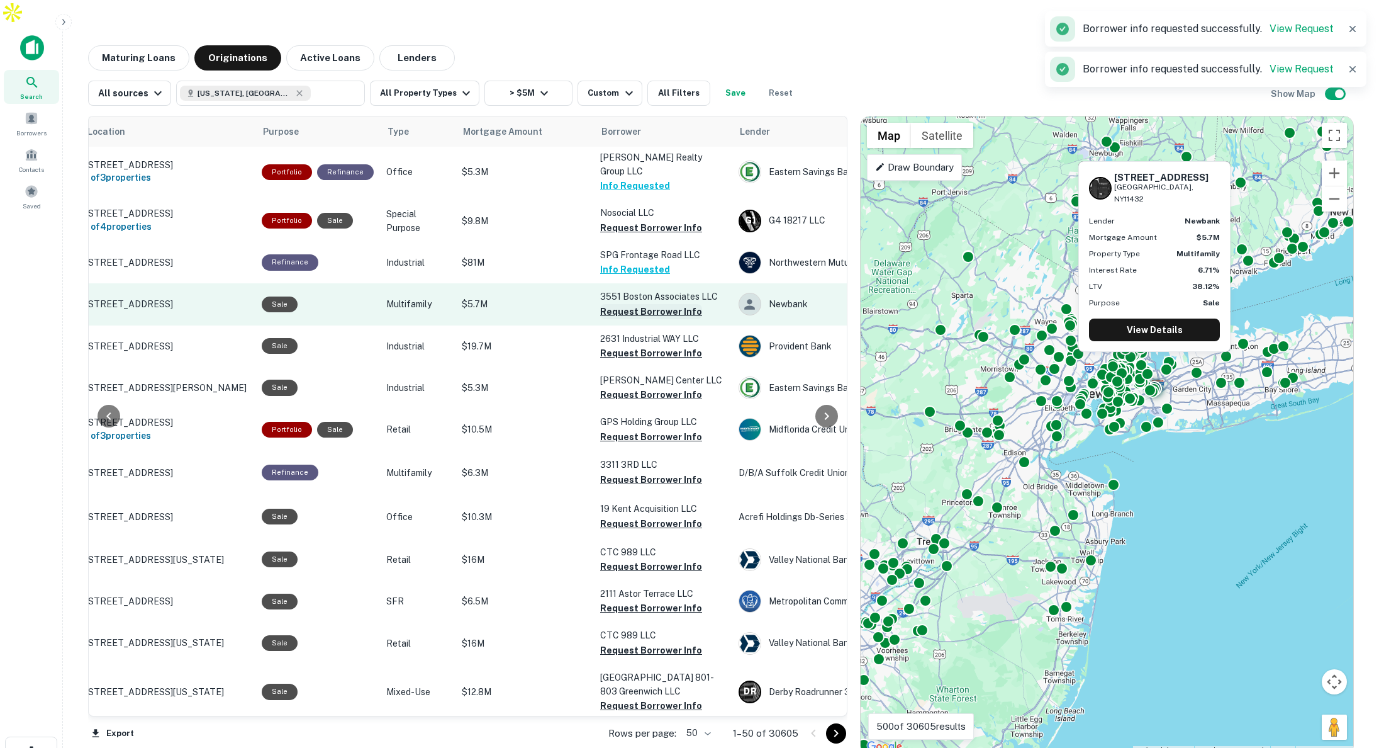
click at [617, 304] on button "Request Borrower Info" at bounding box center [651, 311] width 102 height 15
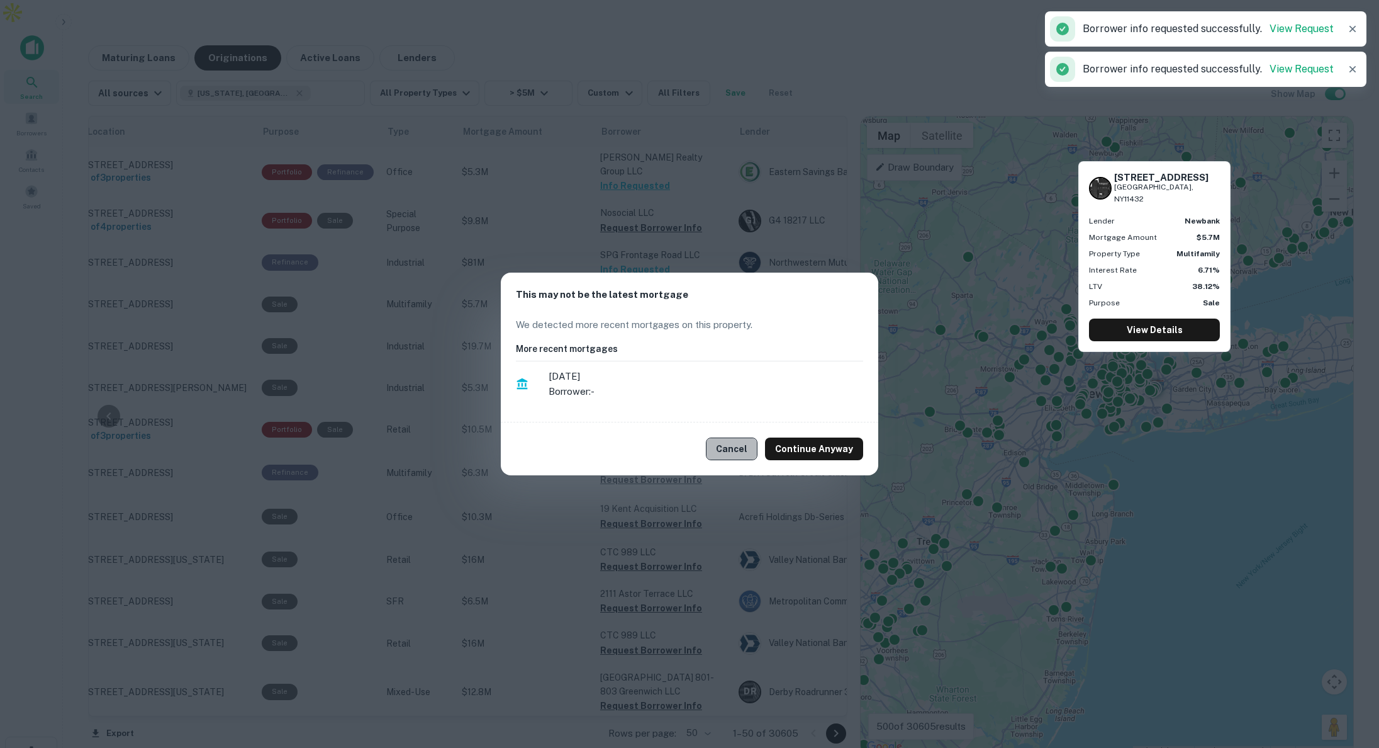
click at [747, 449] on button "Cancel" at bounding box center [732, 448] width 52 height 23
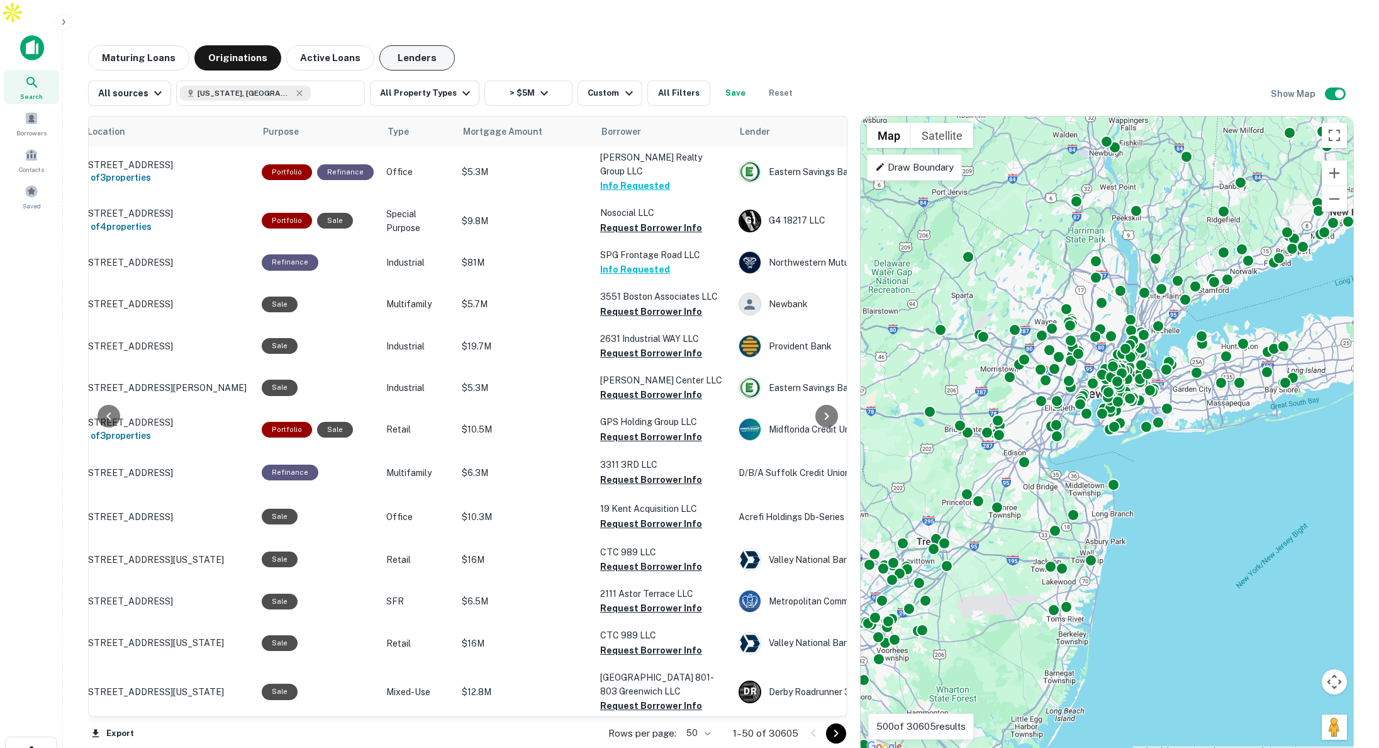
click at [414, 45] on button "Lenders" at bounding box center [417, 57] width 76 height 25
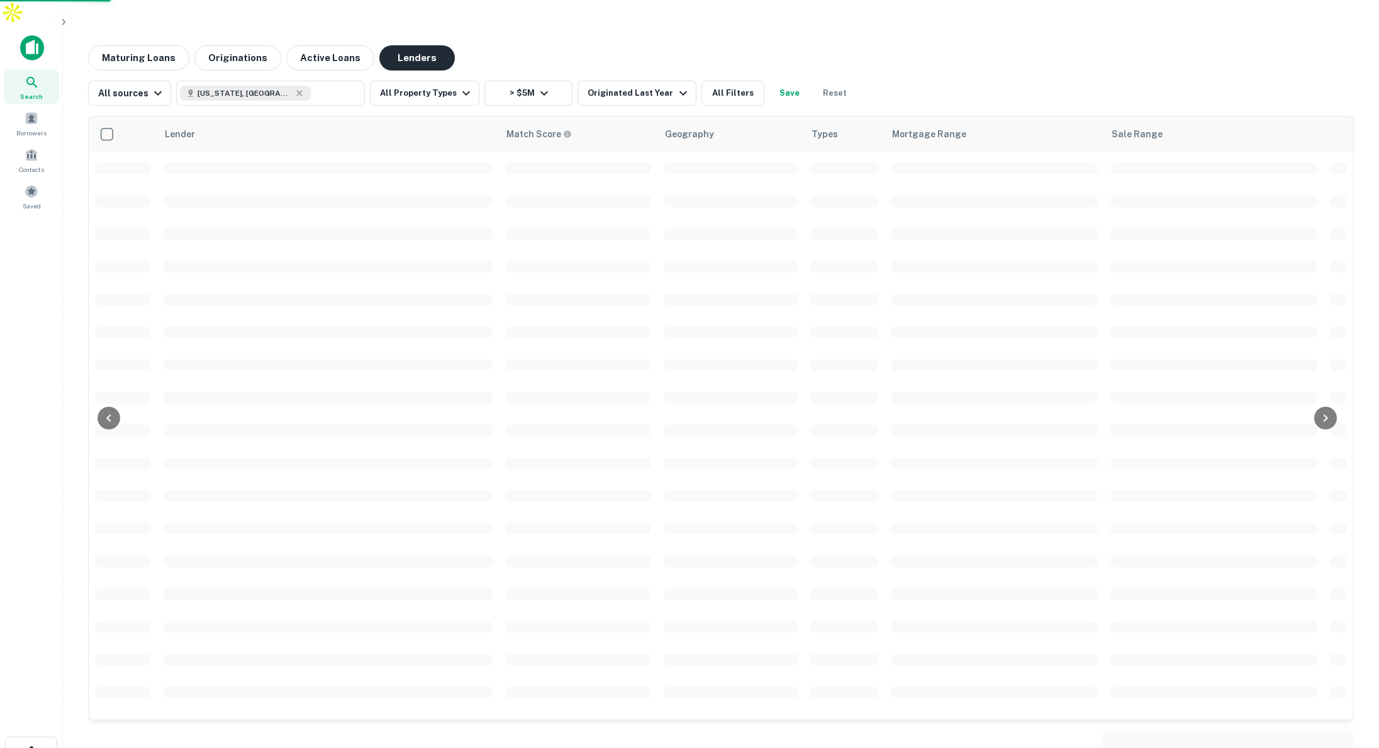
scroll to position [6, 0]
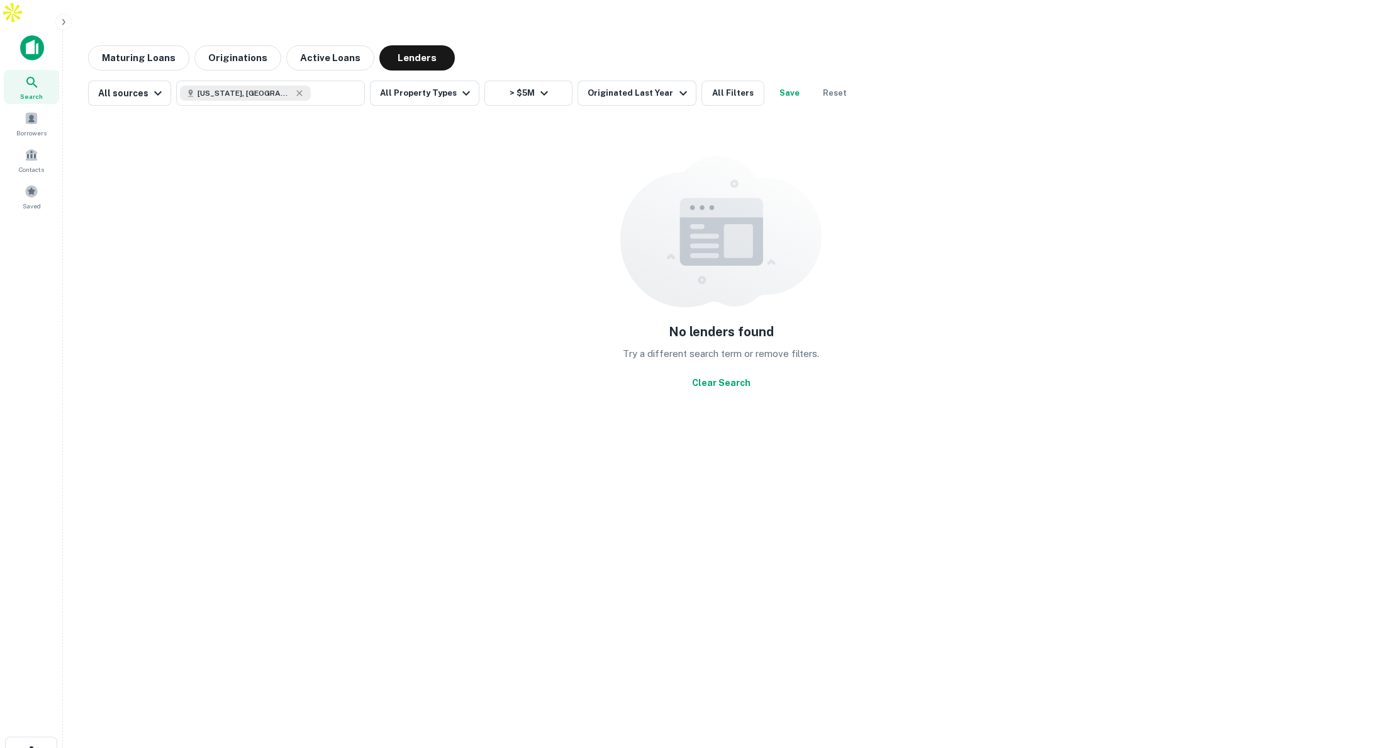
click at [32, 75] on icon at bounding box center [32, 82] width 15 height 15
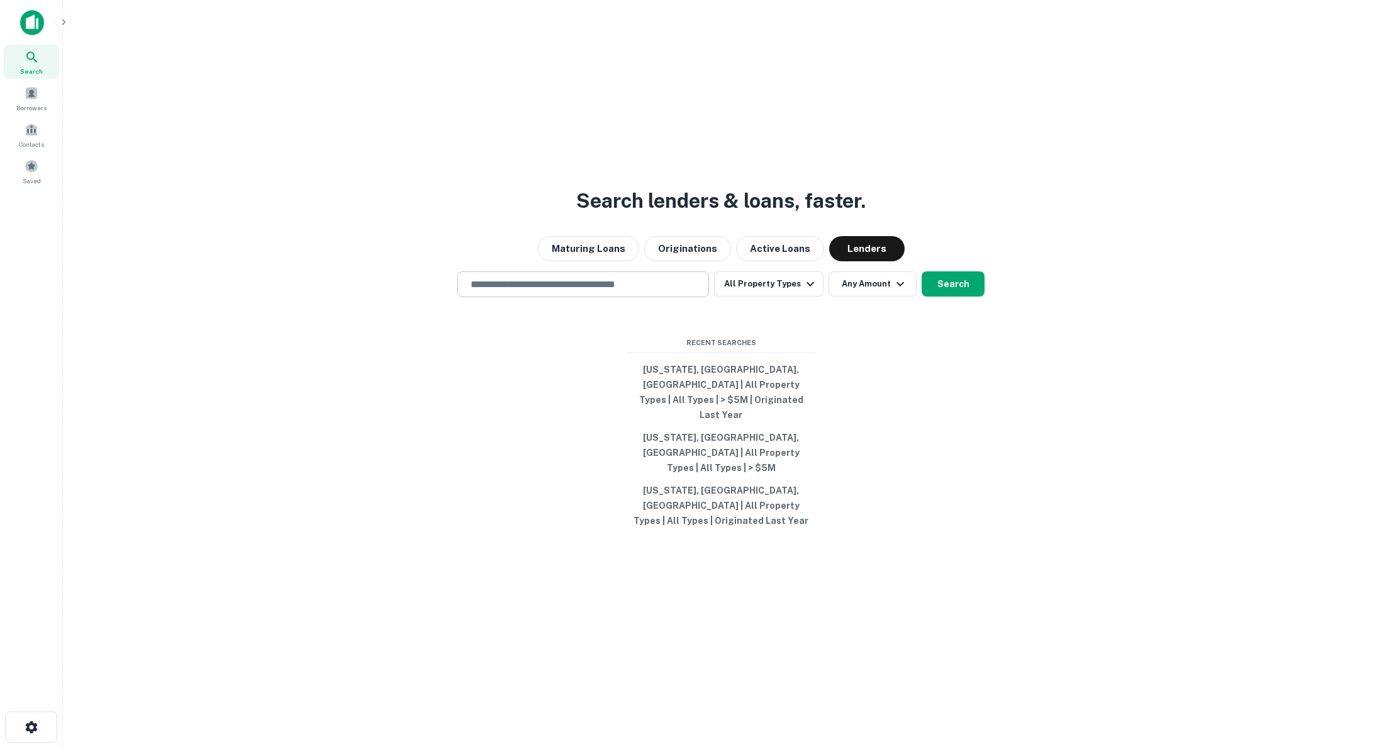
click at [657, 291] on input "text" at bounding box center [583, 284] width 240 height 14
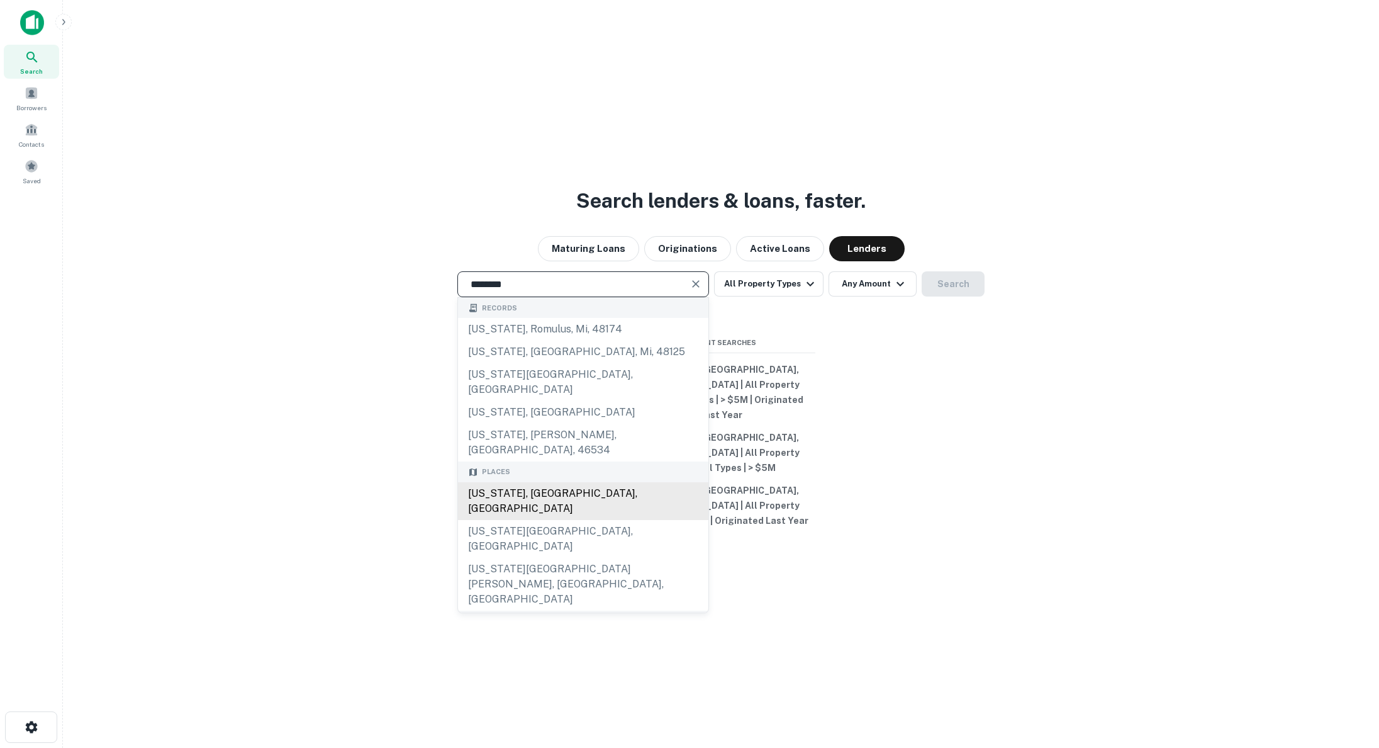
drag, startPoint x: 558, startPoint y: 490, endPoint x: 610, endPoint y: 469, distance: 56.2
click at [558, 490] on div "[US_STATE], [GEOGRAPHIC_DATA], [GEOGRAPHIC_DATA]" at bounding box center [583, 501] width 250 height 38
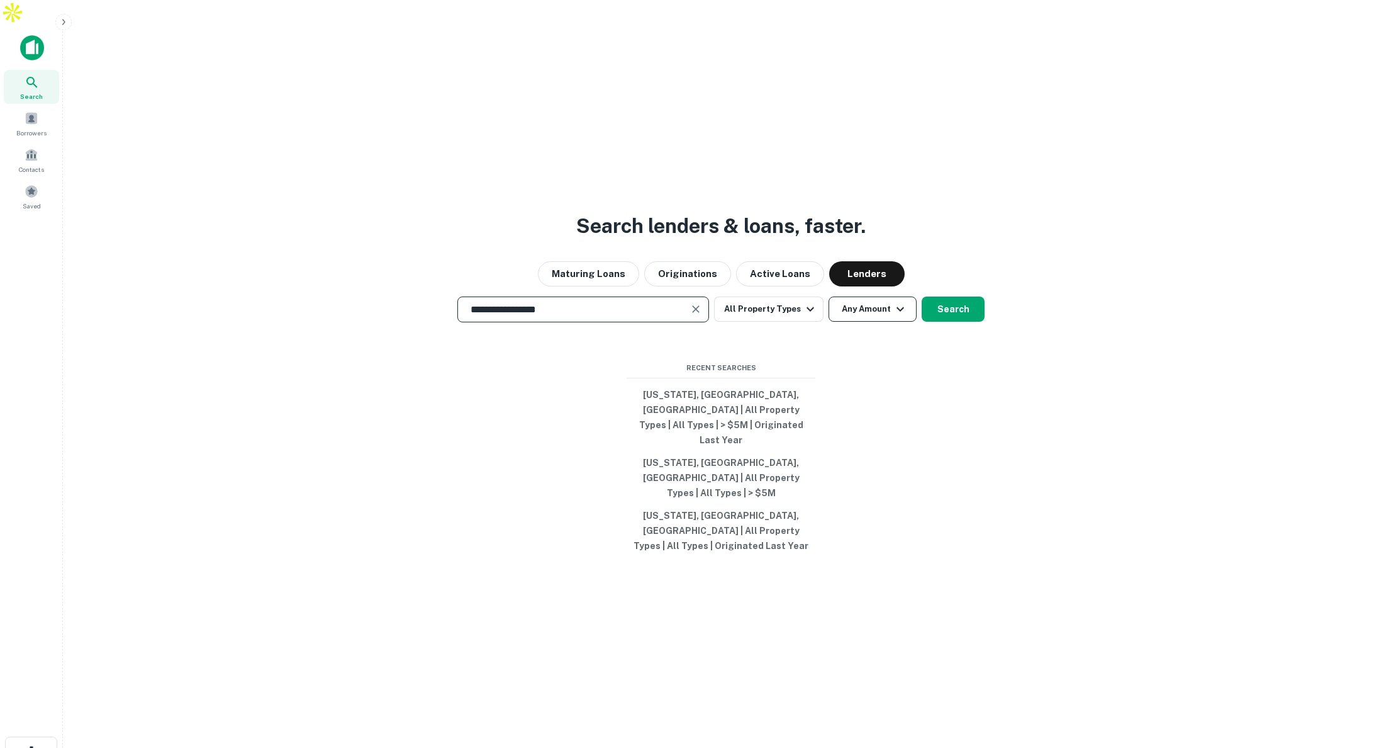
type input "**********"
click at [853, 315] on button "Any Amount" at bounding box center [873, 308] width 88 height 25
click at [782, 382] on input "number" at bounding box center [811, 388] width 87 height 25
type input "*******"
click at [958, 317] on button "Search" at bounding box center [953, 308] width 63 height 25
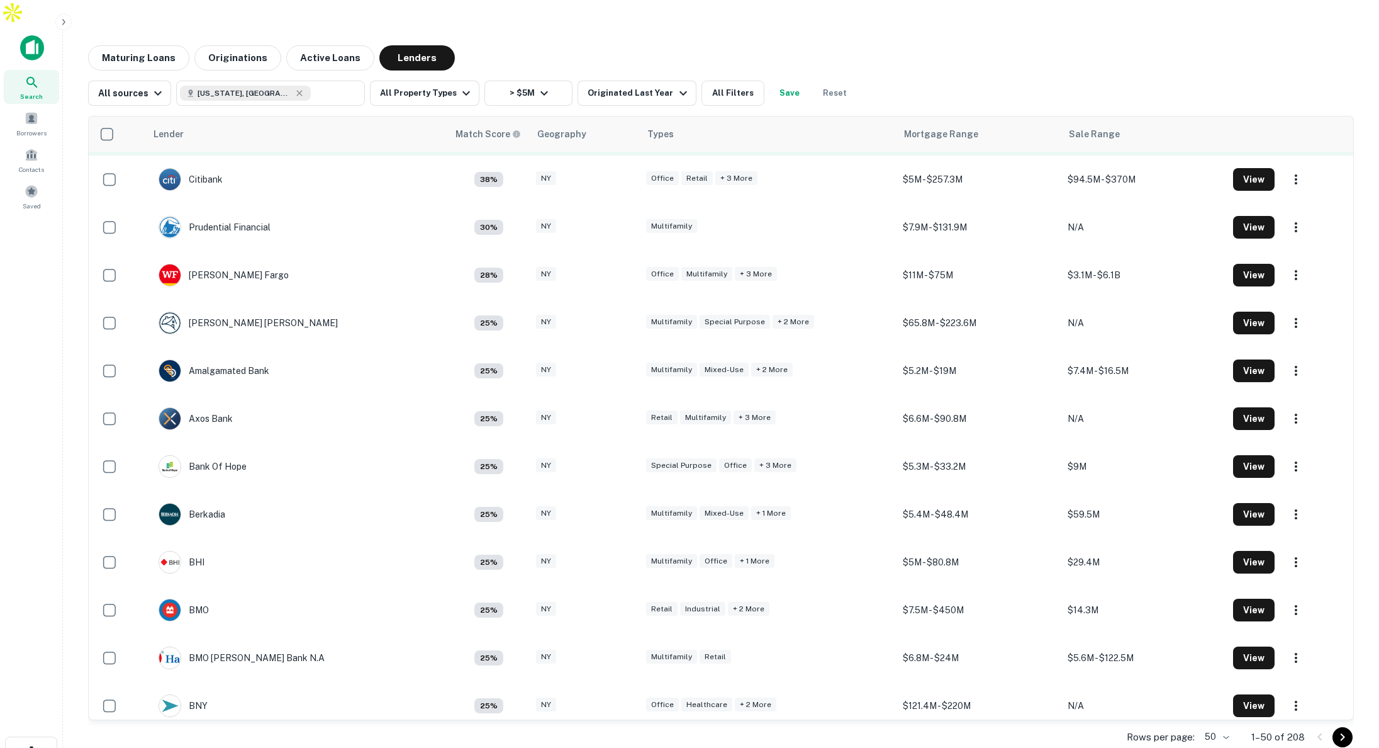
scroll to position [153, 0]
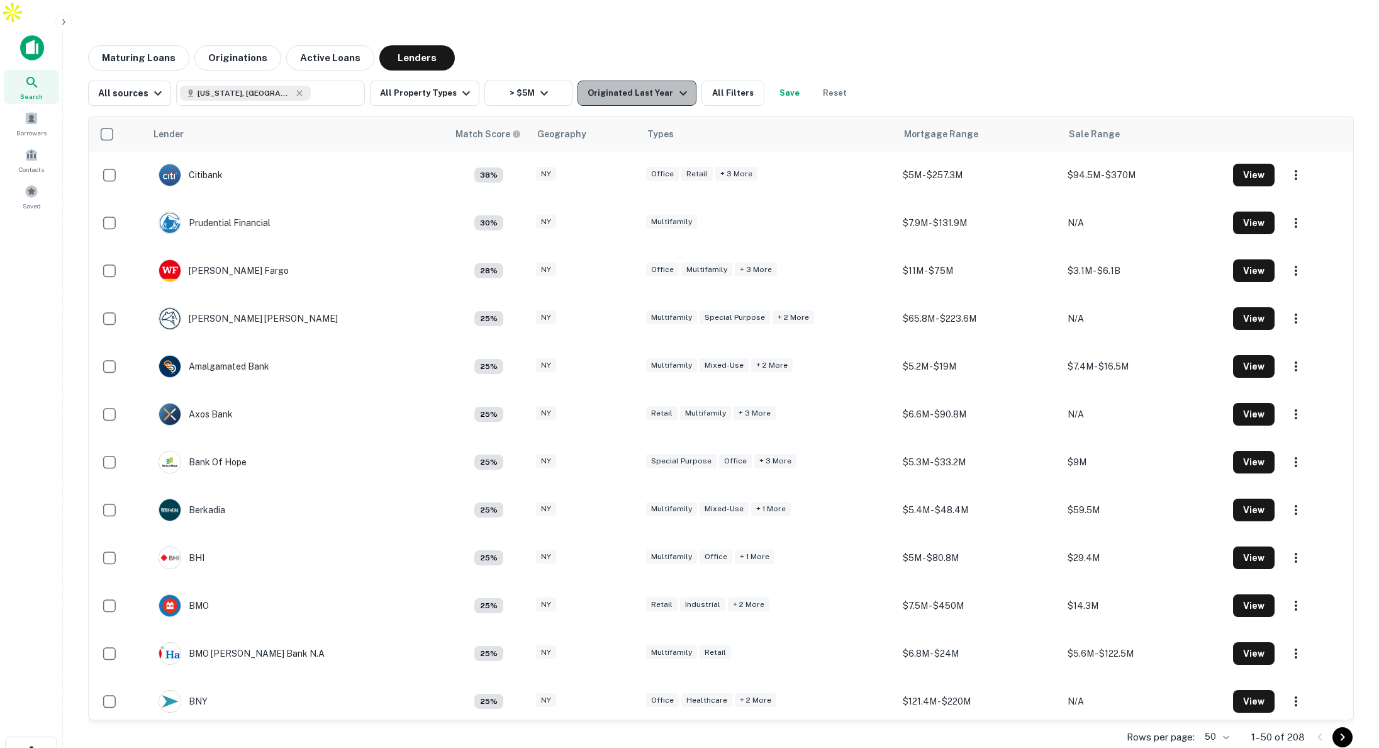
click at [676, 86] on icon "button" at bounding box center [683, 93] width 15 height 15
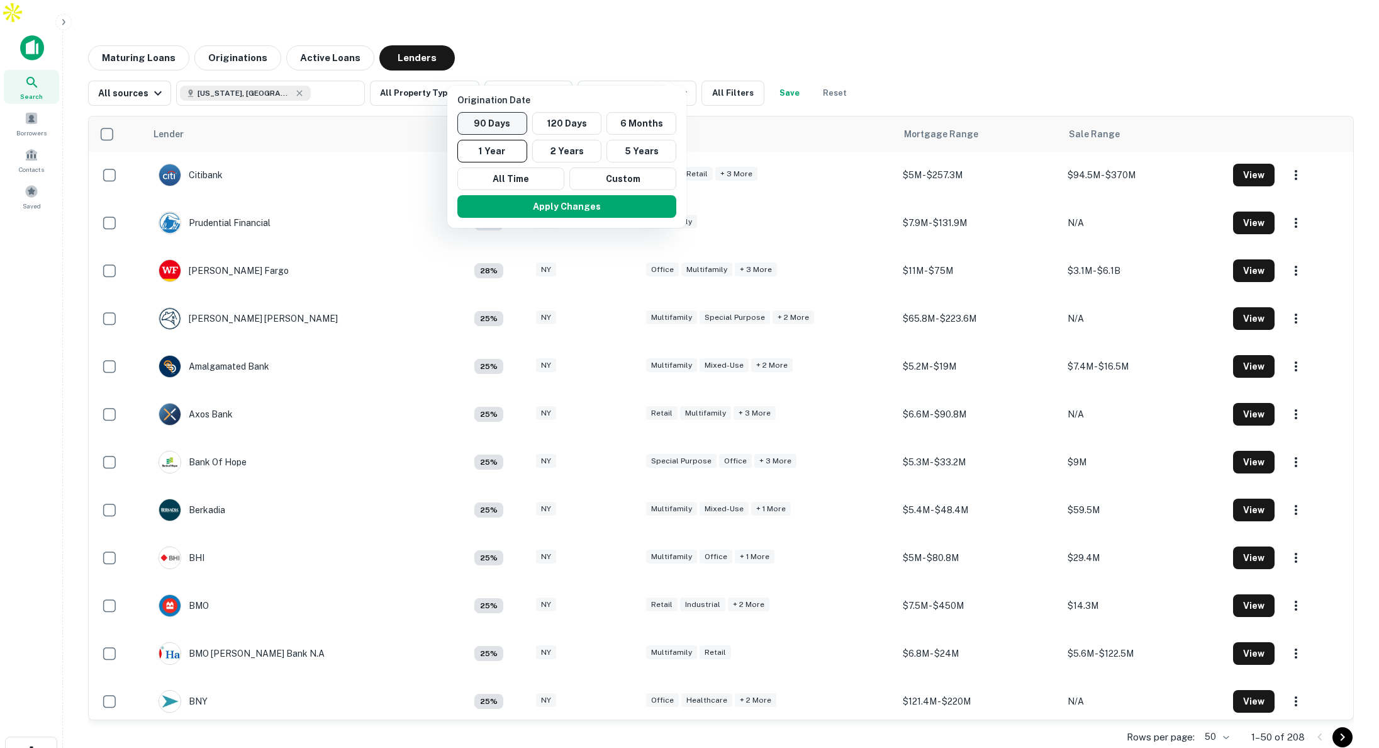
click at [499, 126] on button "90 Days" at bounding box center [492, 123] width 70 height 23
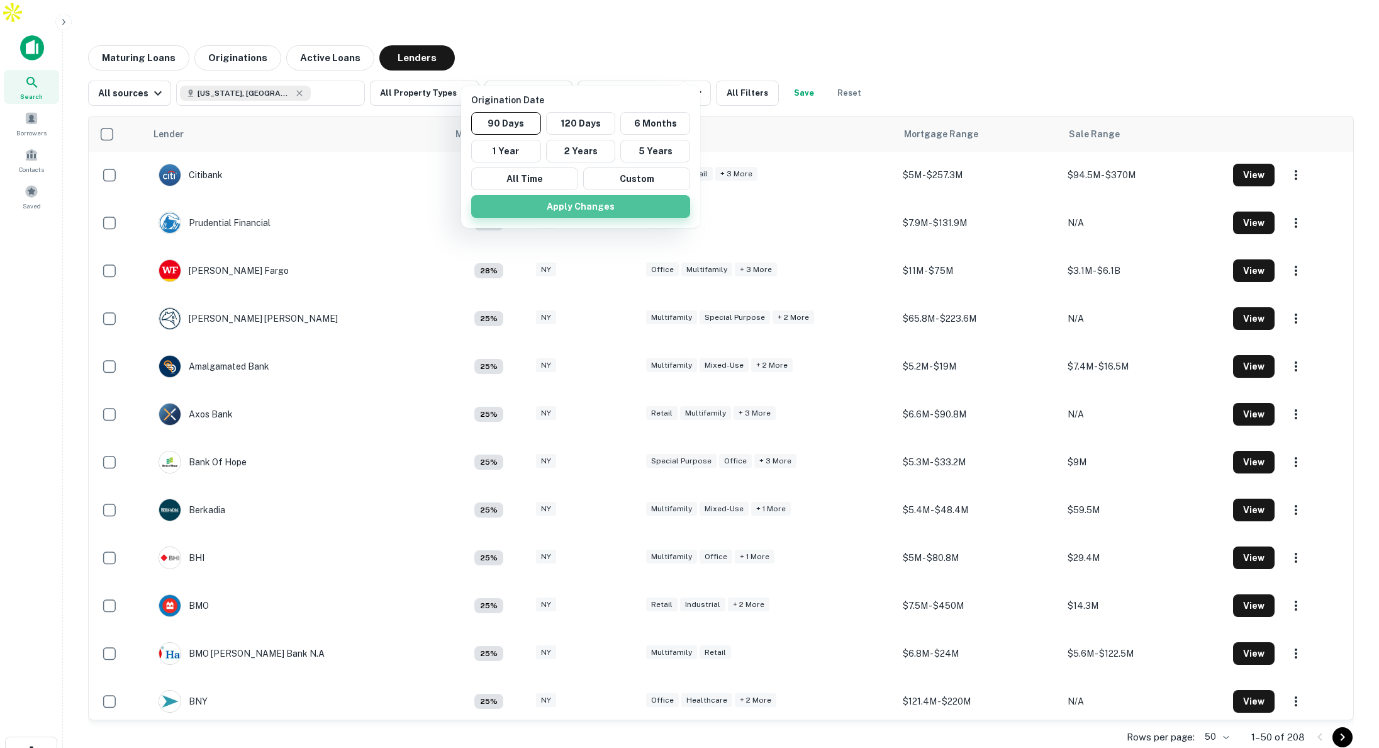
click at [575, 205] on button "Apply Changes" at bounding box center [580, 206] width 219 height 23
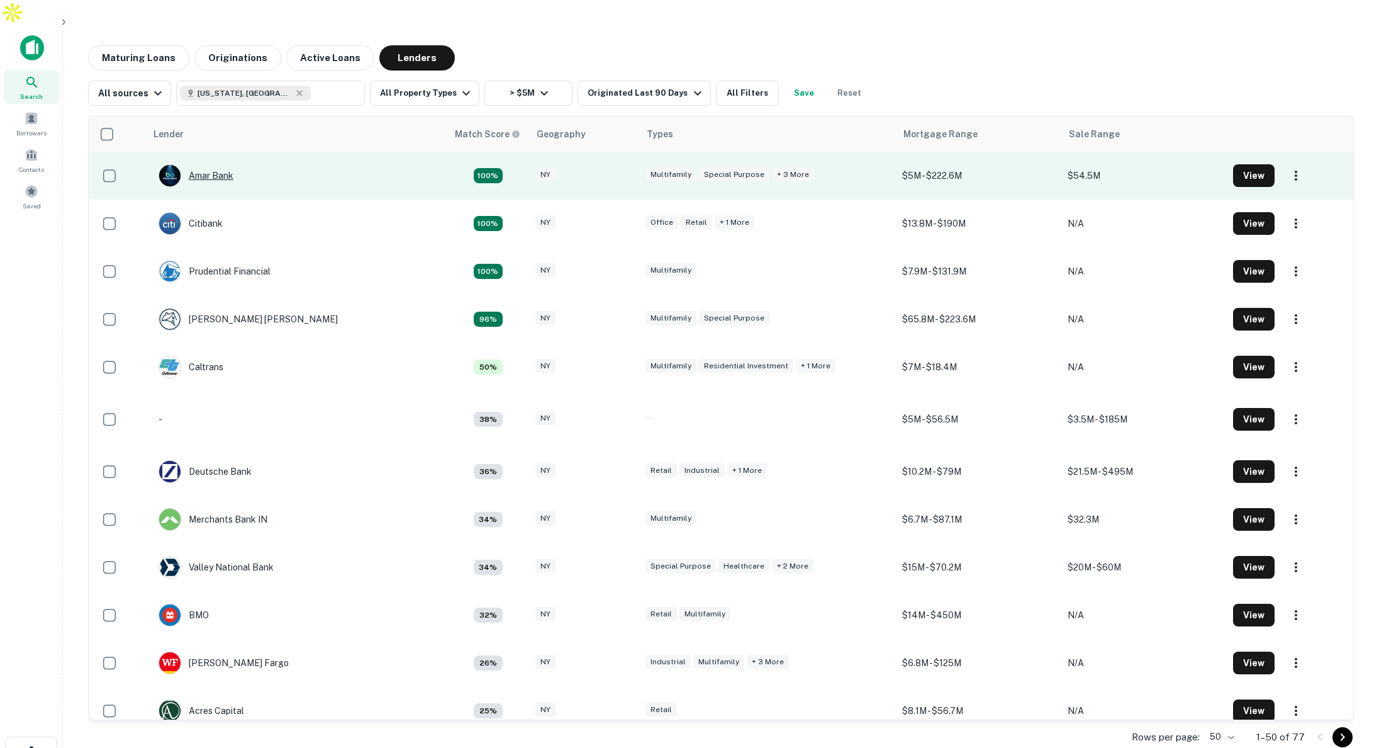
click at [221, 164] on div "Amar Bank" at bounding box center [196, 175] width 75 height 23
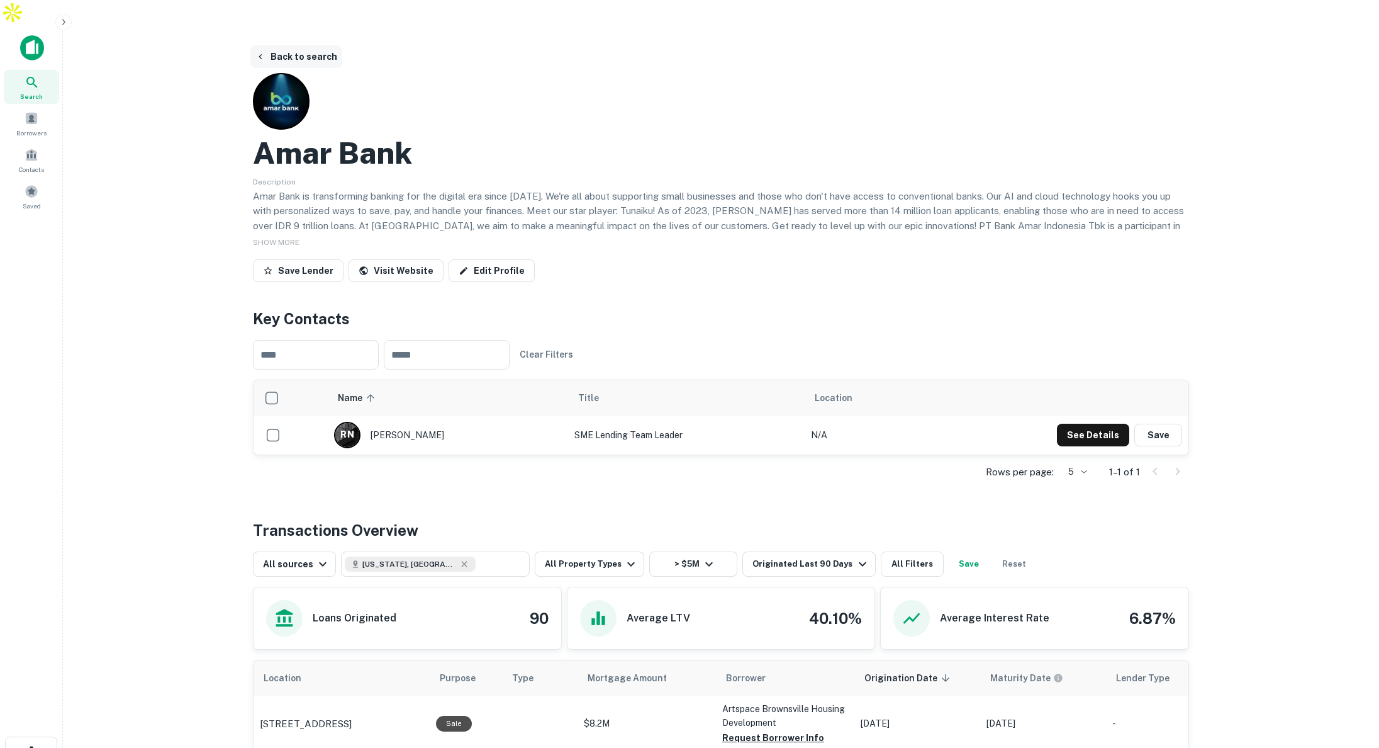
click at [318, 45] on button "Back to search" at bounding box center [296, 56] width 92 height 23
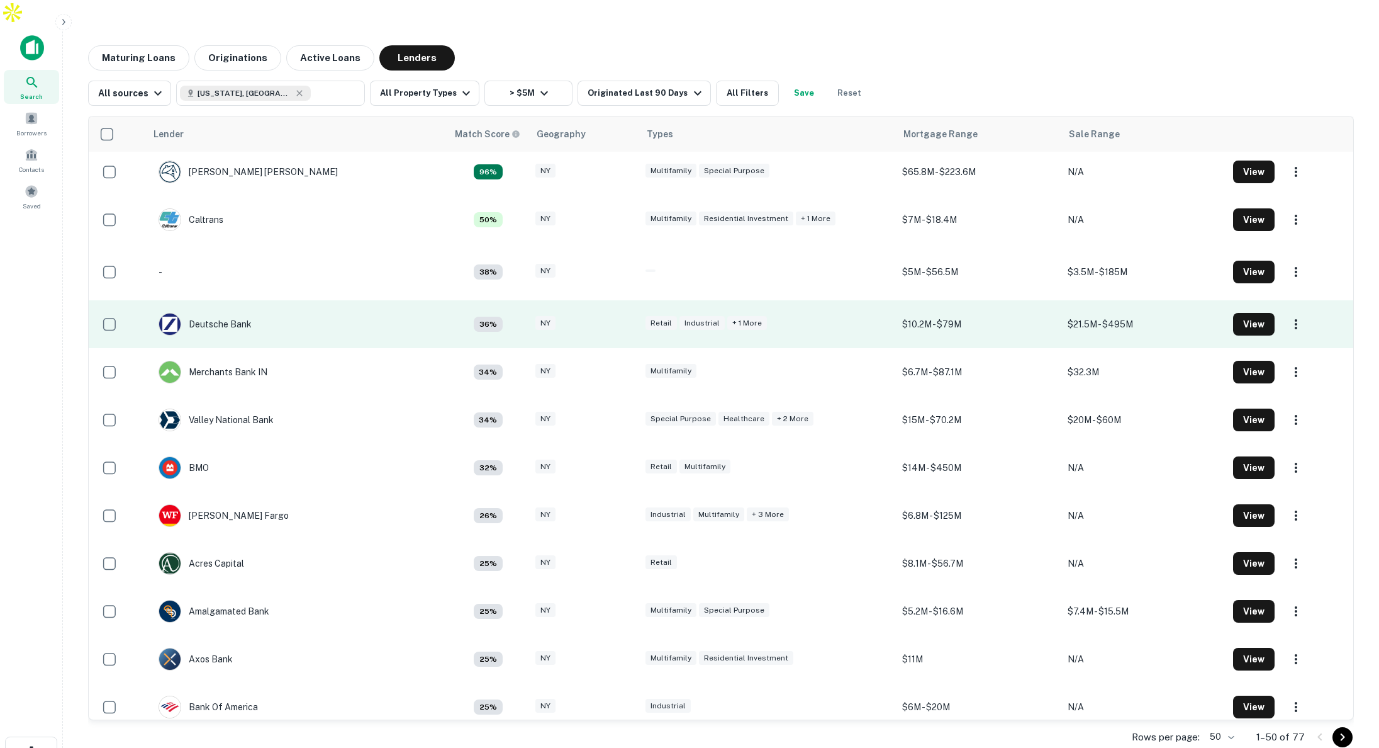
scroll to position [150, 0]
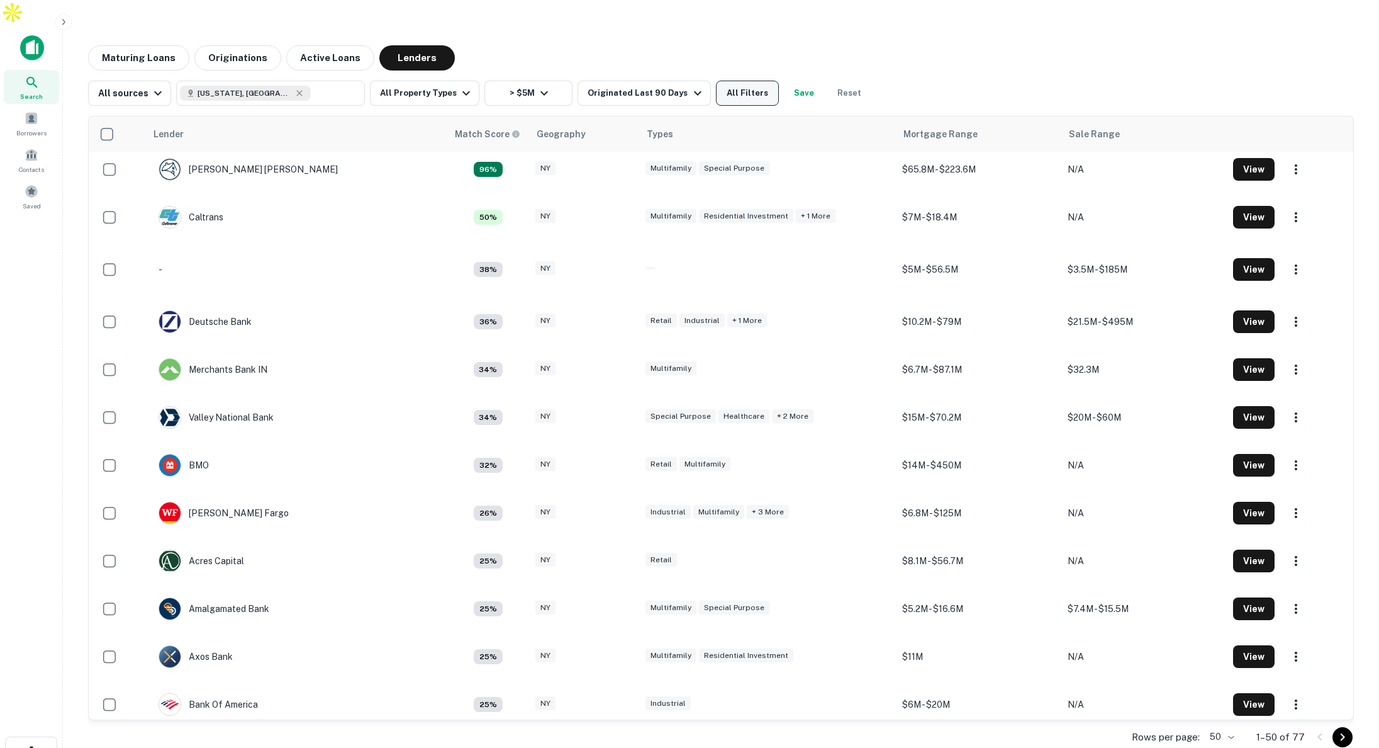
click at [744, 81] on button "All Filters" at bounding box center [747, 93] width 63 height 25
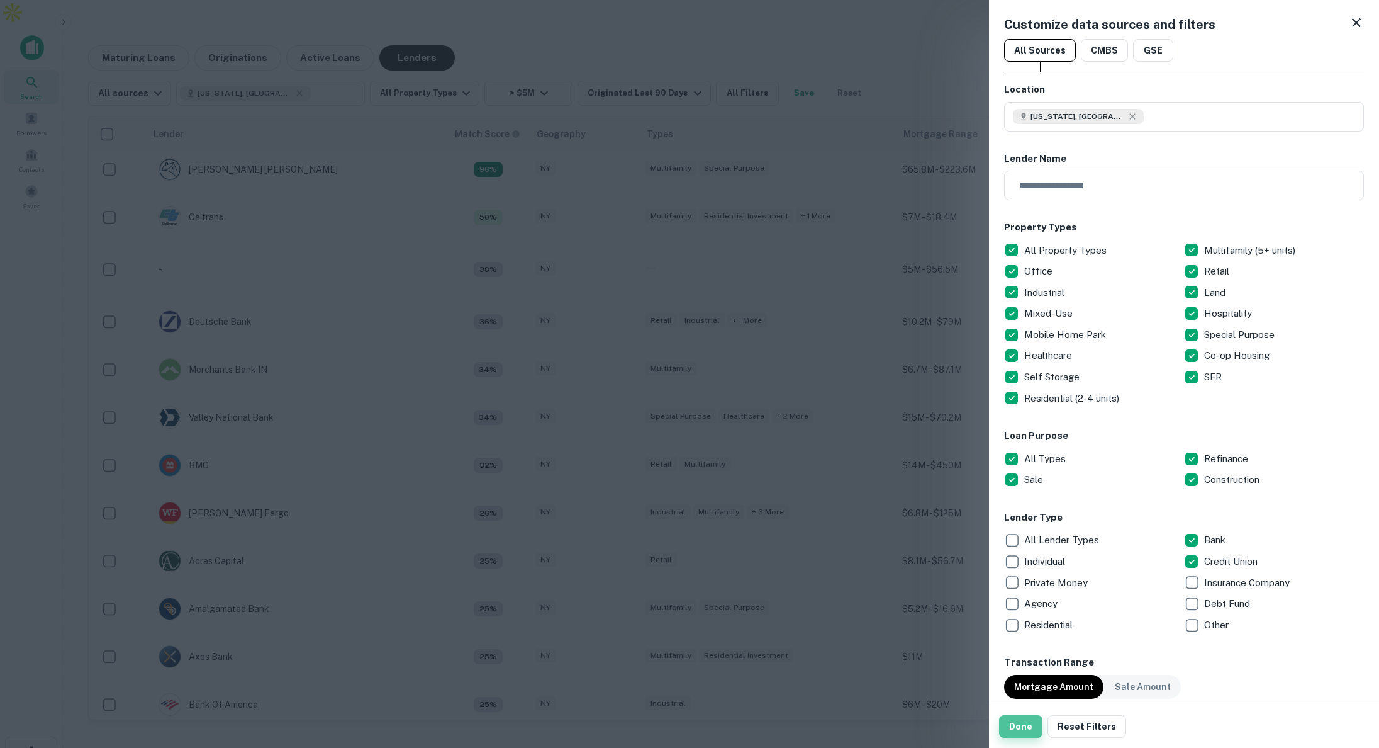
click at [1014, 725] on button "Done" at bounding box center [1020, 726] width 43 height 23
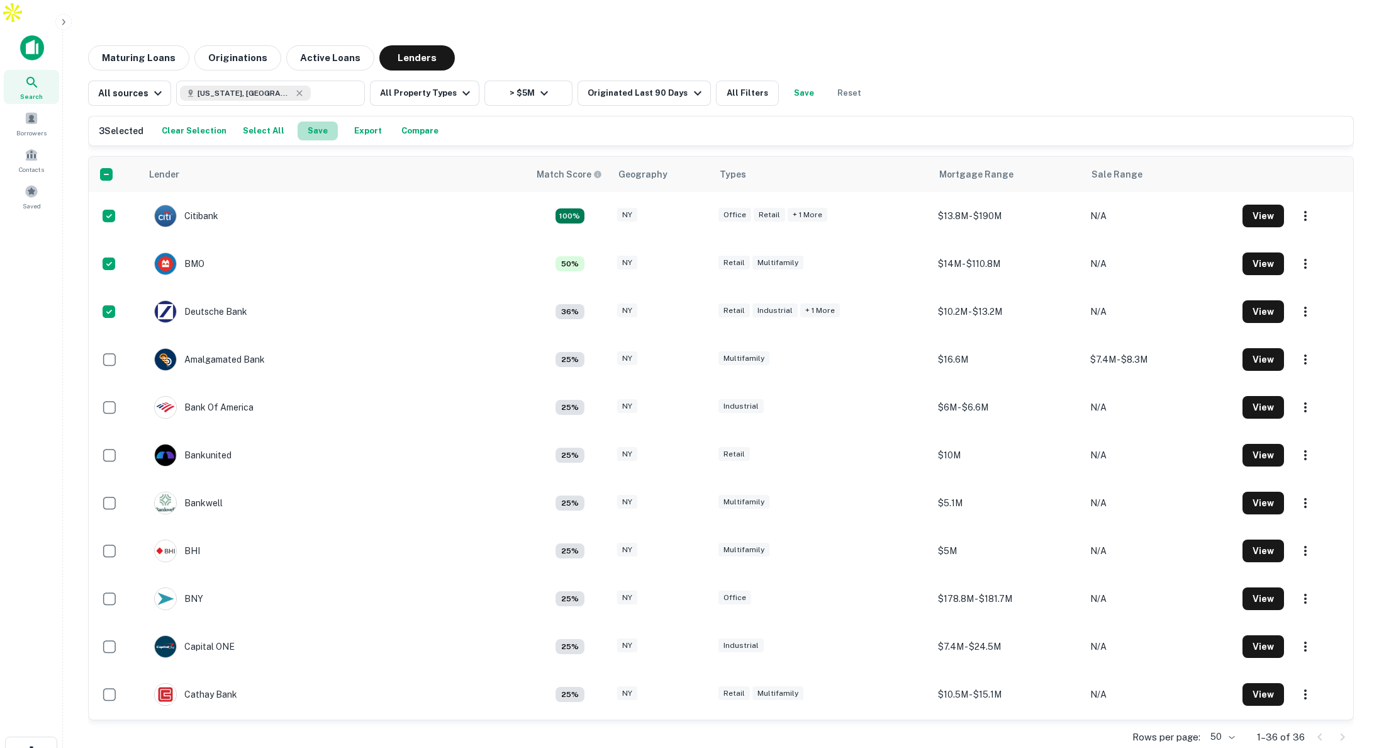
click at [306, 121] on button "Save" at bounding box center [318, 130] width 40 height 19
click at [30, 184] on span at bounding box center [32, 191] width 14 height 14
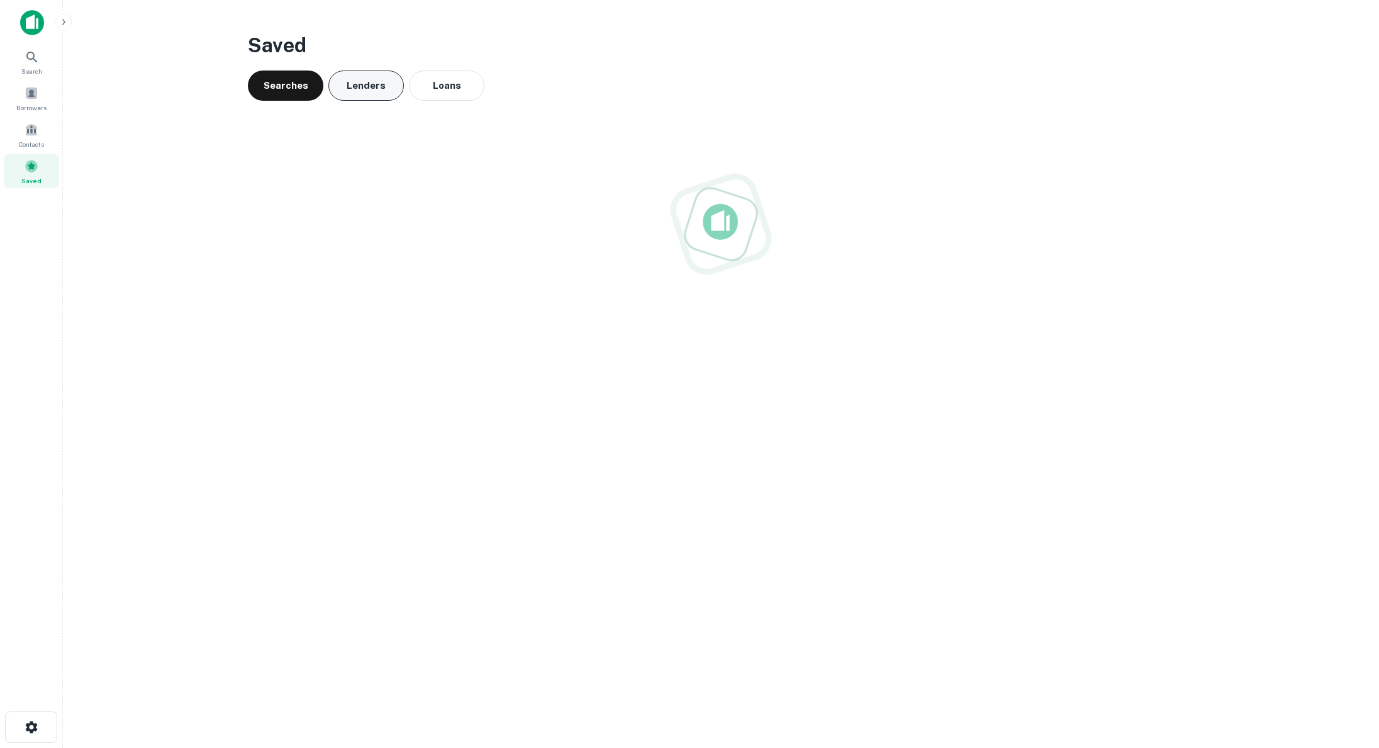
click at [375, 87] on button "Lenders" at bounding box center [366, 85] width 76 height 30
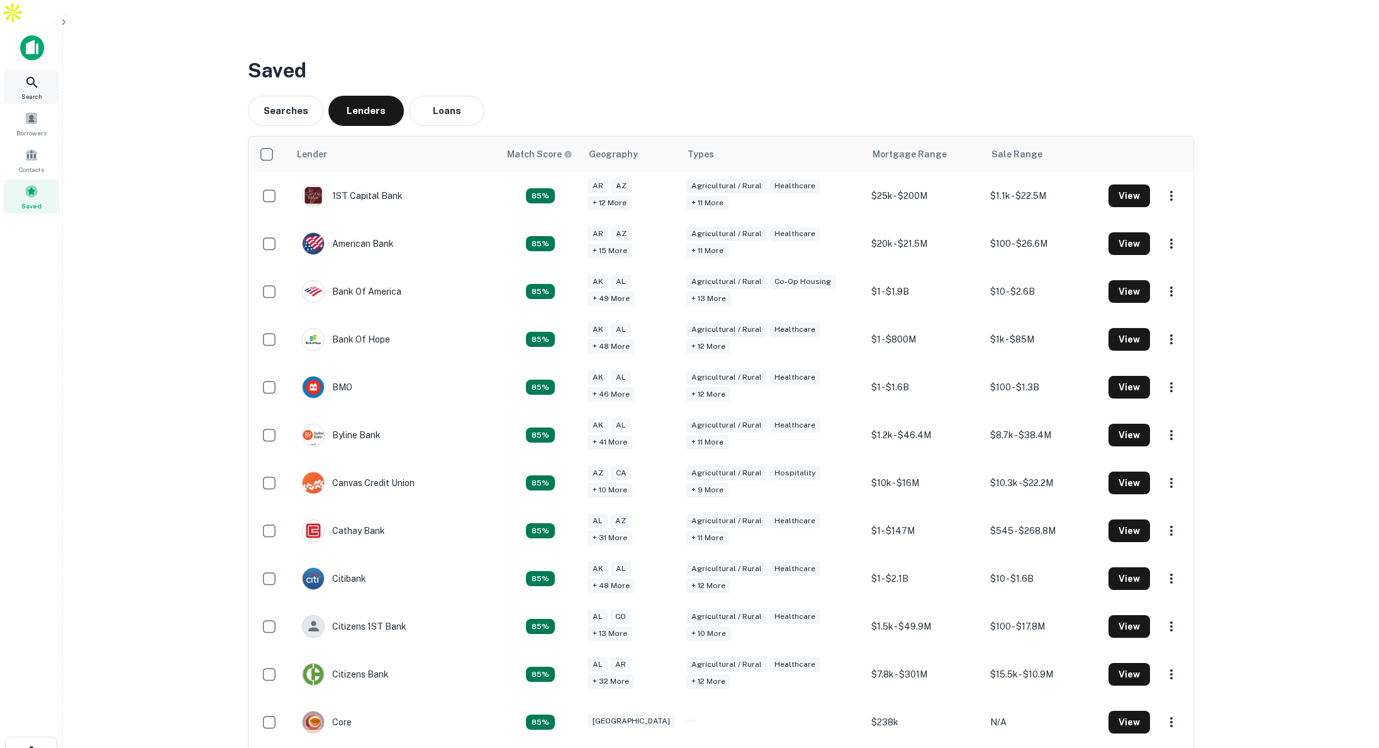
scroll to position [0, 6]
click at [34, 70] on div "Search" at bounding box center [24, 87] width 55 height 34
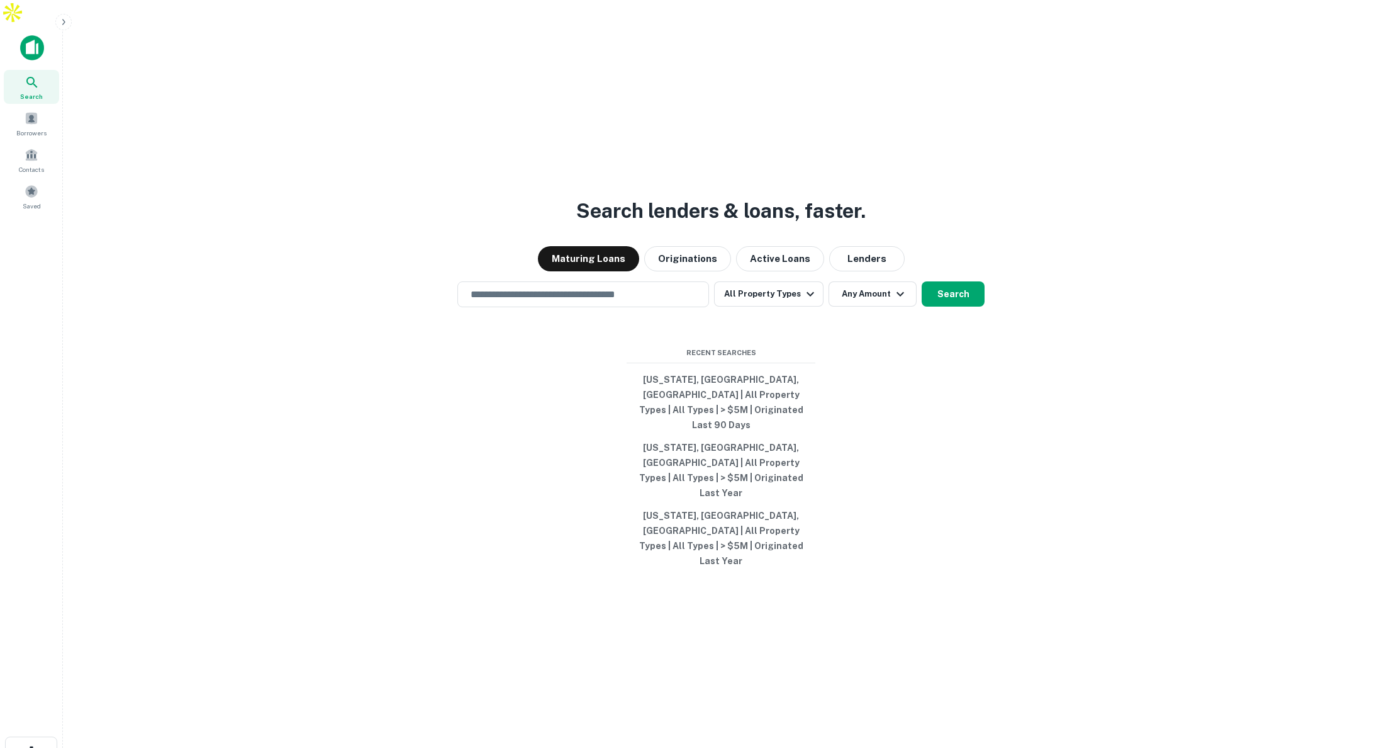
click at [69, 20] on button "button" at bounding box center [63, 22] width 16 height 16
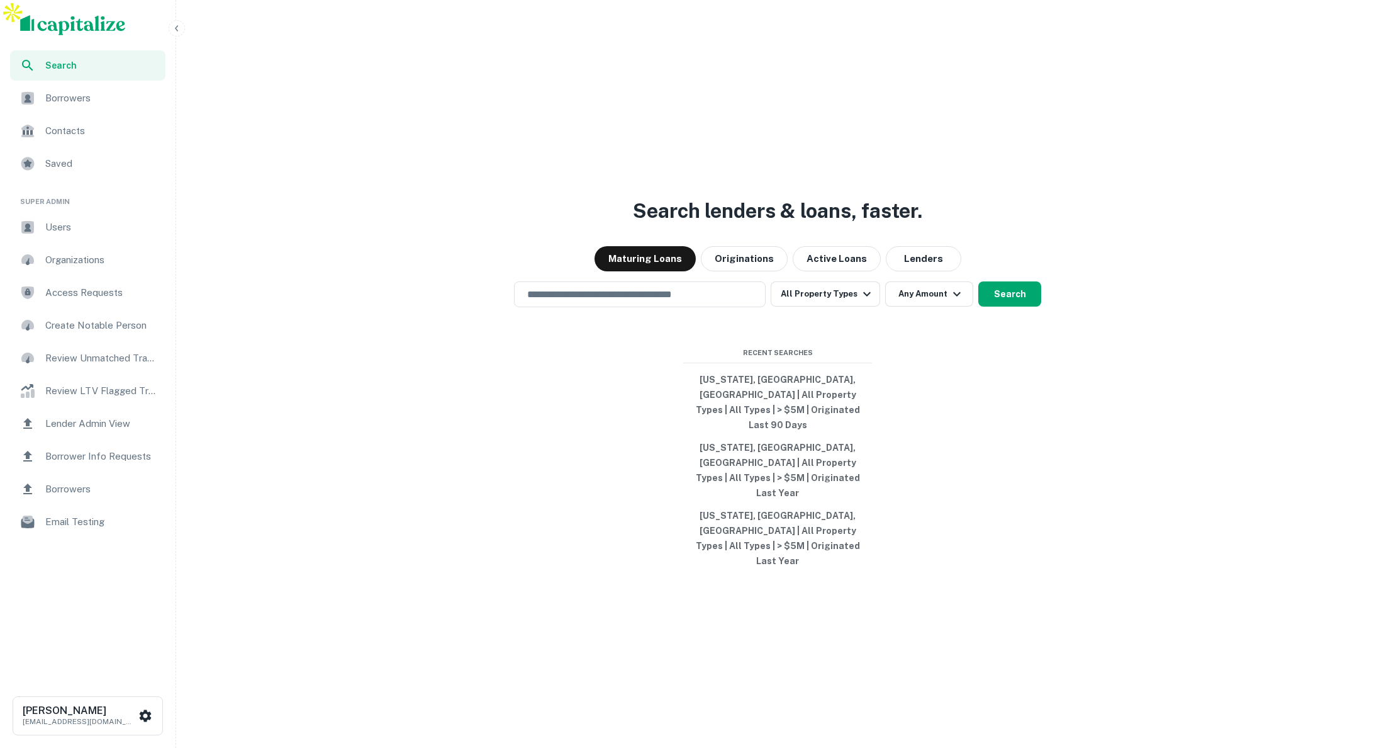
click at [101, 235] on div "Users" at bounding box center [87, 227] width 155 height 30
